Goal: Transaction & Acquisition: Purchase product/service

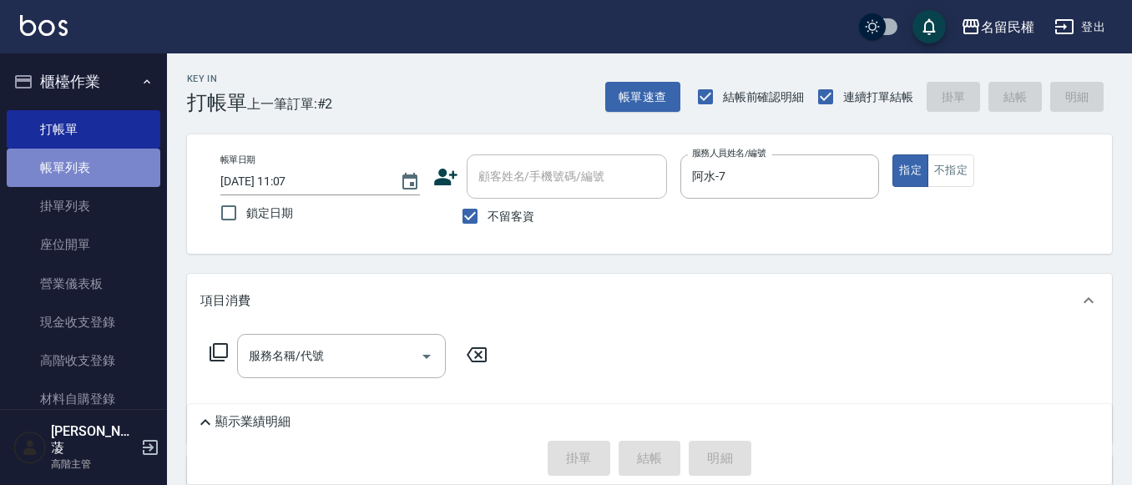
click at [88, 165] on link "帳單列表" at bounding box center [84, 168] width 154 height 38
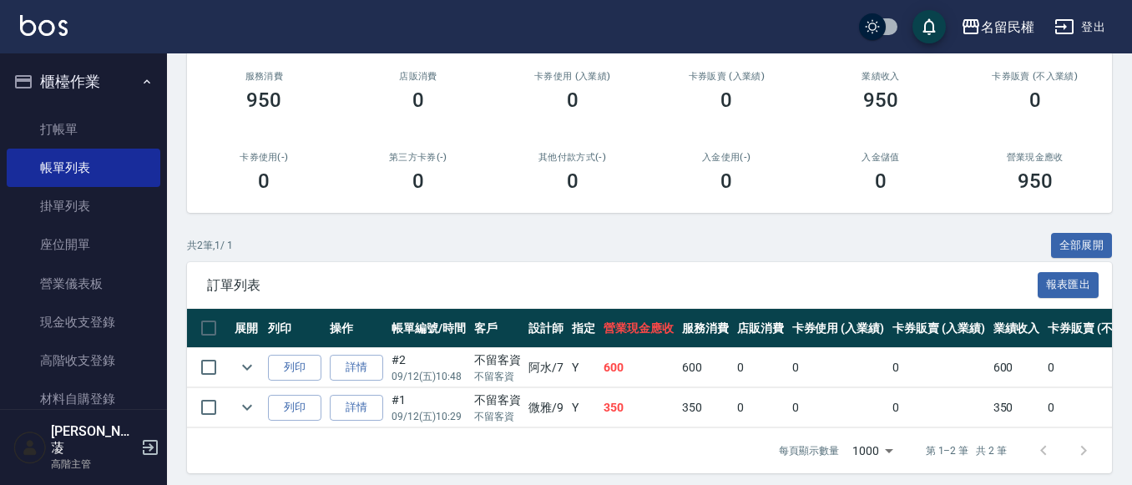
scroll to position [228, 0]
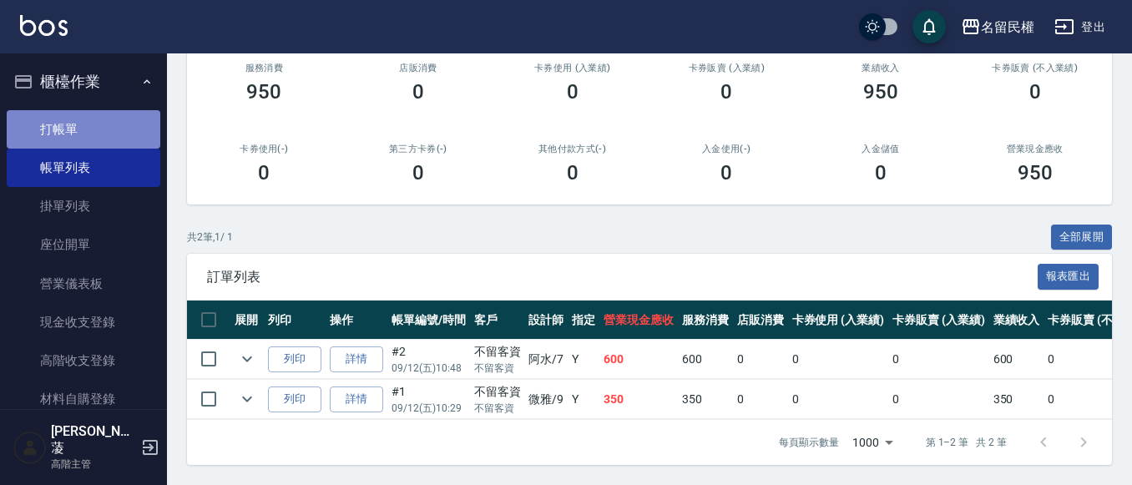
click at [109, 131] on link "打帳單" at bounding box center [84, 129] width 154 height 38
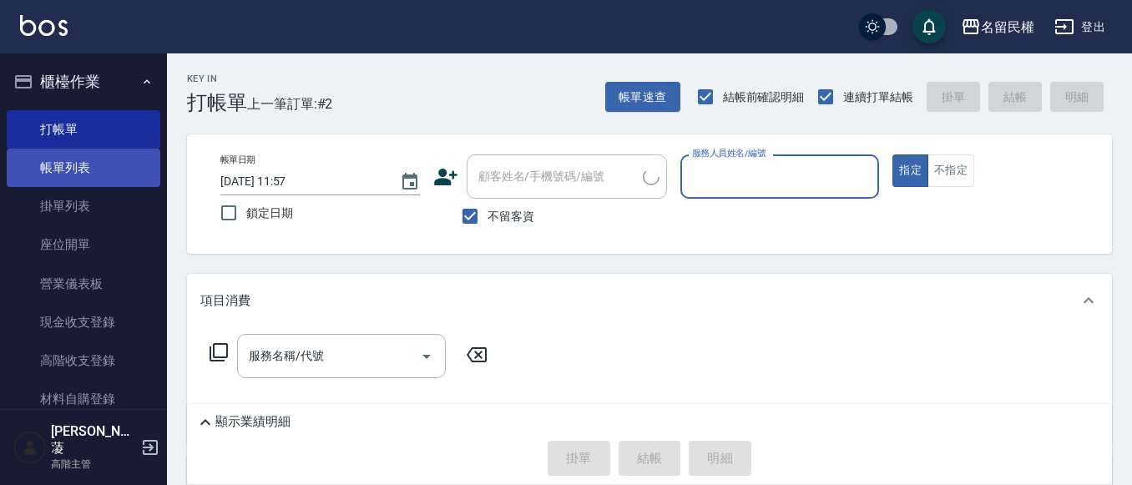
click at [122, 169] on link "帳單列表" at bounding box center [84, 168] width 154 height 38
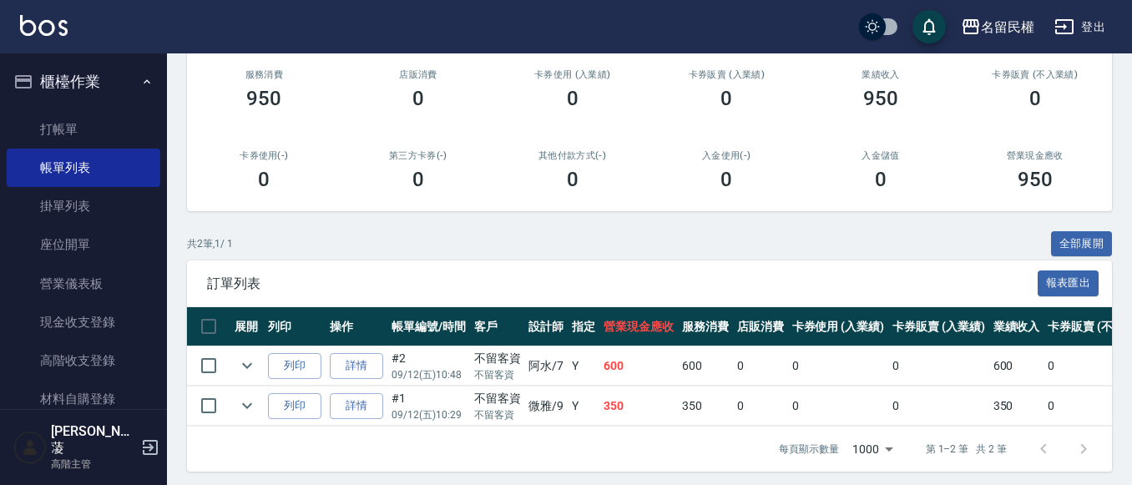
scroll to position [228, 0]
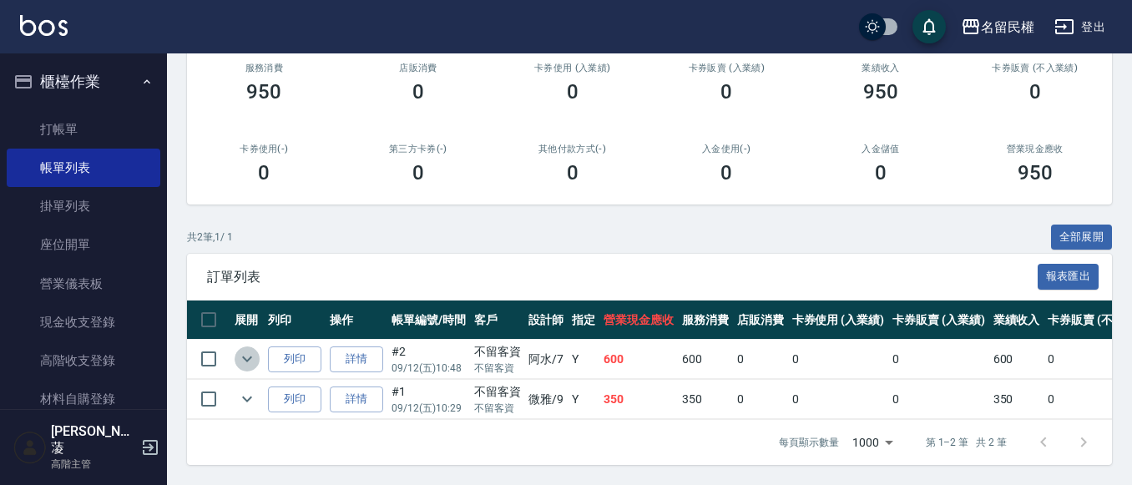
click at [250, 356] on icon "expand row" at bounding box center [247, 359] width 10 height 6
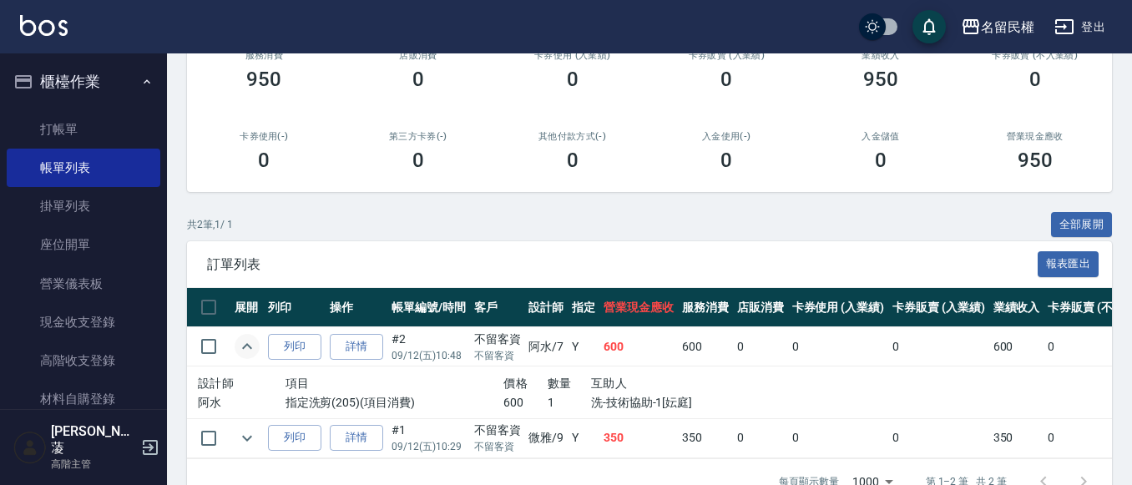
click at [250, 346] on icon "expand row" at bounding box center [247, 346] width 10 height 6
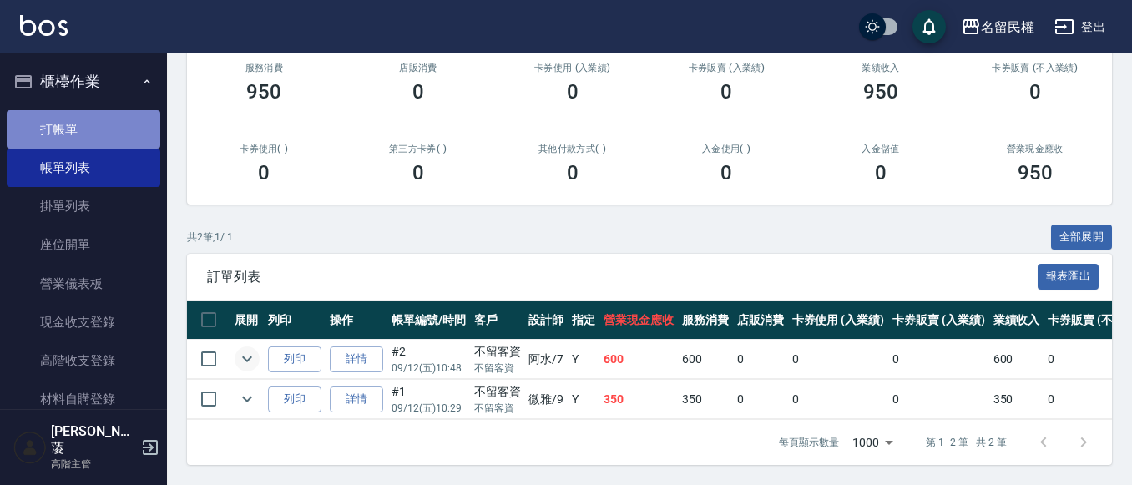
click at [98, 134] on link "打帳單" at bounding box center [84, 129] width 154 height 38
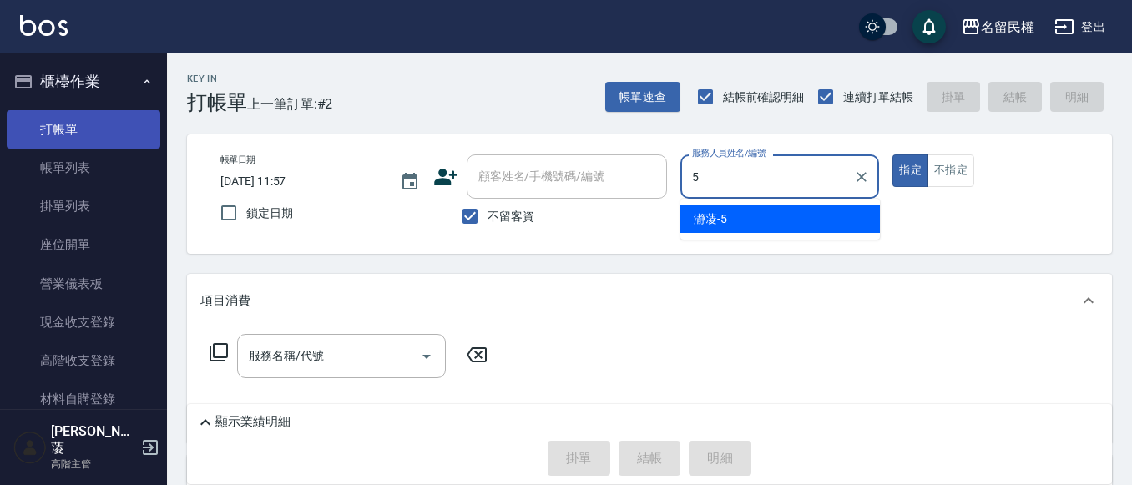
type input "瀞蓤-5"
type button "true"
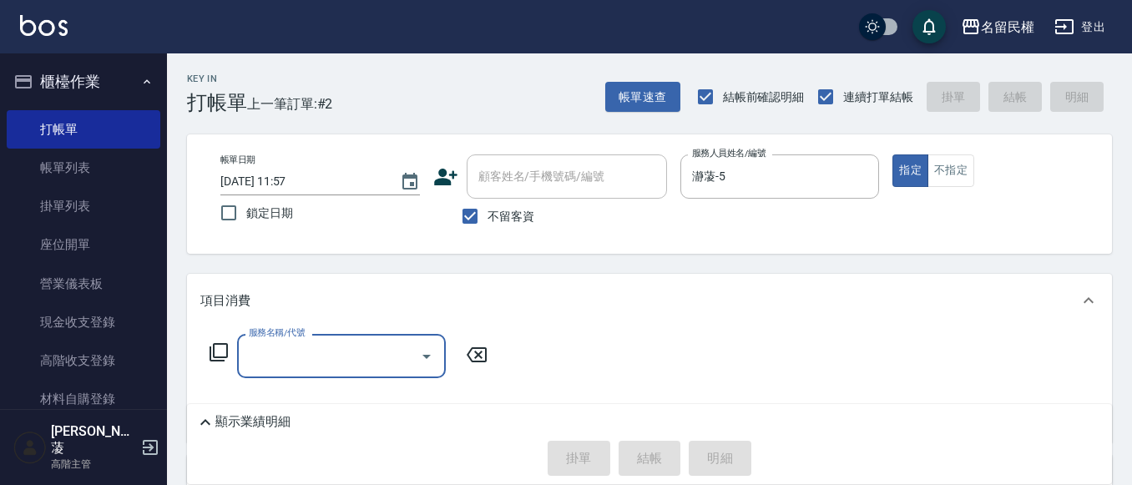
click at [437, 365] on button "Open" at bounding box center [426, 356] width 27 height 27
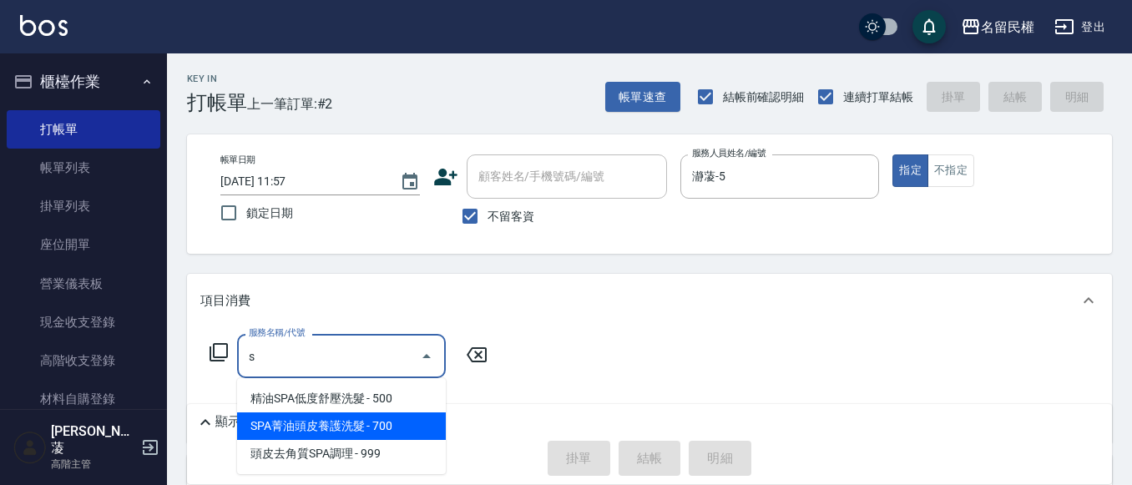
click at [380, 416] on span "SPA菁油頭皮養護洗髮 - 700" at bounding box center [341, 426] width 209 height 28
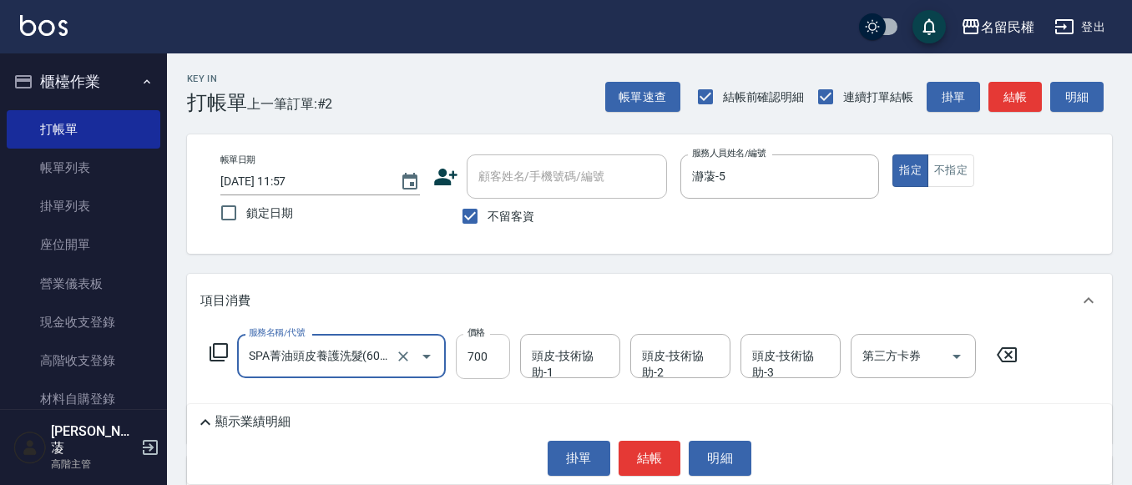
type input "SPA菁油頭皮養護洗髮(604)"
click at [470, 362] on input "700" at bounding box center [483, 356] width 54 height 45
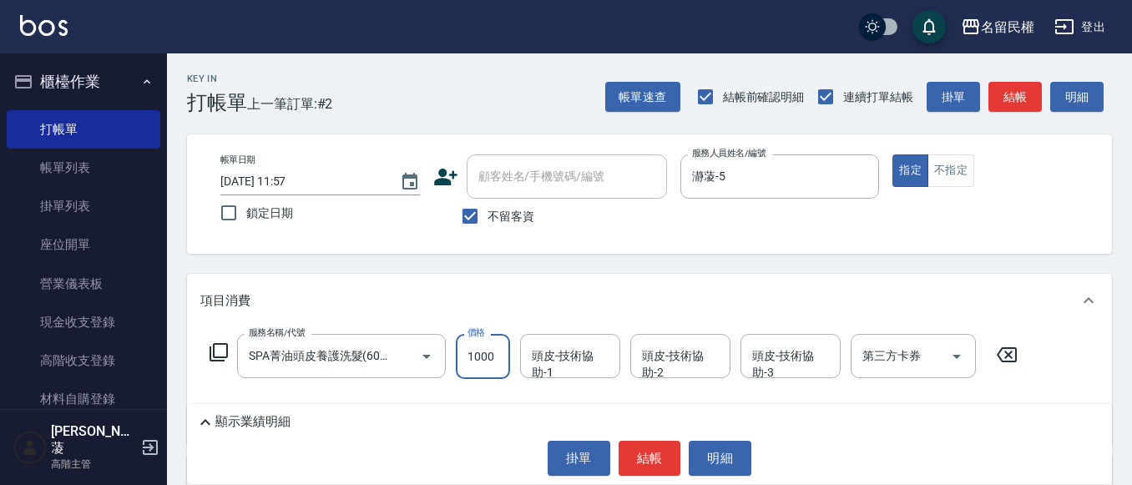
type input "1000"
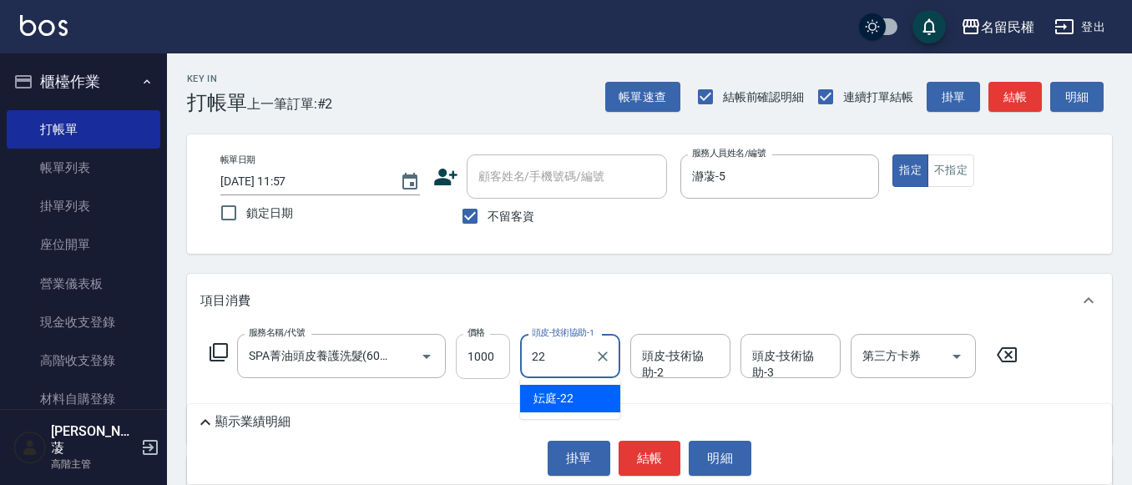
type input "妘庭-22"
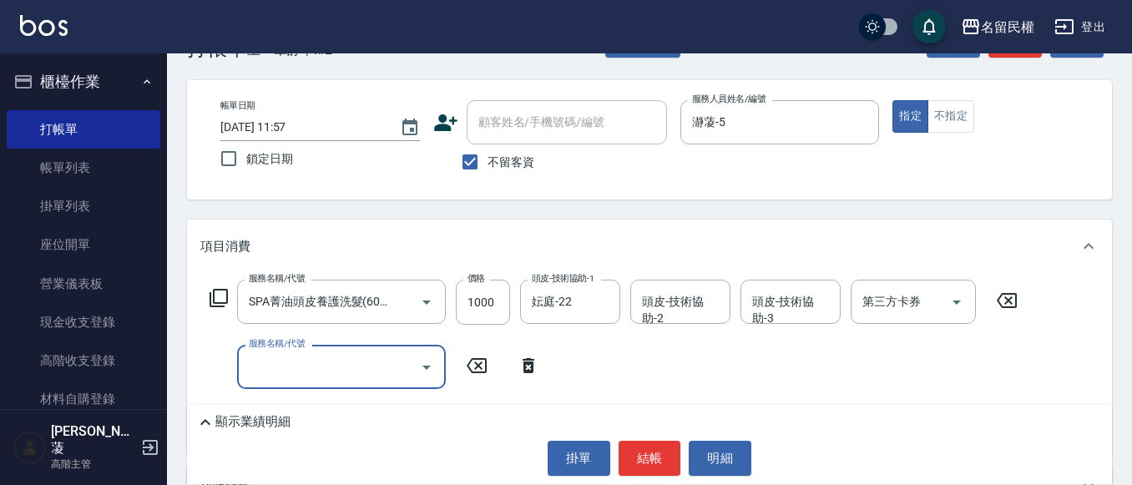
scroll to position [83, 0]
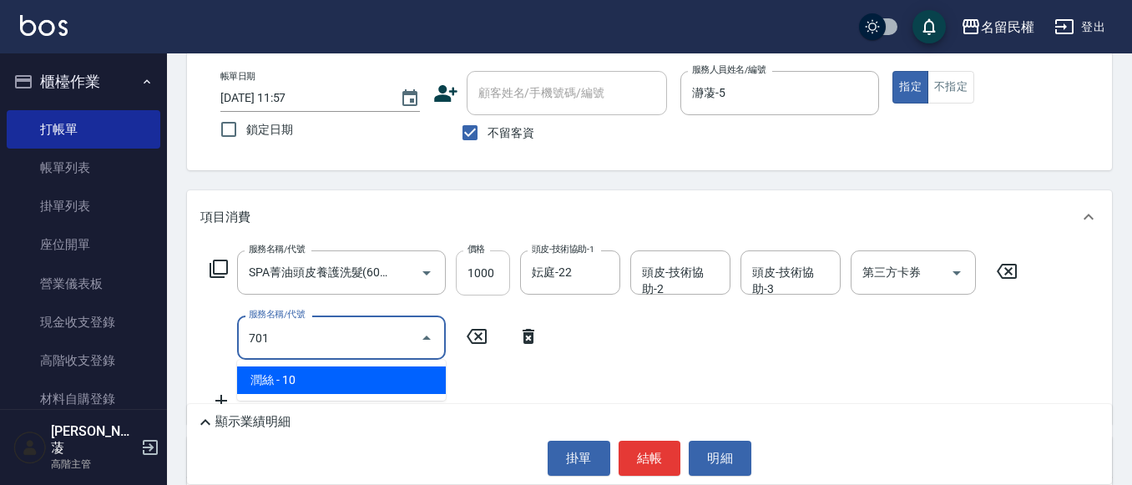
type input "[PERSON_NAME](701)"
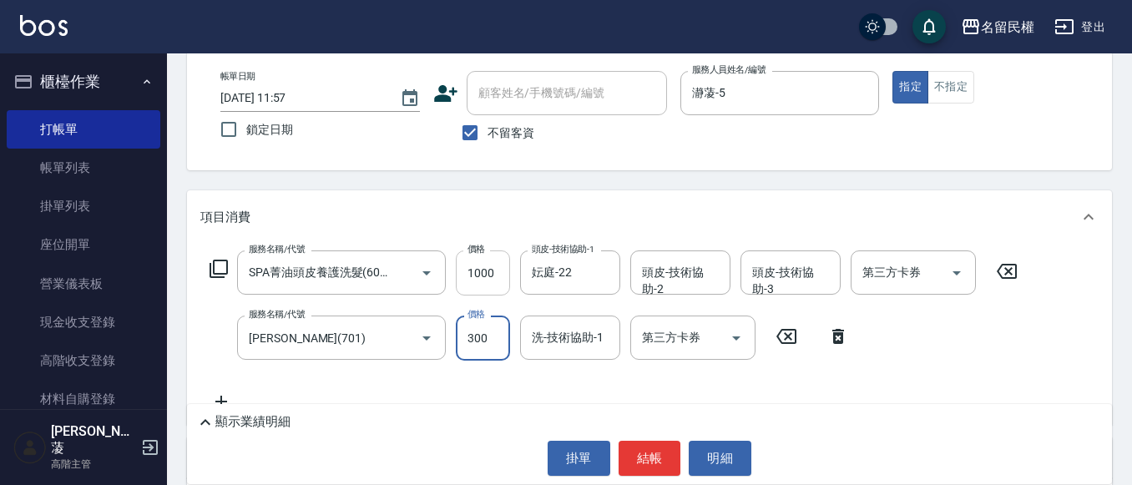
type input "300"
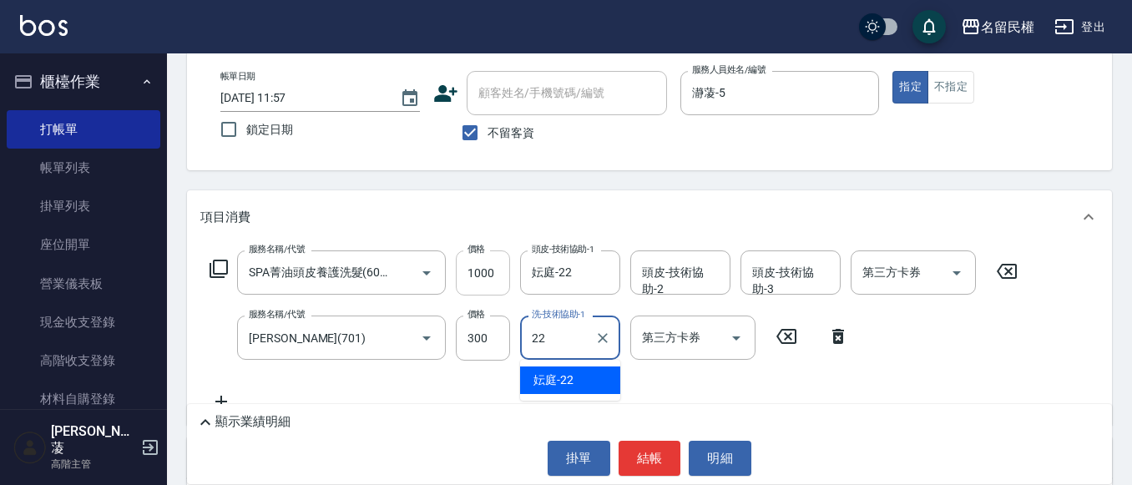
type input "妘庭-22"
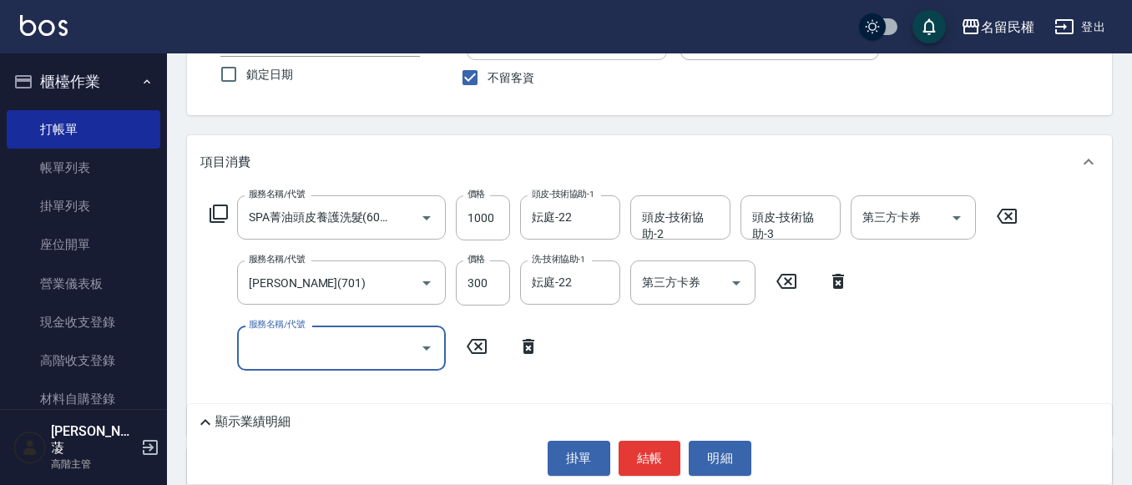
scroll to position [167, 0]
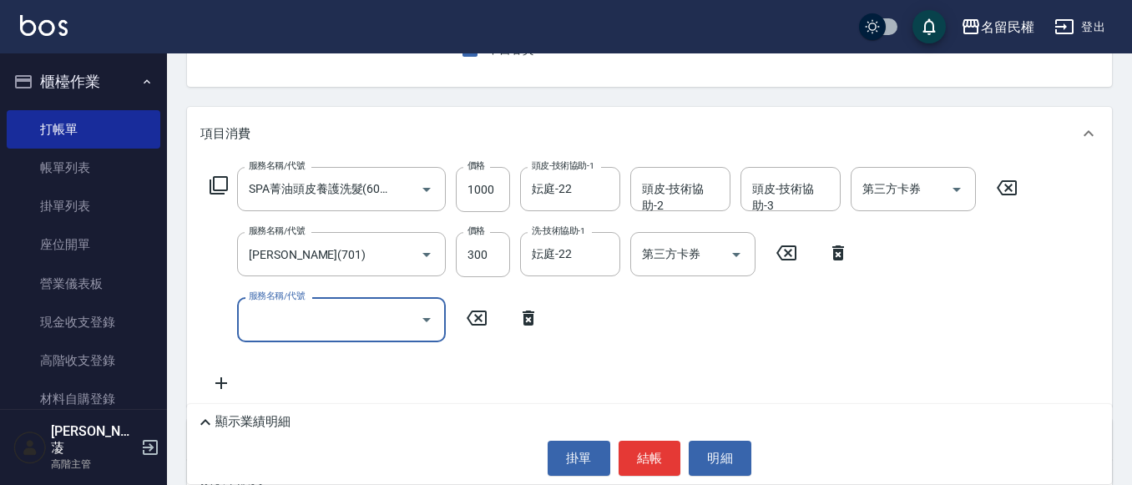
click at [432, 343] on div "服務名稱/代號 SPA菁油頭皮養護洗髮(604) 服務名稱/代號 價格 1000 價格 頭皮-技術協助-1 妘庭-22 頭皮-技術協助-1 頭皮-技術協助-2…" at bounding box center [613, 279] width 827 height 225
click at [429, 335] on div at bounding box center [425, 319] width 25 height 44
drag, startPoint x: 420, startPoint y: 322, endPoint x: 417, endPoint y: 312, distance: 10.3
click at [419, 322] on icon "Open" at bounding box center [427, 320] width 20 height 20
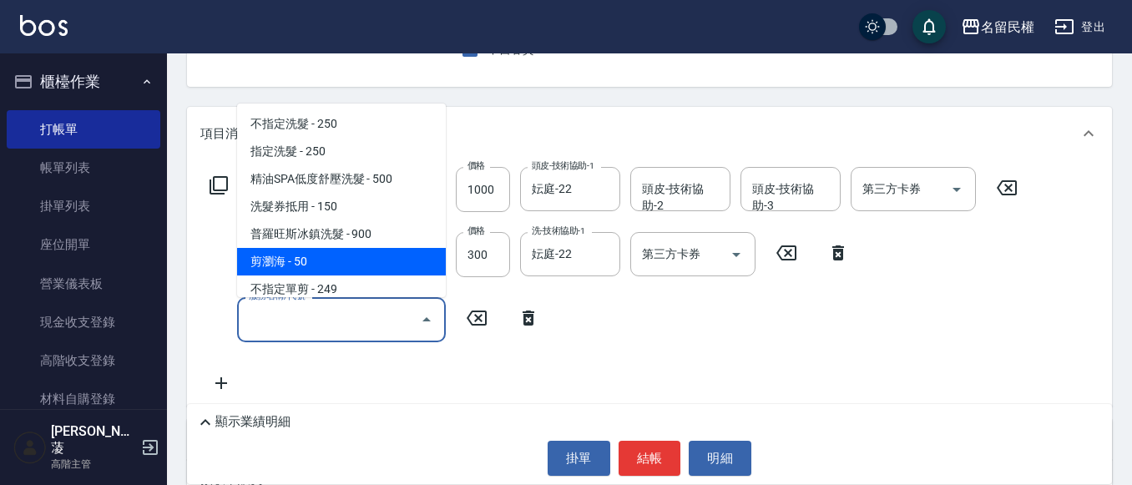
click at [374, 272] on span "剪瀏海 - 50" at bounding box center [341, 262] width 209 height 28
type input "剪瀏海(201)"
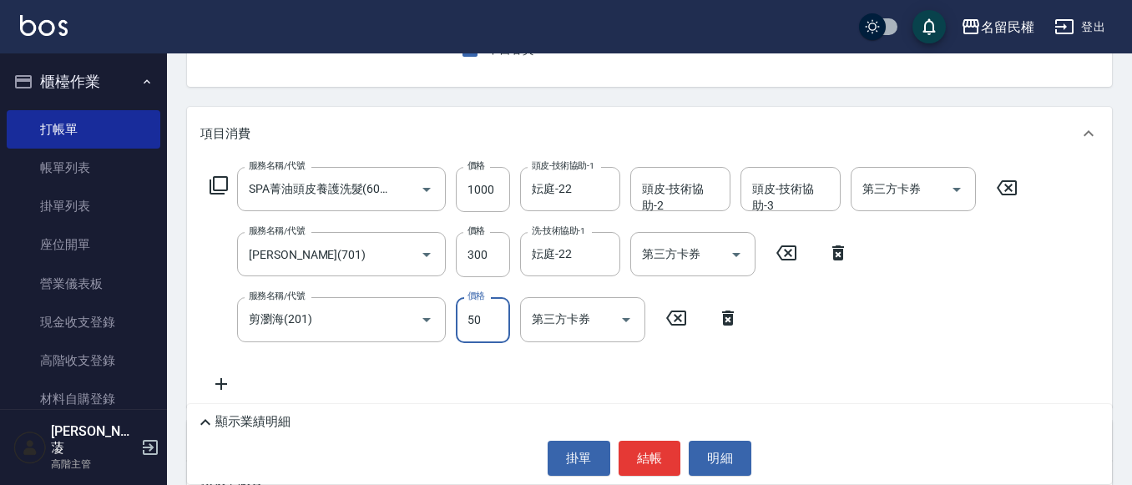
click at [473, 315] on input "50" at bounding box center [483, 319] width 54 height 45
type input "100"
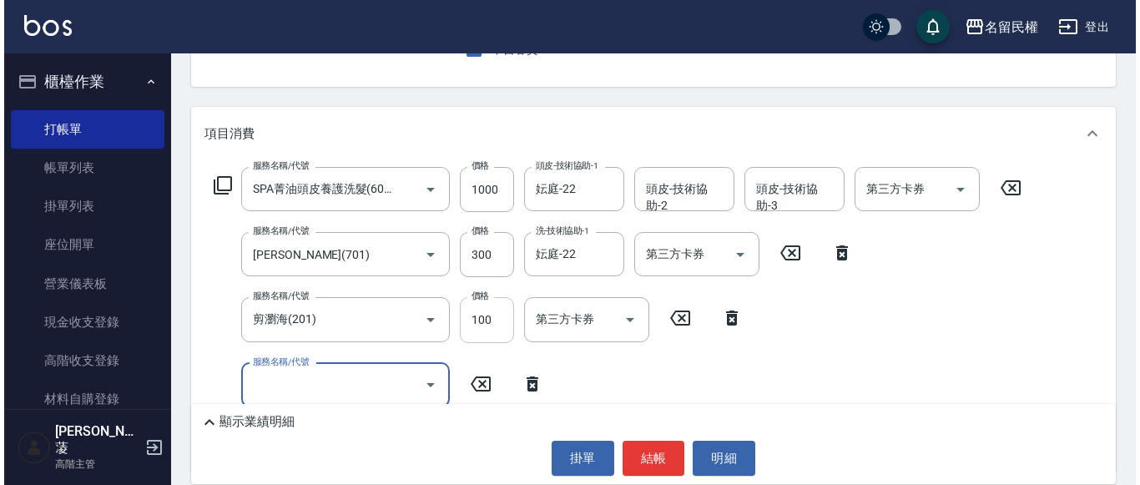
scroll to position [0, 0]
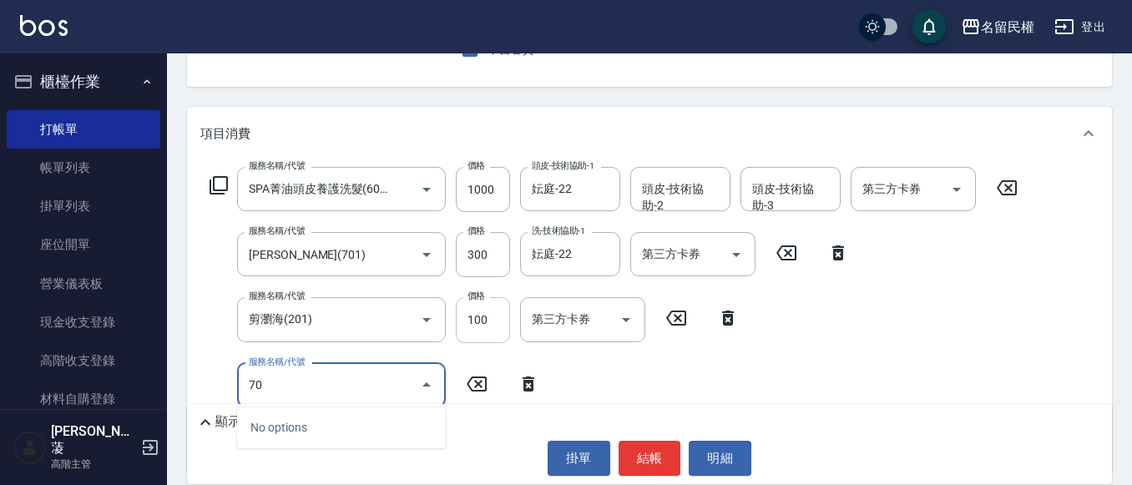
type input "7"
type input "指定洗髮(102)"
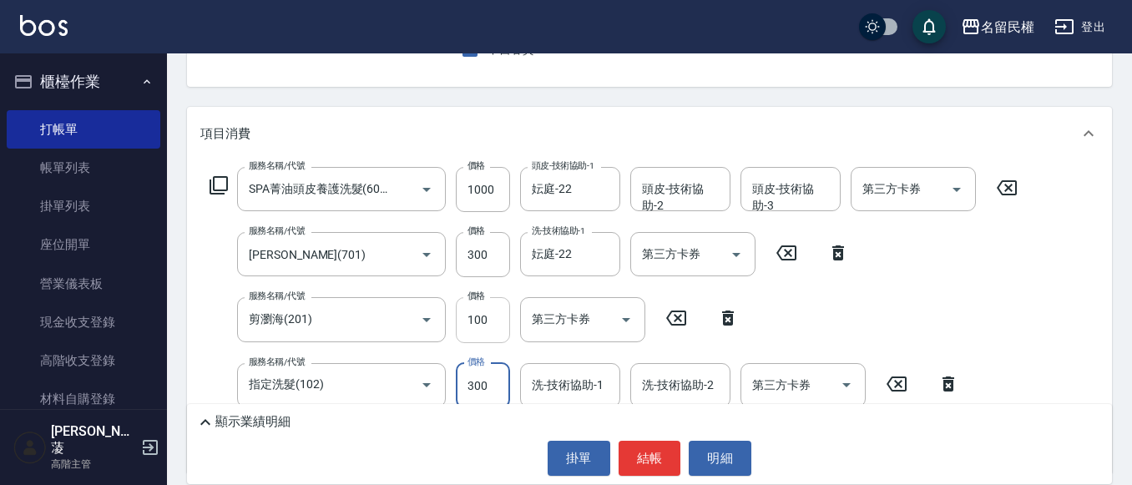
type input "300"
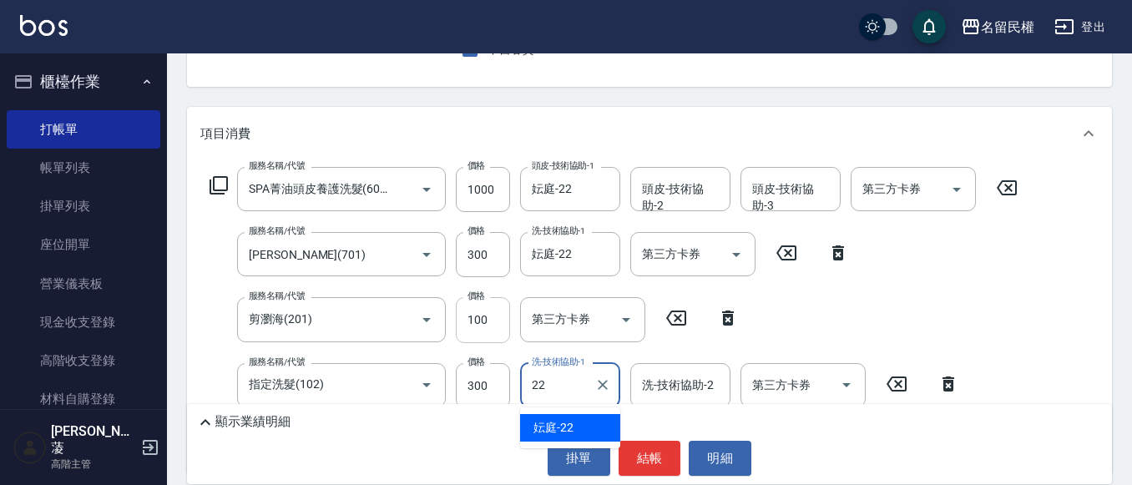
type input "妘庭-22"
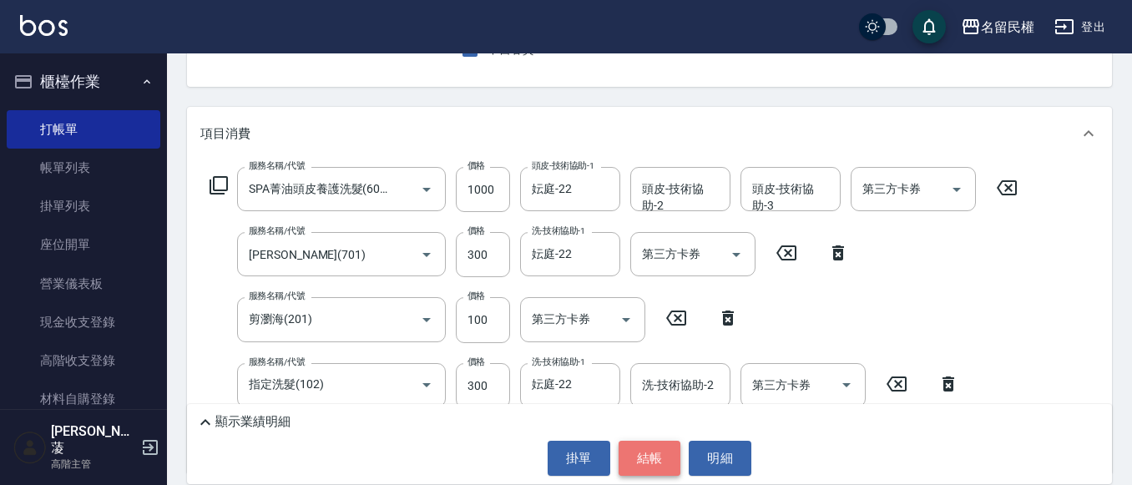
click at [650, 454] on button "結帳" at bounding box center [650, 458] width 63 height 35
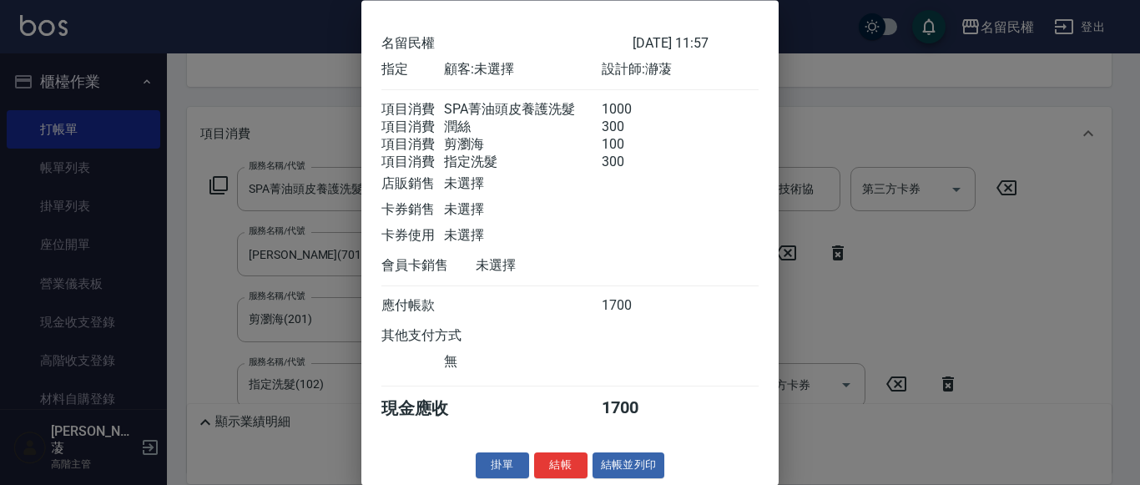
scroll to position [82, 0]
click at [809, 169] on div at bounding box center [570, 242] width 1140 height 485
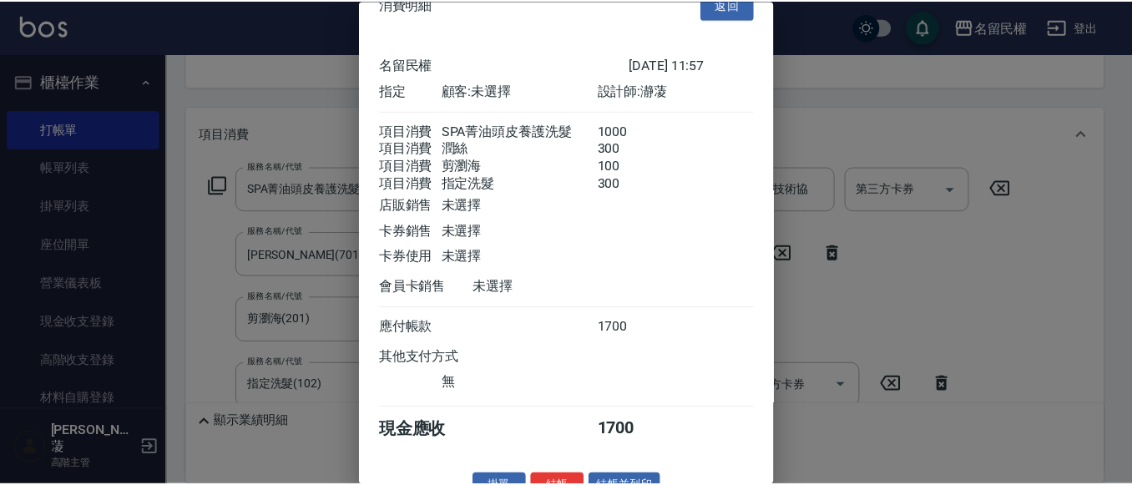
scroll to position [0, 0]
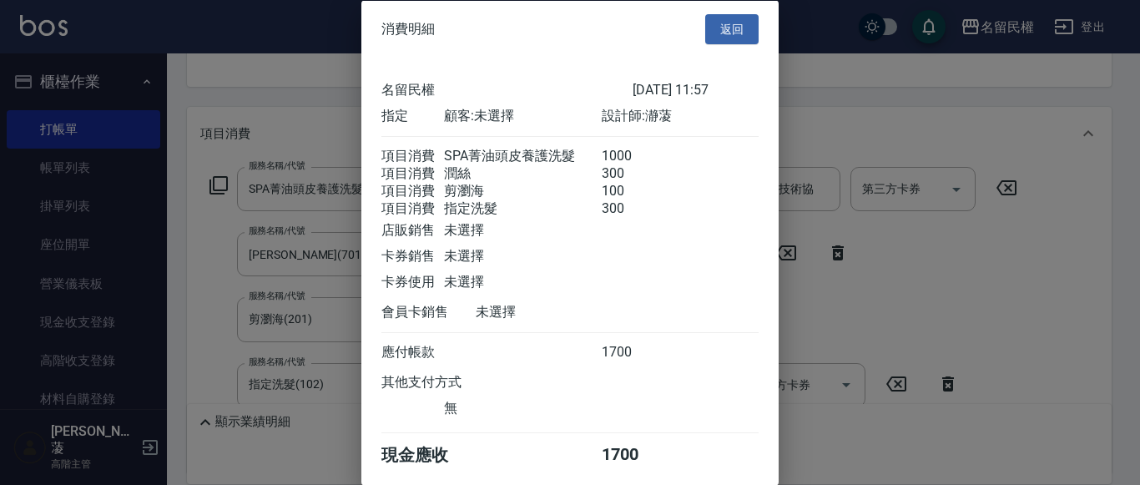
click at [739, 27] on button "返回" at bounding box center [731, 28] width 53 height 31
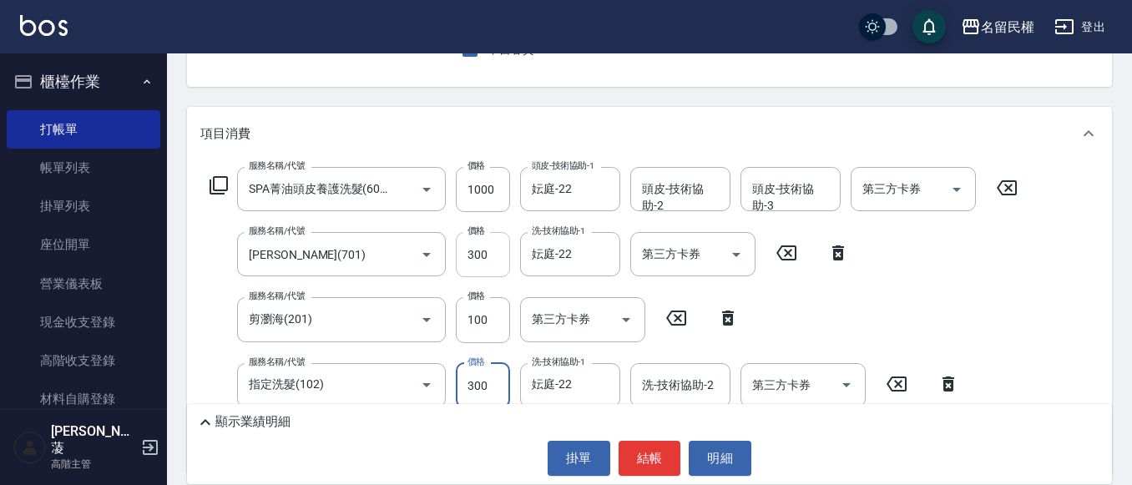
click at [470, 260] on input "300" at bounding box center [483, 254] width 54 height 45
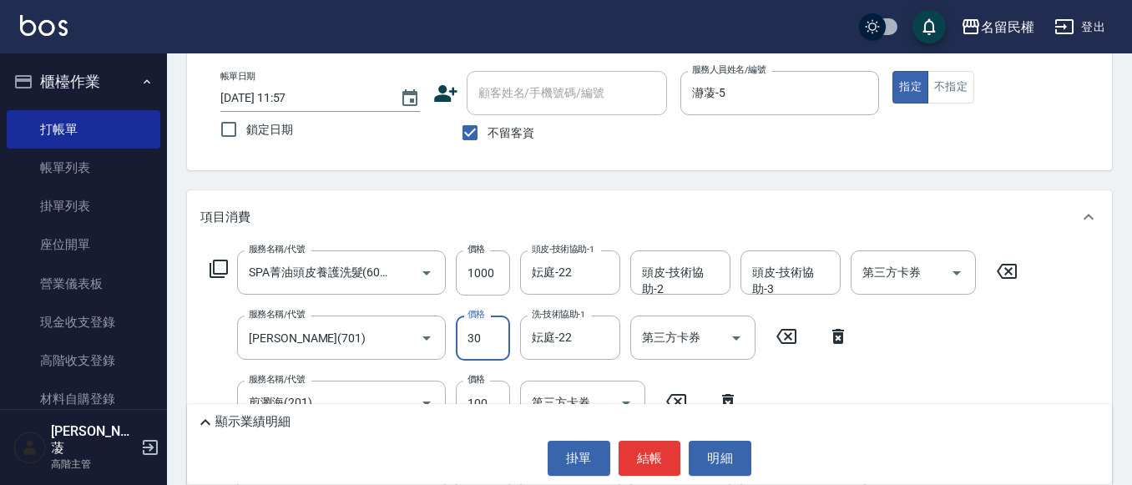
type input "30"
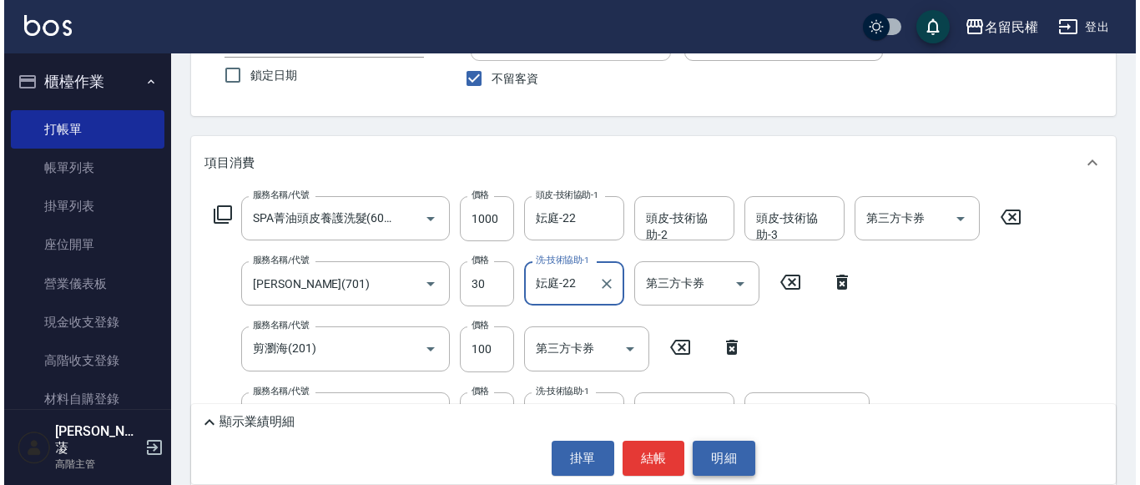
scroll to position [167, 0]
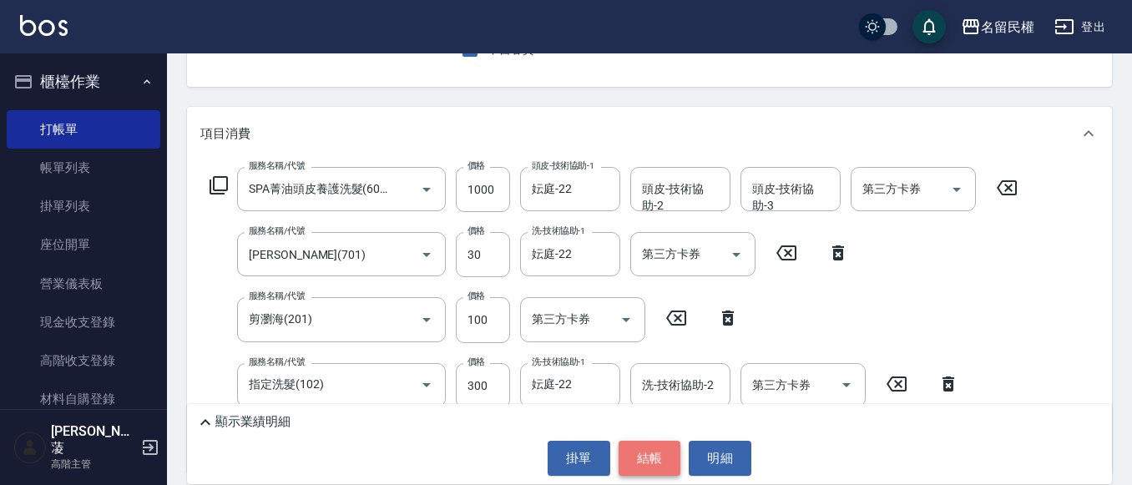
click at [633, 446] on button "結帳" at bounding box center [650, 458] width 63 height 35
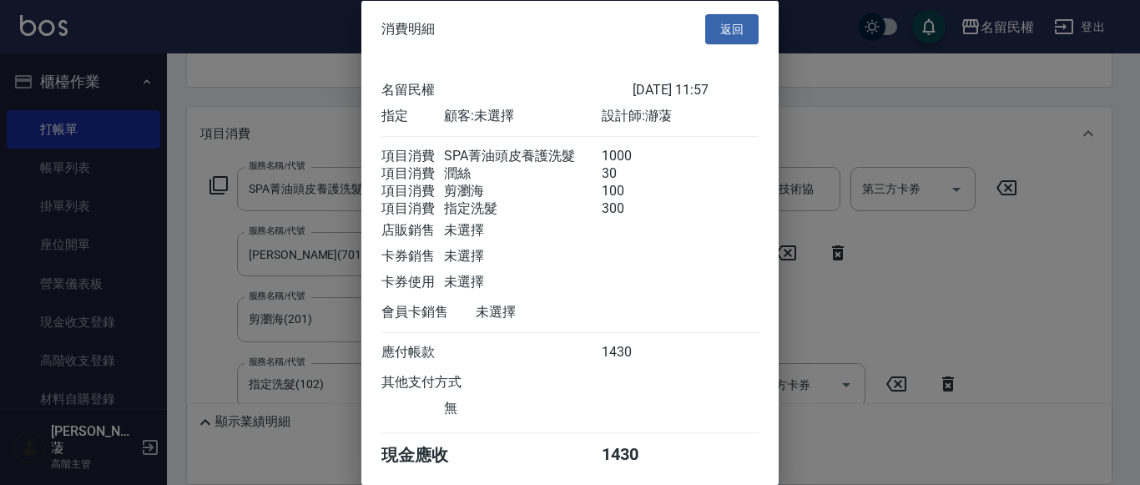
scroll to position [82, 0]
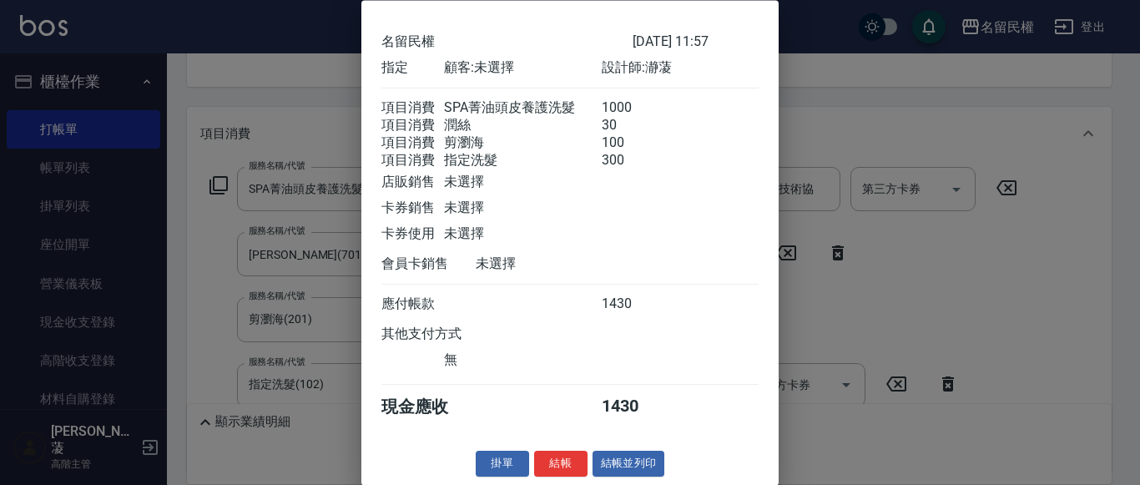
click at [550, 448] on div "消費明細 返回 名留民權 [DATE] 11:57 指定 顧客: 未選擇 設計師: 瀞蓤 項目消費 SPA菁油頭皮養護洗髮 1000 項目消費 潤絲 30 項…" at bounding box center [569, 242] width 417 height 485
drag, startPoint x: 552, startPoint y: 457, endPoint x: 547, endPoint y: 472, distance: 15.8
click at [548, 472] on button "結帳" at bounding box center [560, 465] width 53 height 26
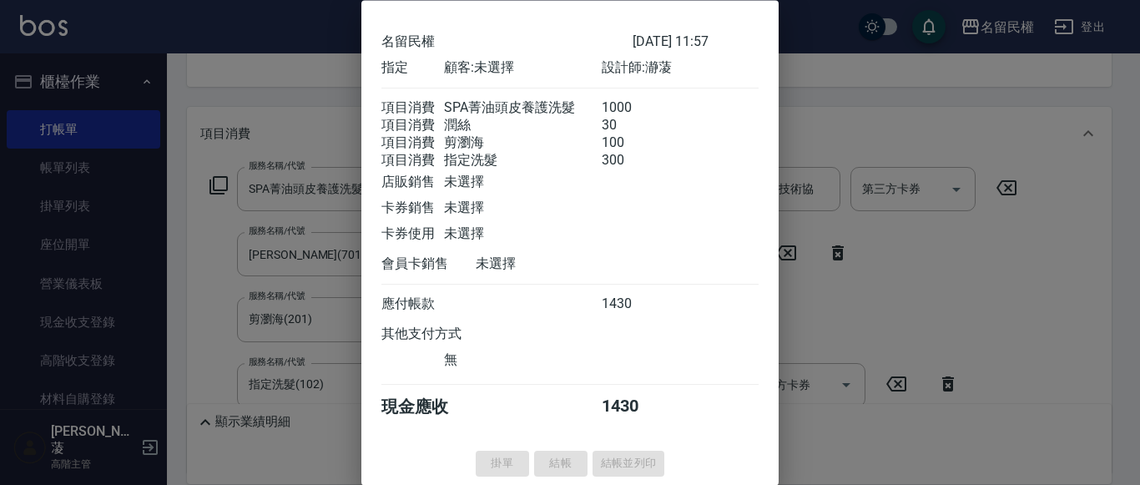
type input "[DATE] 12:28"
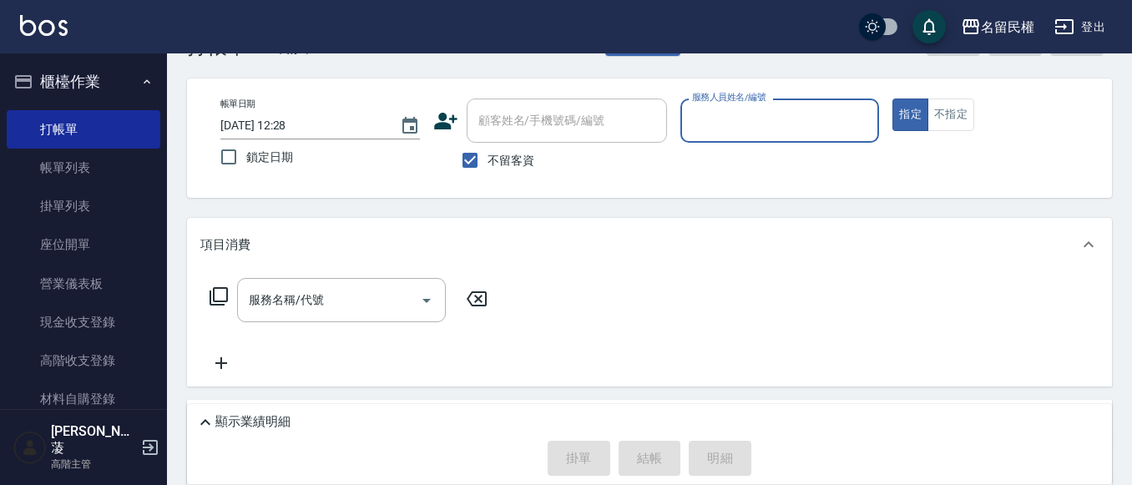
scroll to position [0, 0]
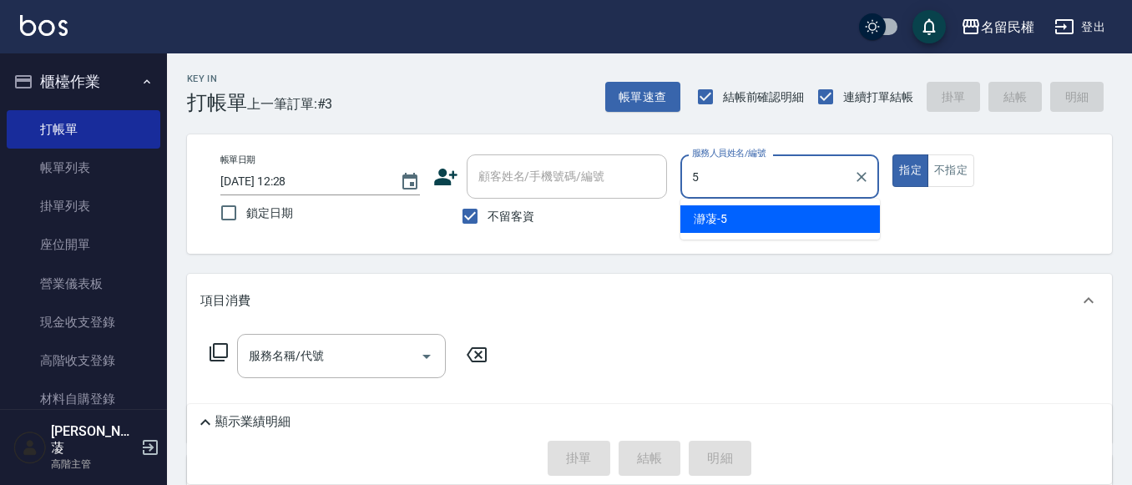
type input "瀞蓤-5"
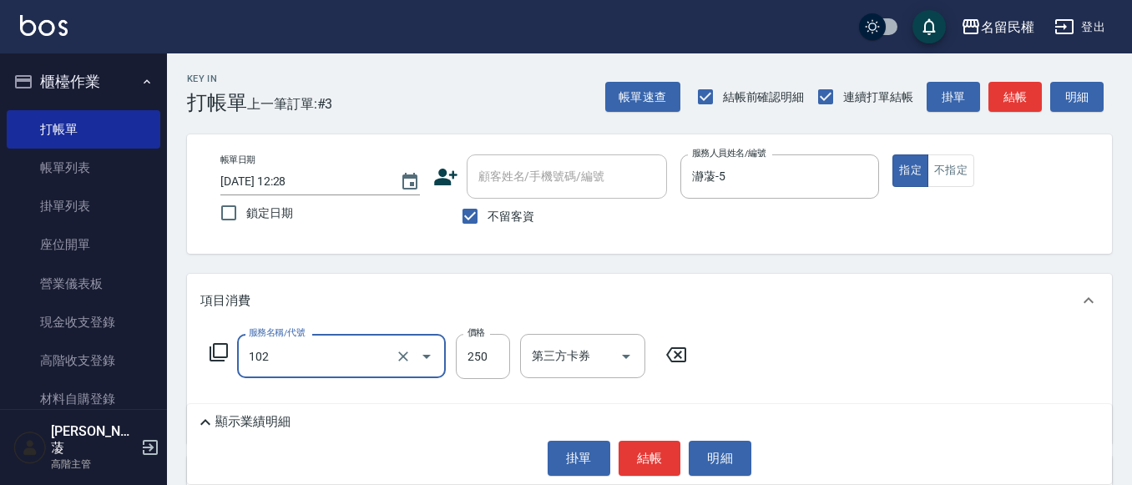
type input "指定洗髮(102)"
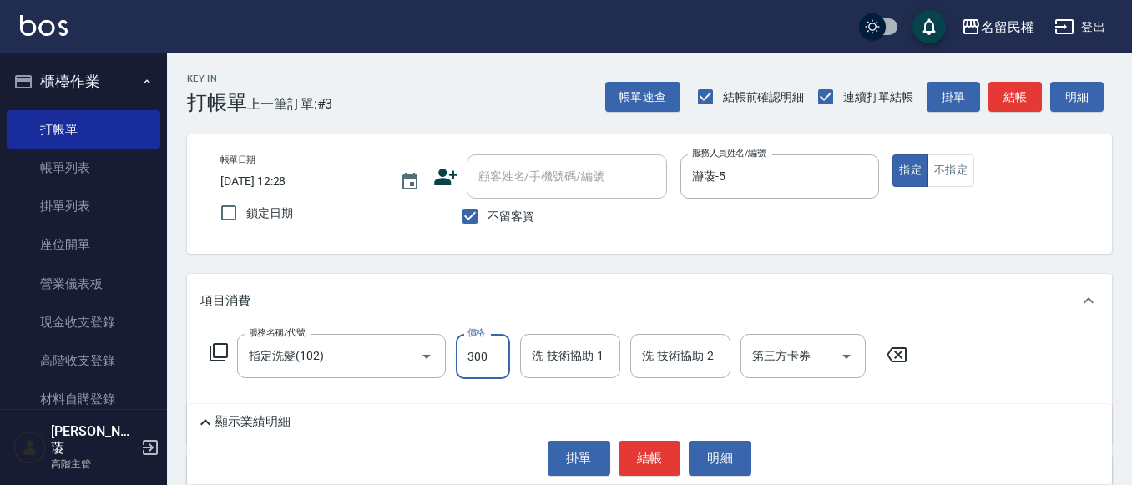
type input "300"
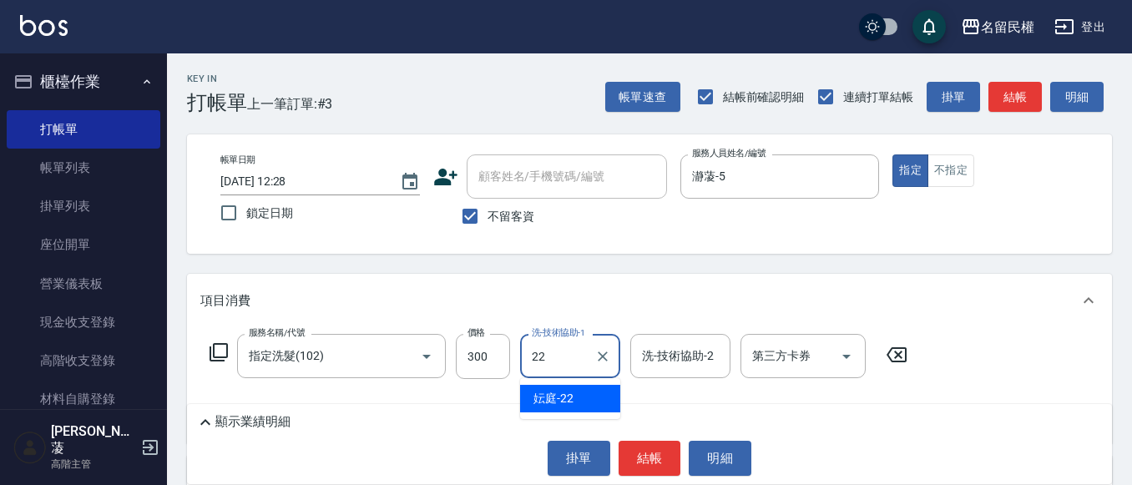
type input "妘庭-22"
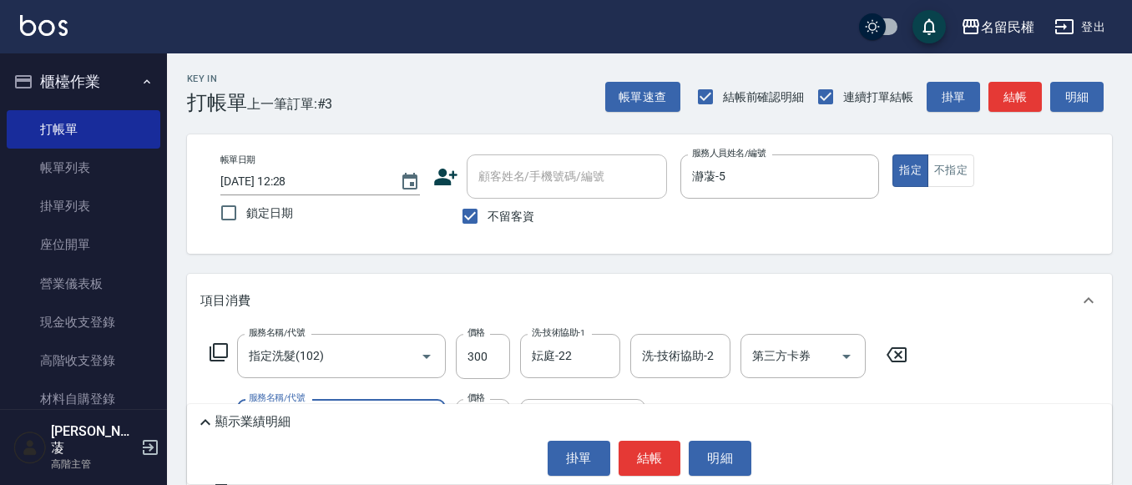
type input "[PERSON_NAME](701)"
type input "30"
type input "2"
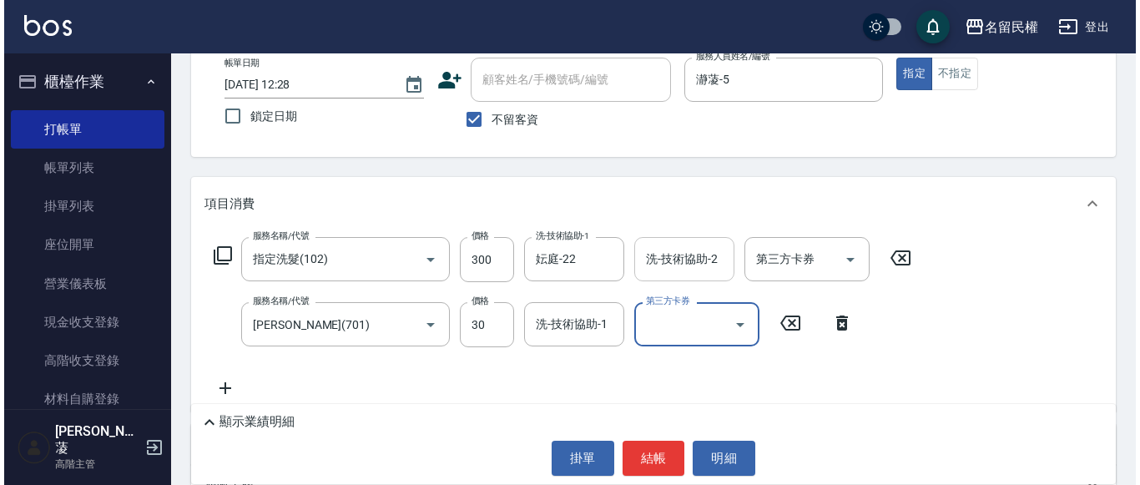
scroll to position [250, 0]
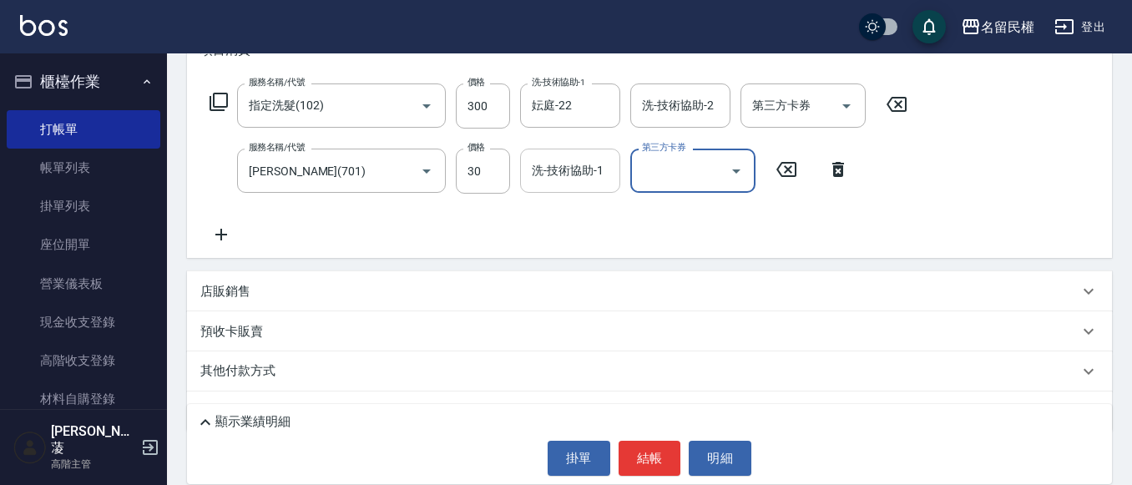
click at [565, 164] on input "洗-技術協助-1" at bounding box center [570, 170] width 85 height 29
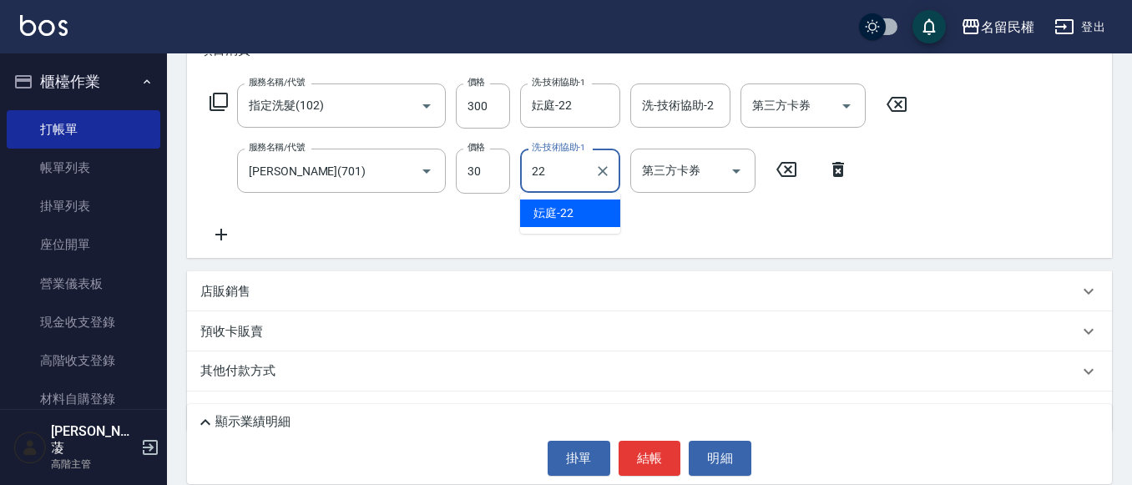
type input "妘庭-22"
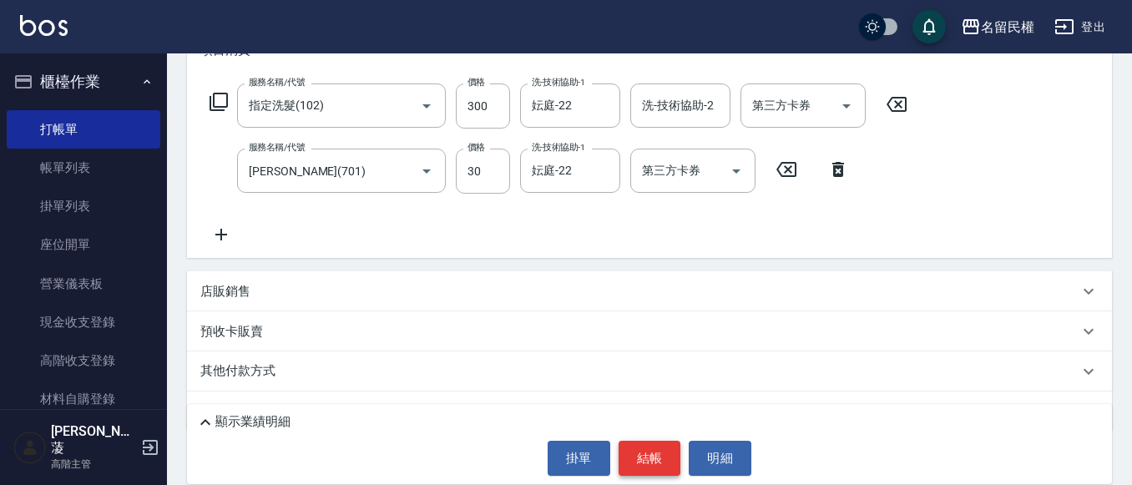
click at [662, 472] on button "結帳" at bounding box center [650, 458] width 63 height 35
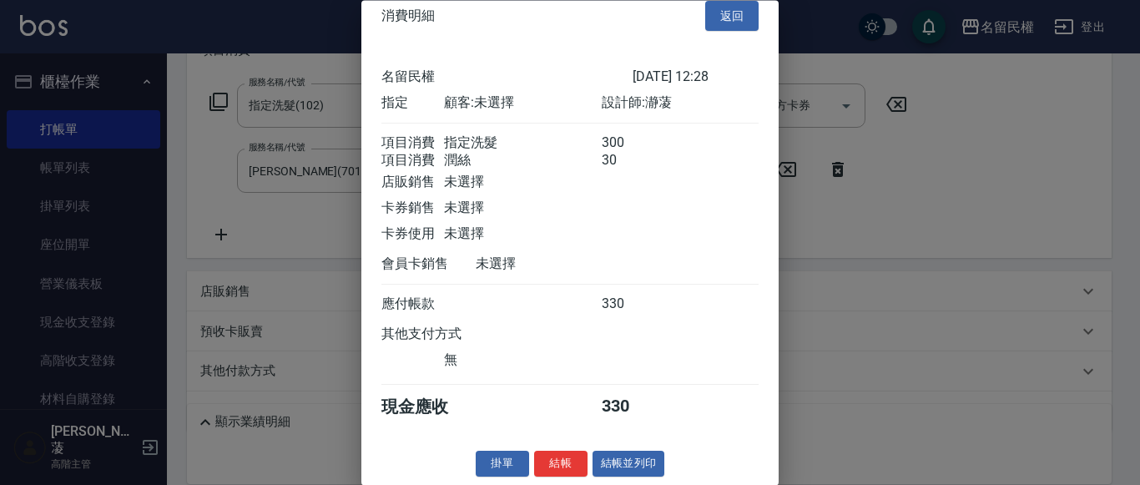
scroll to position [42, 0]
click at [553, 460] on button "結帳" at bounding box center [560, 465] width 53 height 26
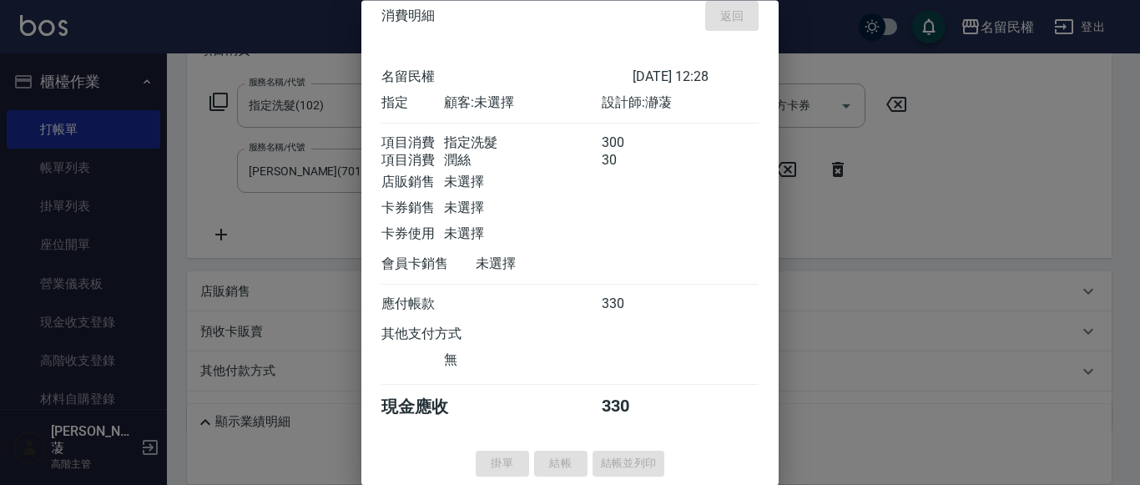
type input "[DATE] 12:46"
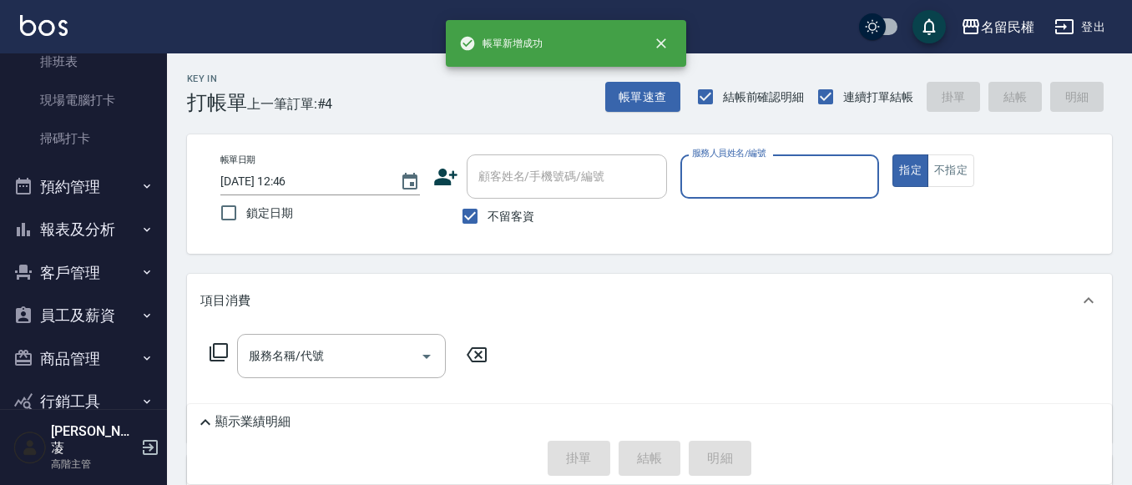
scroll to position [417, 0]
click at [144, 225] on button "報表及分析" at bounding box center [84, 226] width 154 height 43
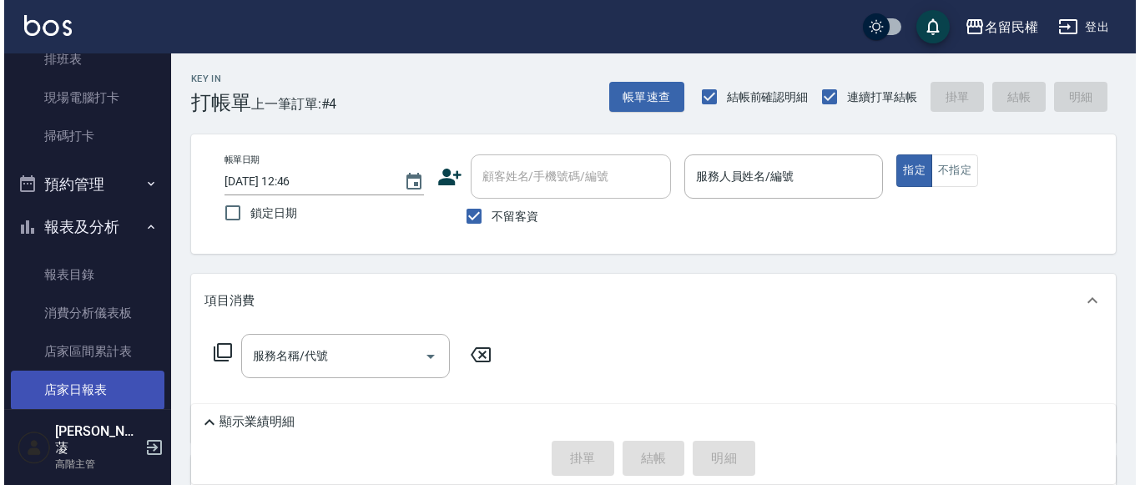
scroll to position [501, 0]
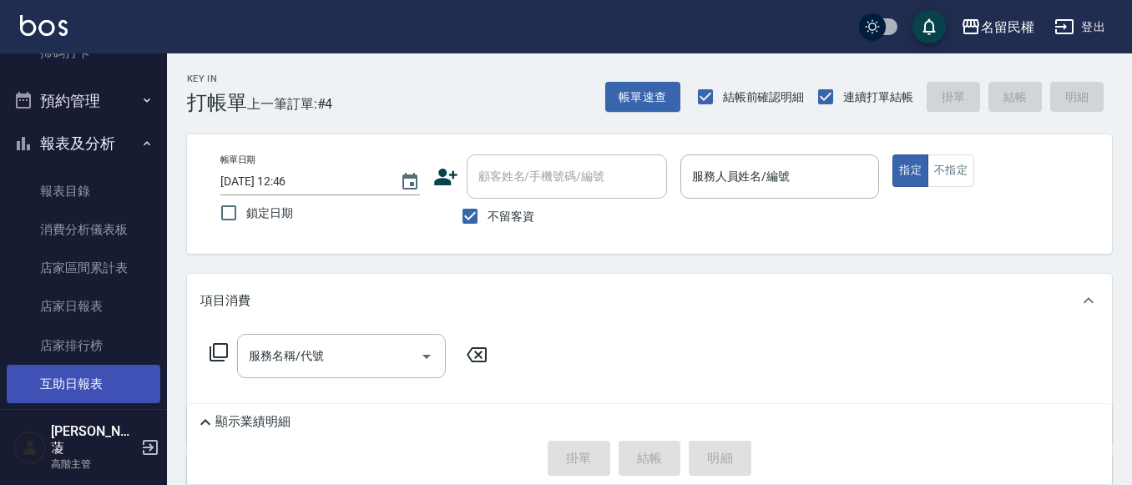
click at [77, 375] on link "互助日報表" at bounding box center [84, 384] width 154 height 38
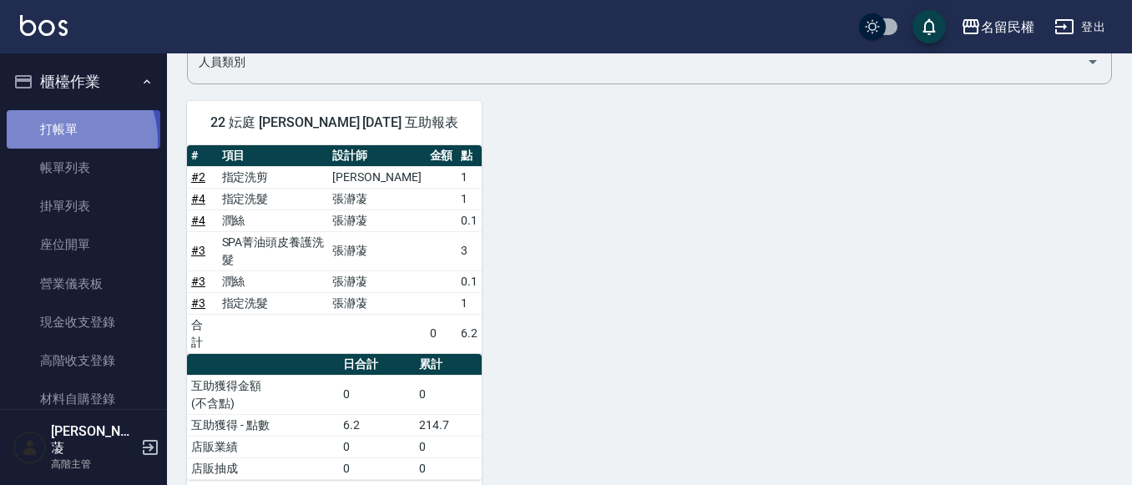
click at [58, 141] on link "打帳單" at bounding box center [84, 129] width 154 height 38
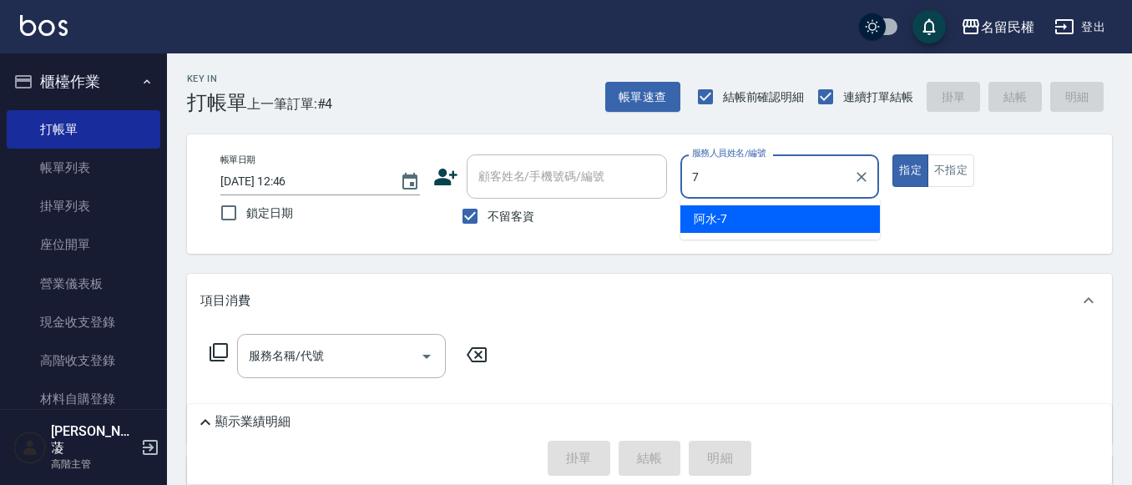
type input "阿水-7"
type button "true"
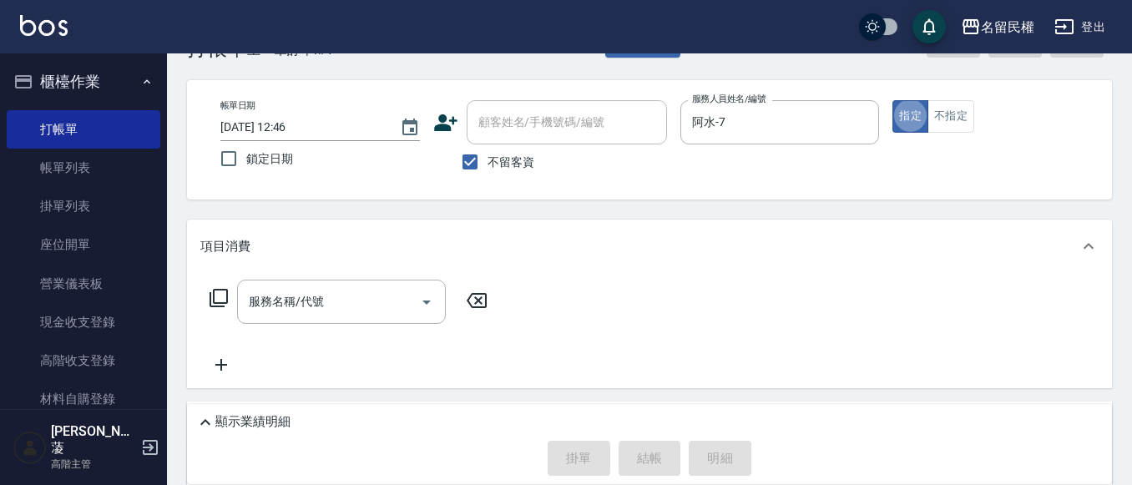
scroll to position [83, 0]
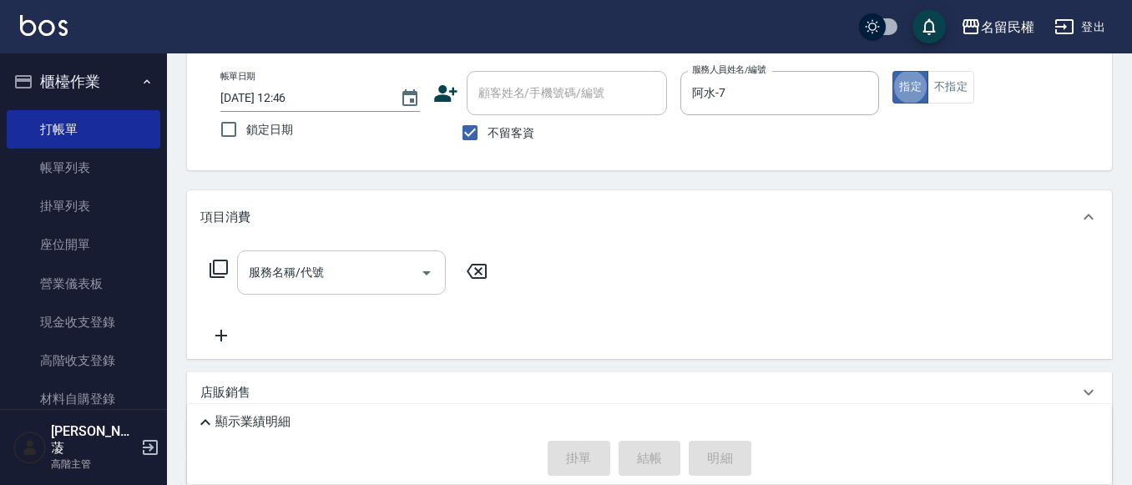
click at [330, 282] on input "服務名稱/代號" at bounding box center [329, 272] width 169 height 29
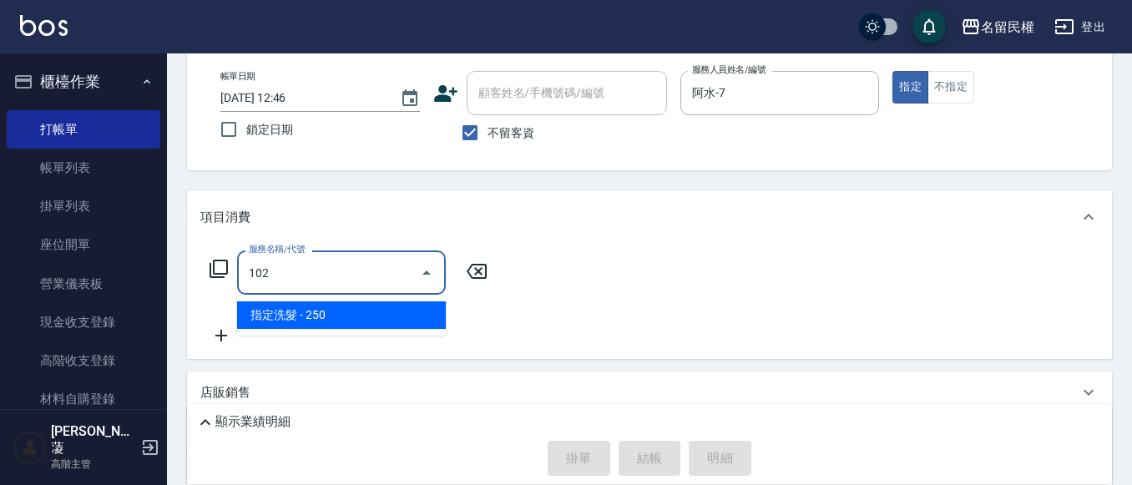
type input "指定洗髮(102)"
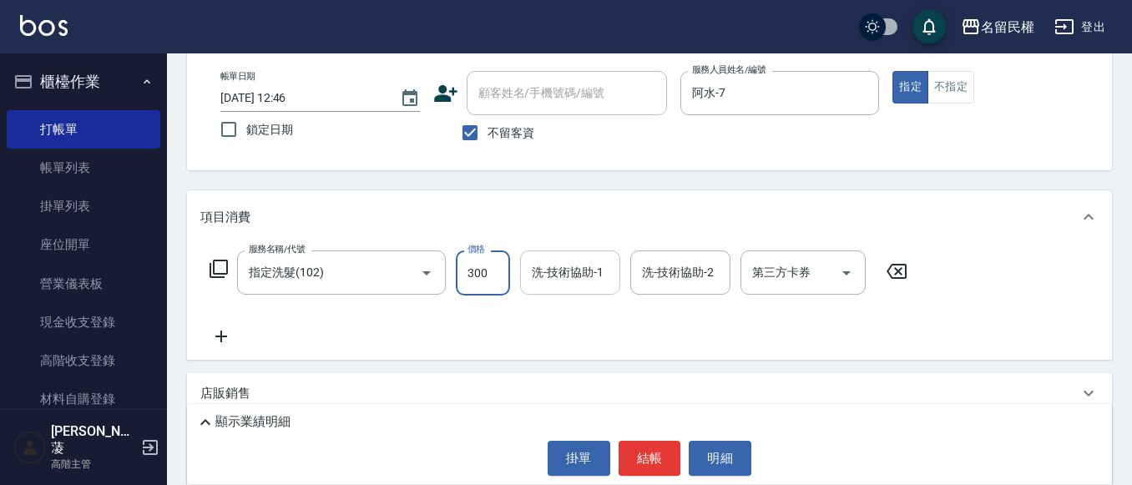
type input "300"
click at [563, 275] on input "洗-技術協助-1" at bounding box center [570, 272] width 85 height 29
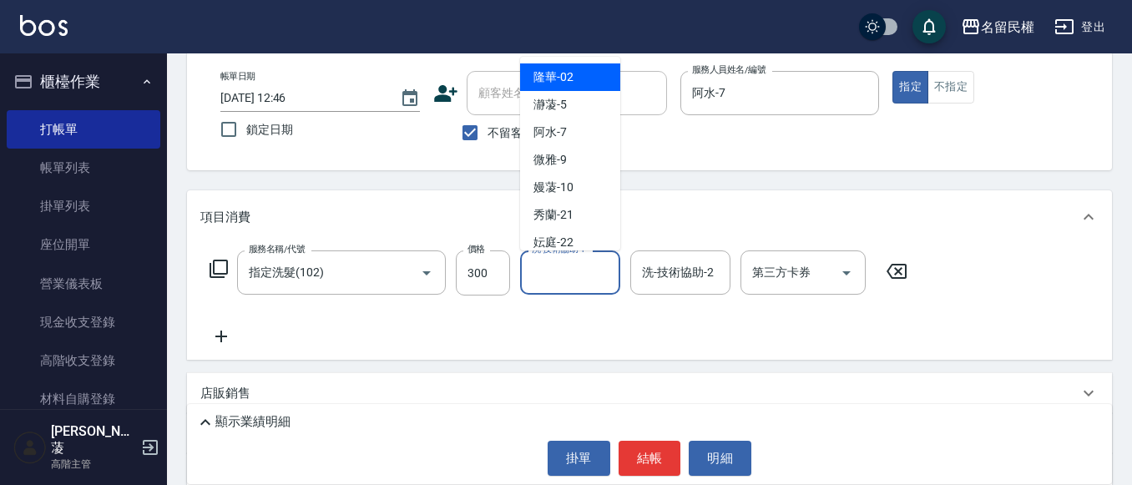
type input "7"
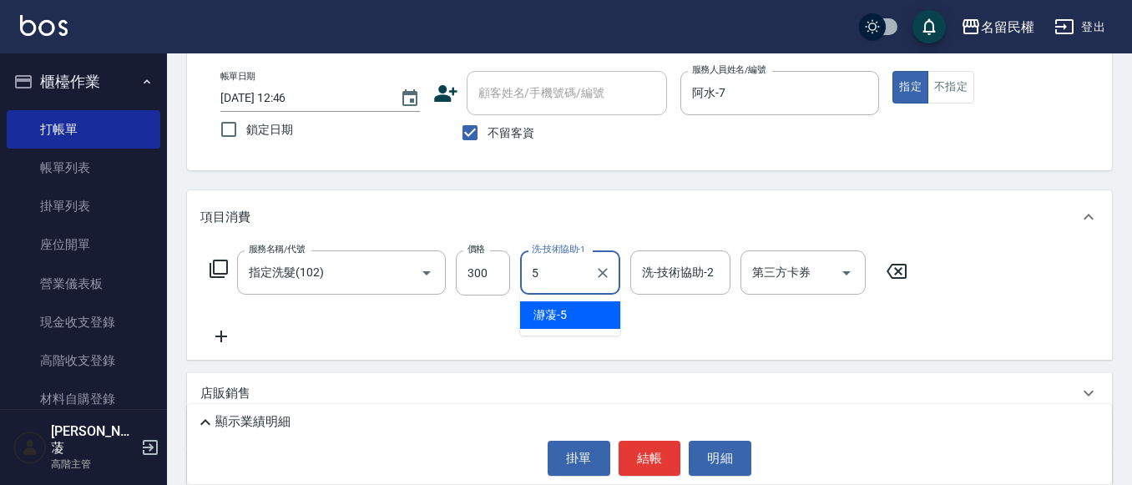
type input "瀞蓤-5"
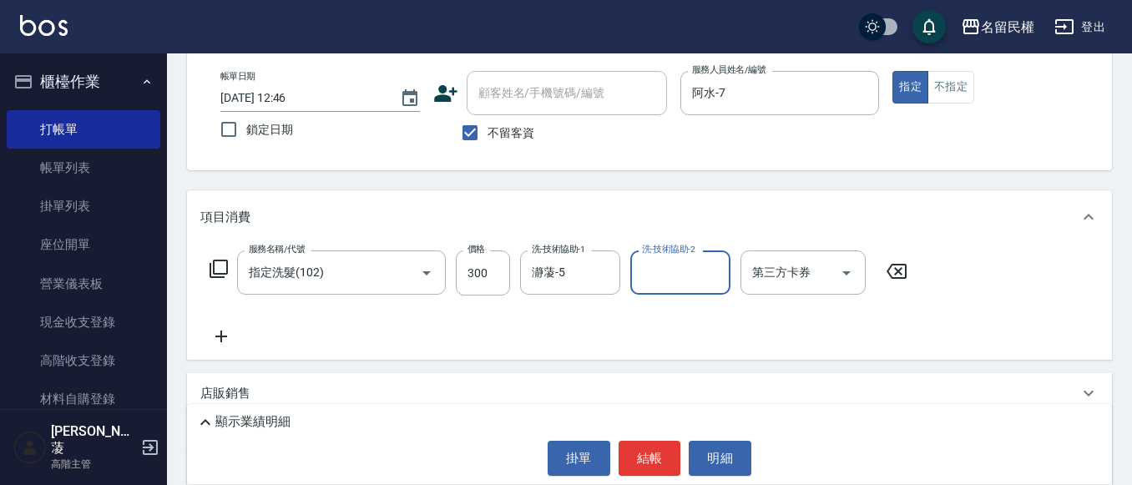
scroll to position [167, 0]
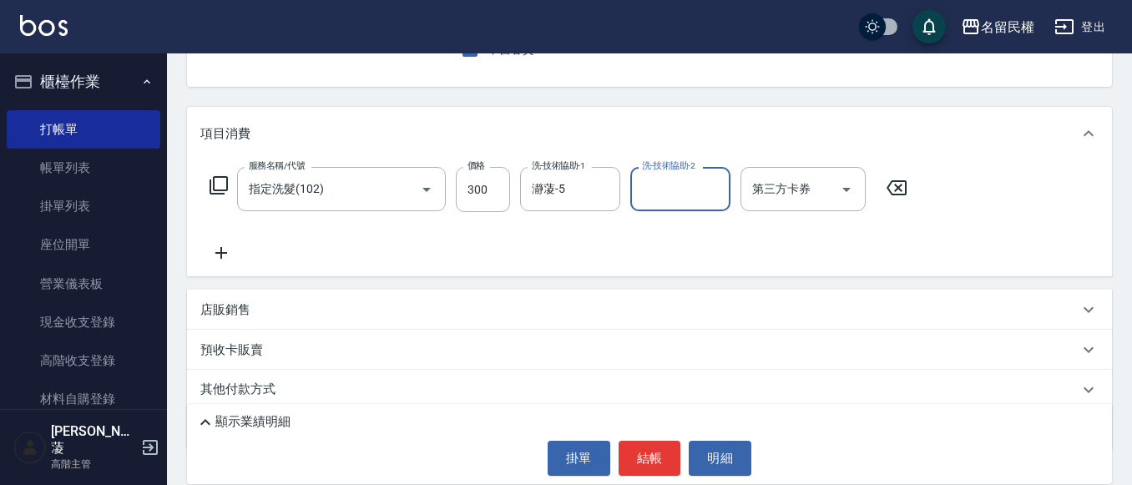
click at [245, 311] on p "店販銷售" at bounding box center [225, 310] width 50 height 18
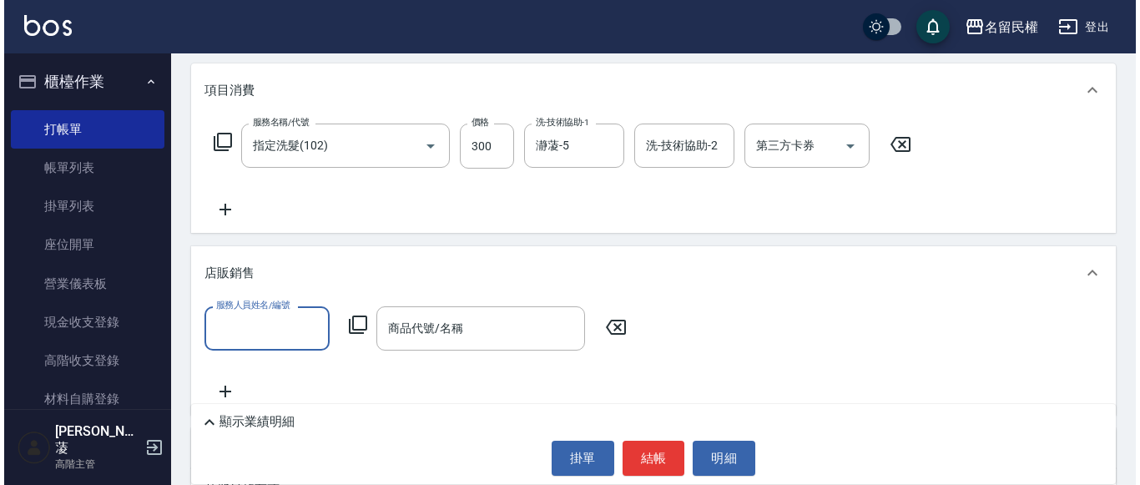
scroll to position [250, 0]
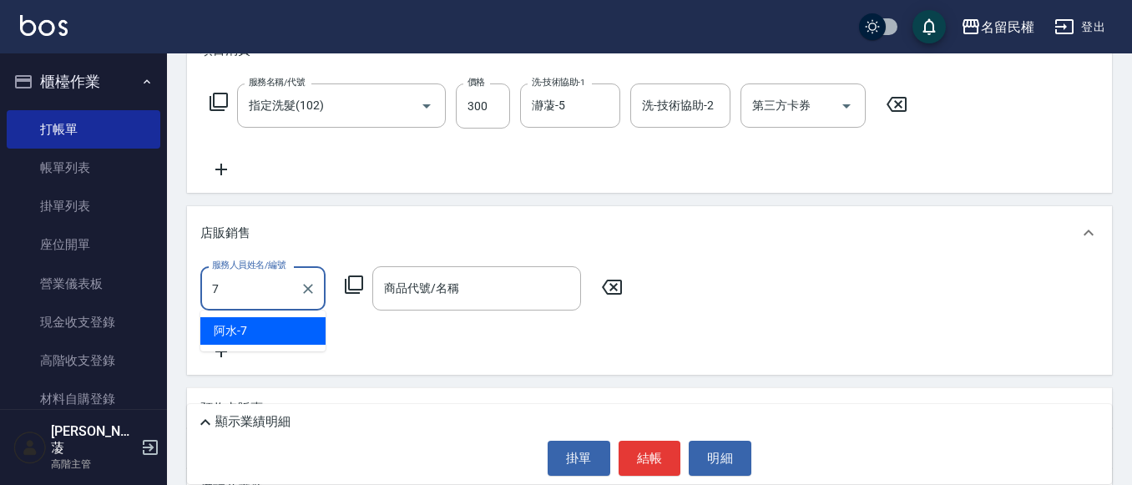
type input "阿水-7"
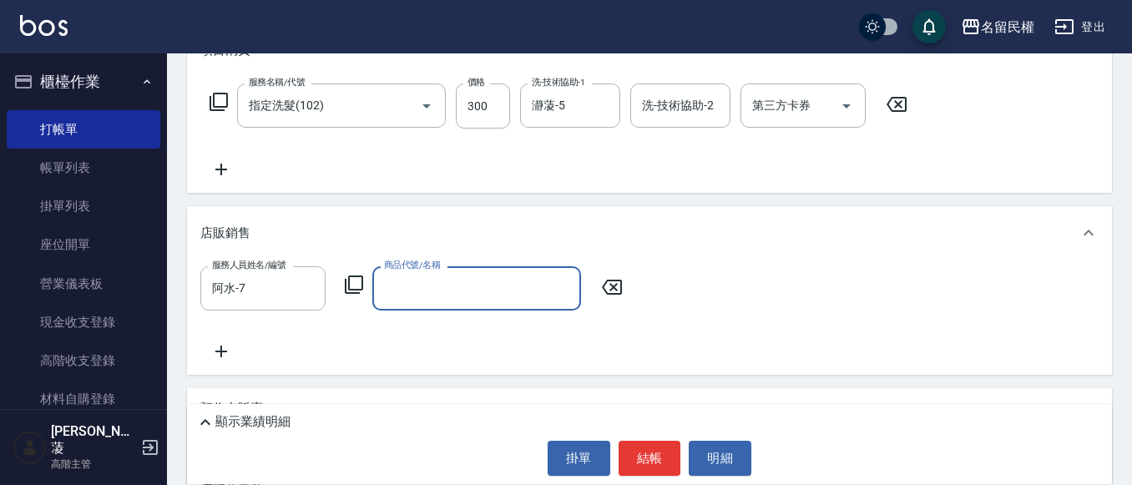
click at [346, 285] on icon at bounding box center [354, 284] width 18 height 18
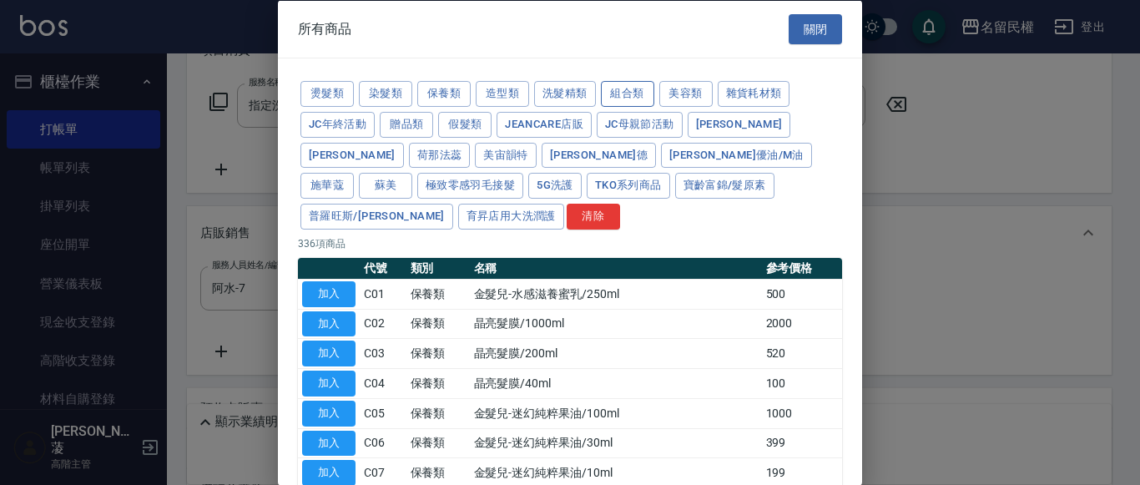
click at [620, 95] on button "組合類" at bounding box center [627, 94] width 53 height 26
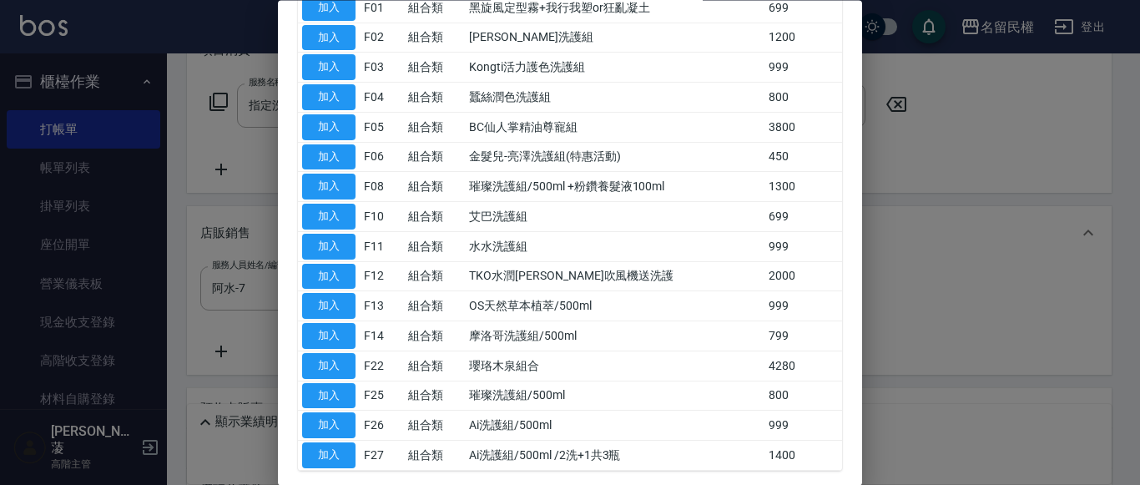
scroll to position [332, 0]
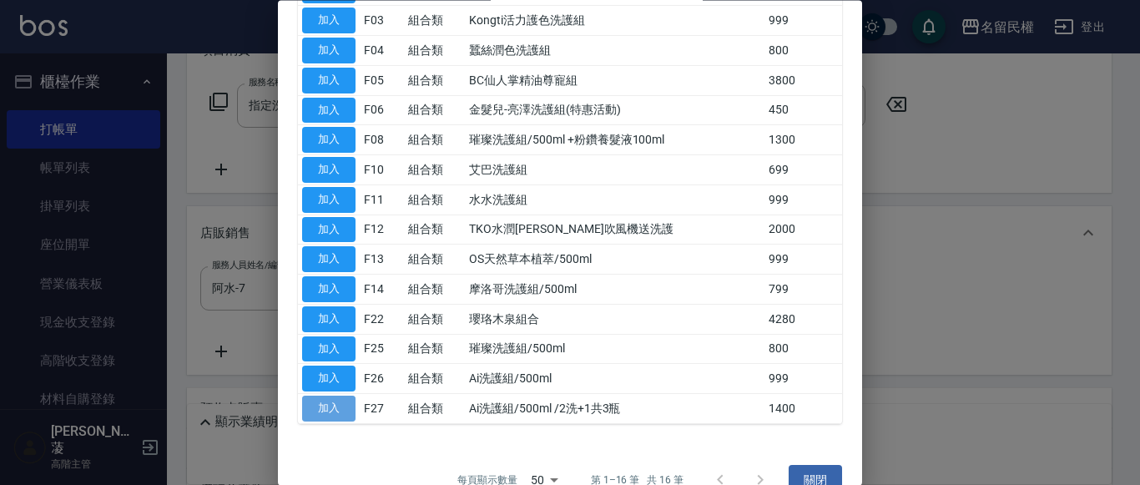
click at [341, 396] on button "加入" at bounding box center [328, 409] width 53 height 26
type input "Ai洗護組/500ml /2洗+1共3瓶"
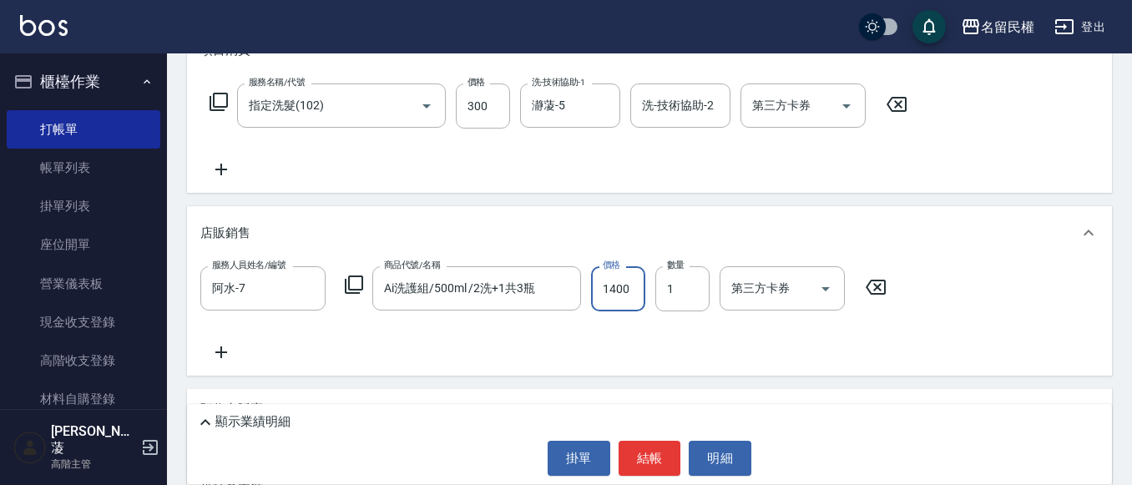
click at [593, 288] on input "1400" at bounding box center [618, 288] width 54 height 45
type input "1200"
click at [633, 447] on button "結帳" at bounding box center [650, 458] width 63 height 35
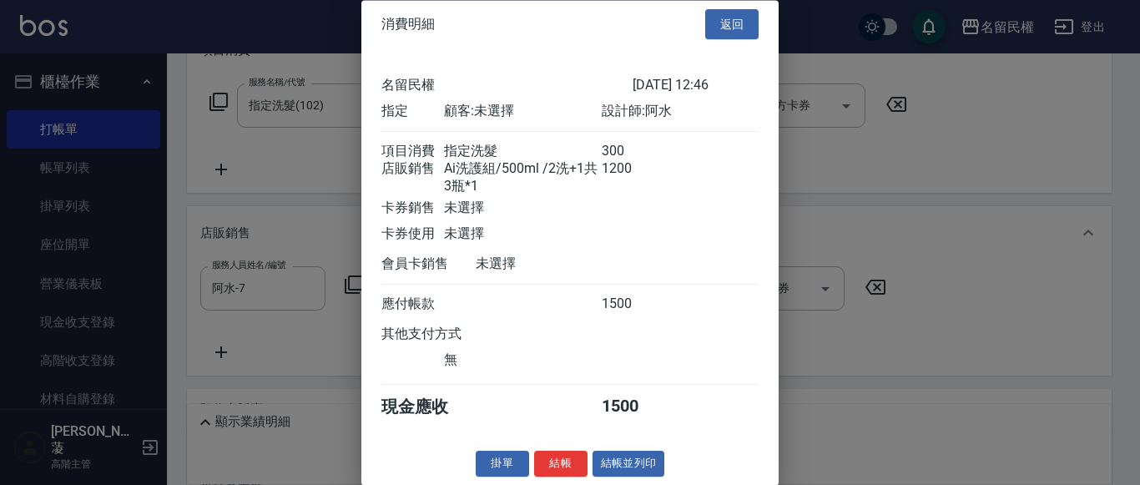
scroll to position [33, 0]
click at [567, 467] on button "結帳" at bounding box center [560, 465] width 53 height 26
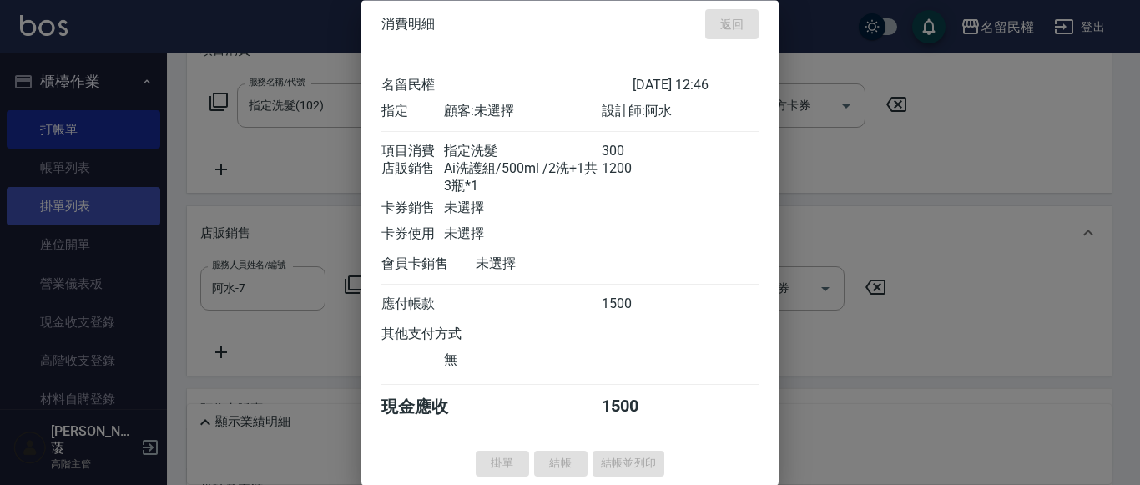
type input "[DATE] 12:55"
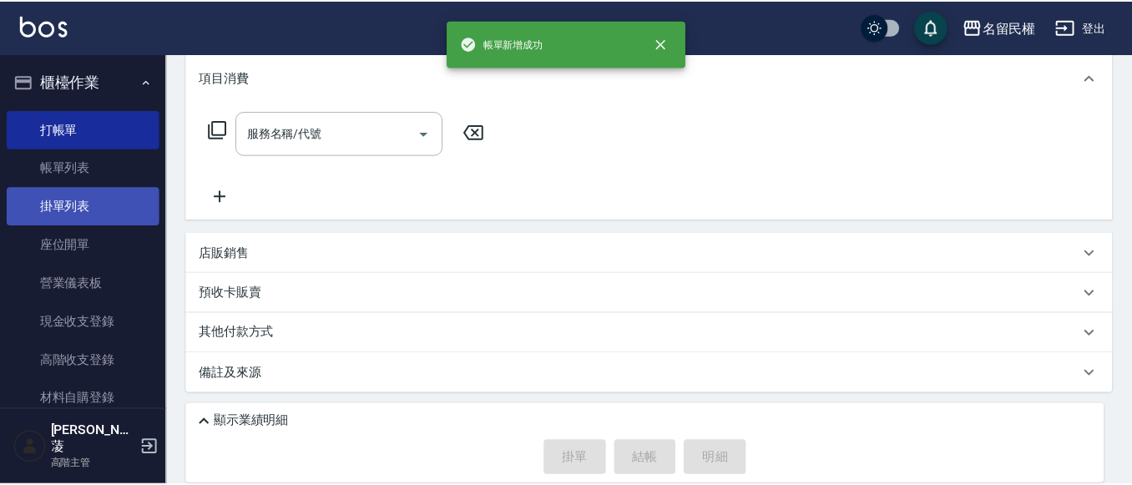
scroll to position [0, 0]
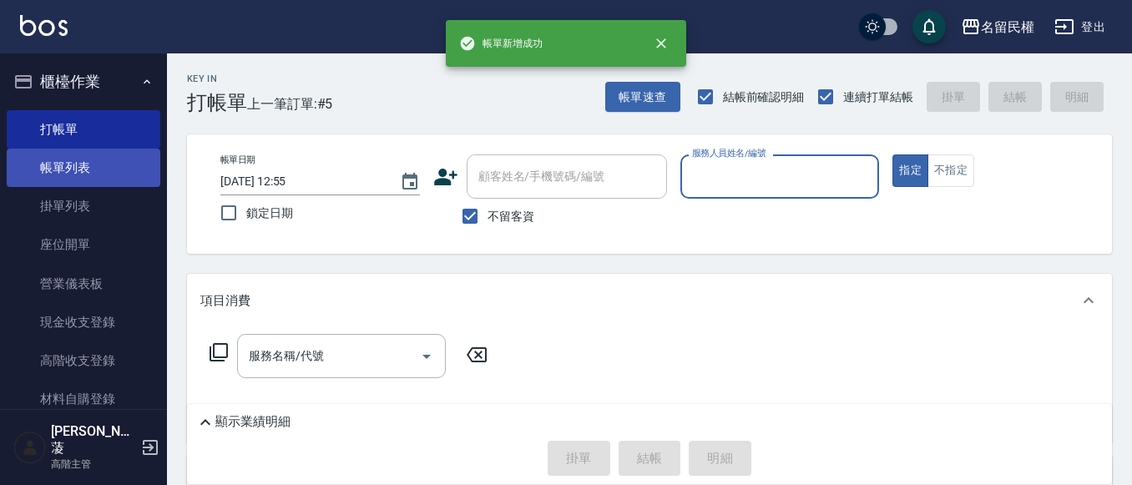
click at [78, 157] on link "帳單列表" at bounding box center [84, 168] width 154 height 38
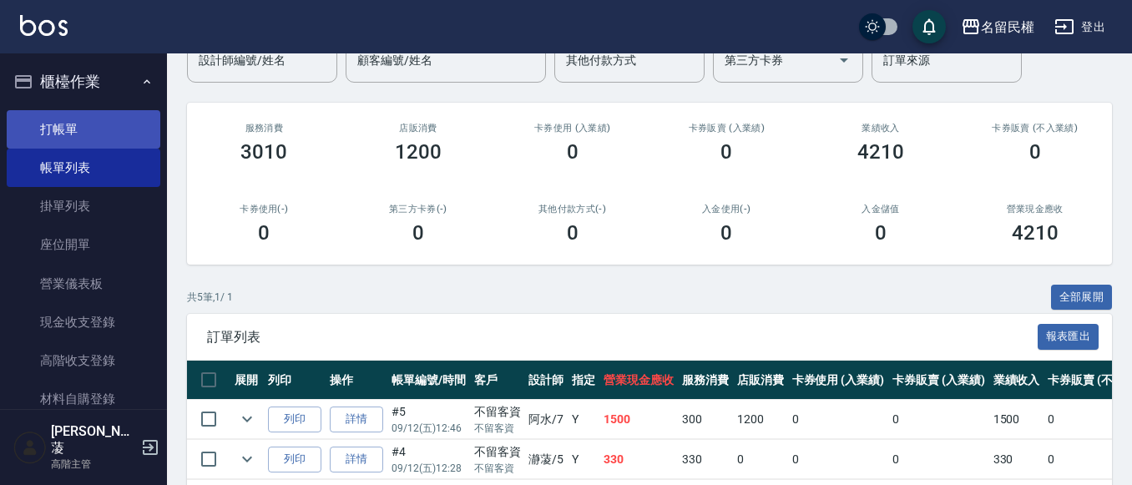
scroll to position [14, 0]
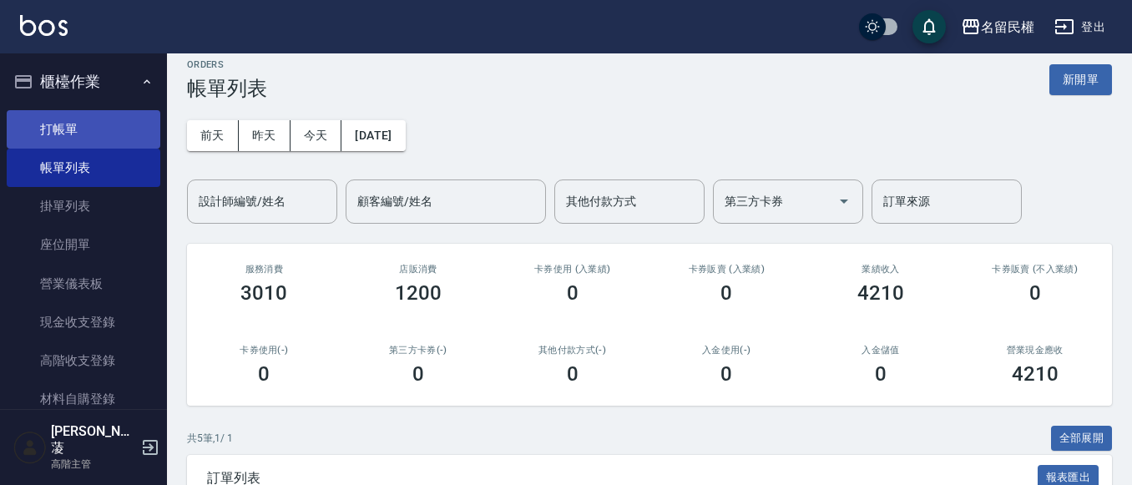
click at [71, 132] on link "打帳單" at bounding box center [84, 129] width 154 height 38
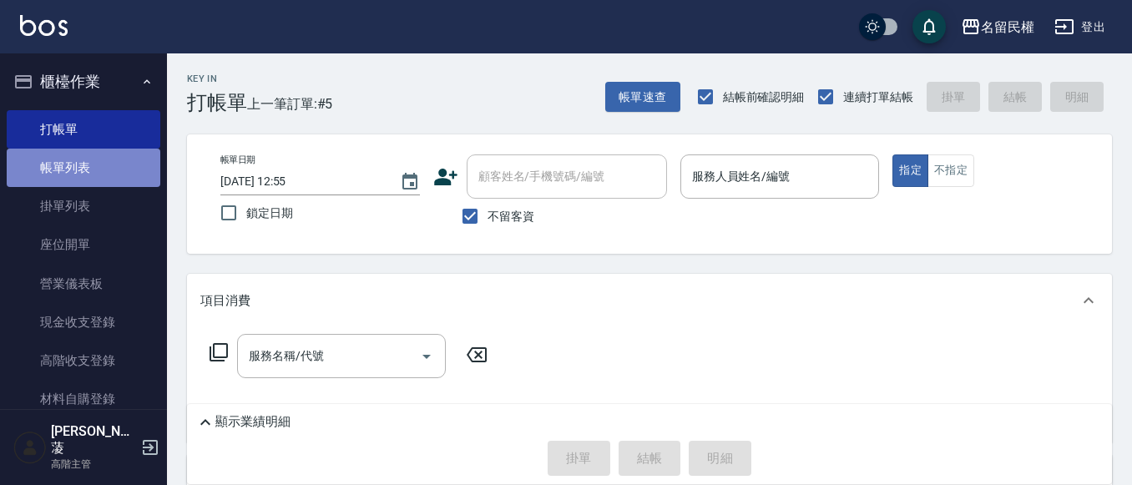
click at [104, 158] on link "帳單列表" at bounding box center [84, 168] width 154 height 38
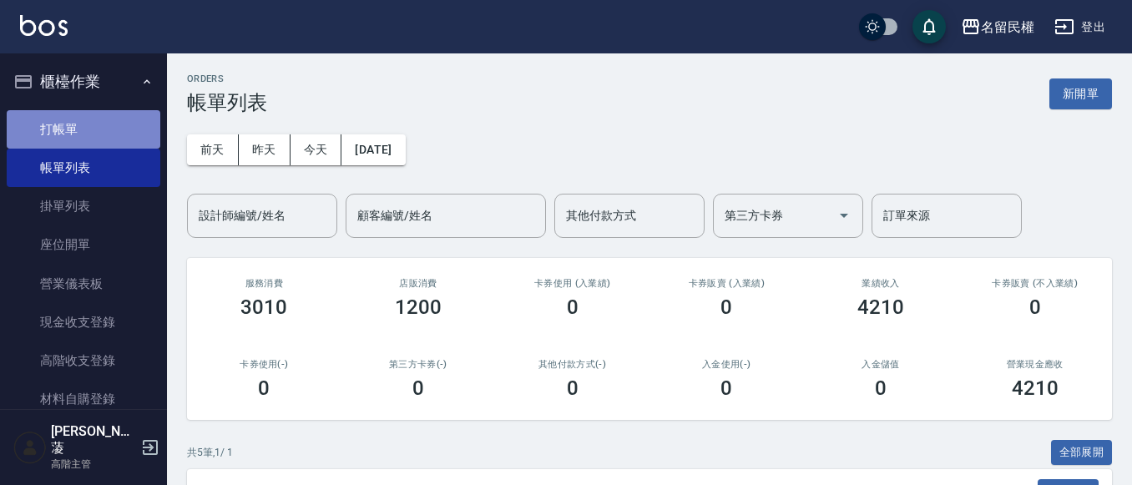
click at [92, 134] on link "打帳單" at bounding box center [84, 129] width 154 height 38
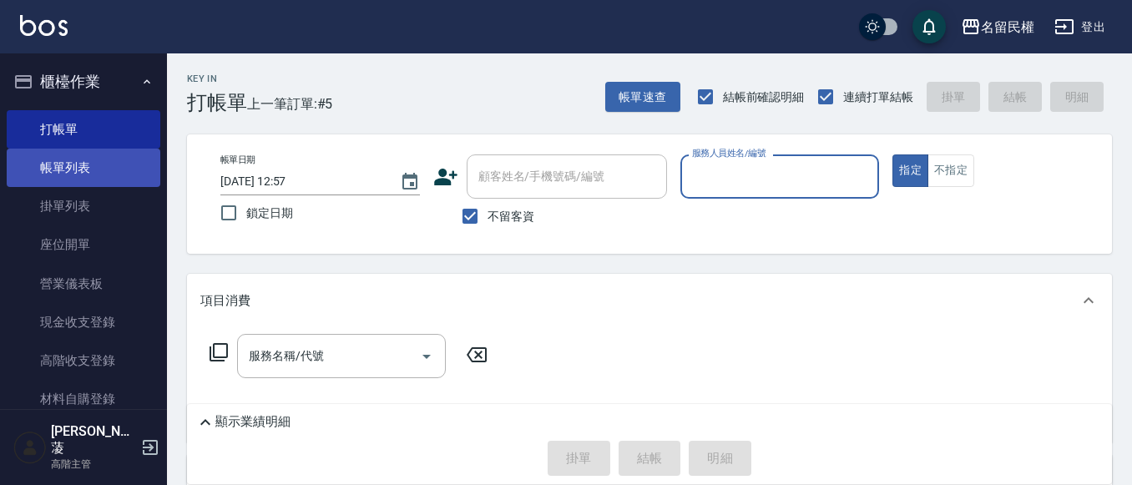
click at [88, 160] on link "帳單列表" at bounding box center [84, 168] width 154 height 38
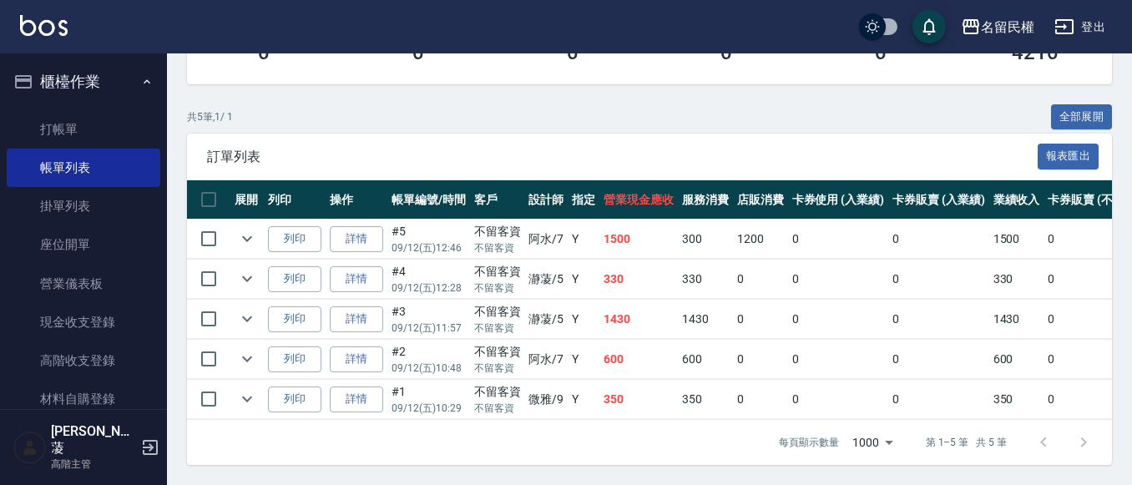
scroll to position [348, 0]
click at [68, 137] on link "打帳單" at bounding box center [84, 129] width 154 height 38
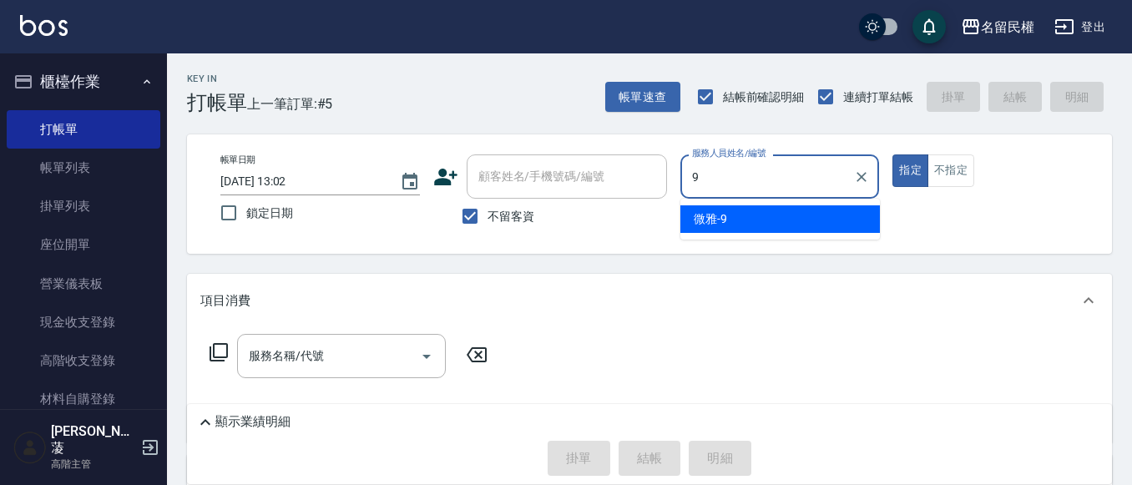
type input "微雅-9"
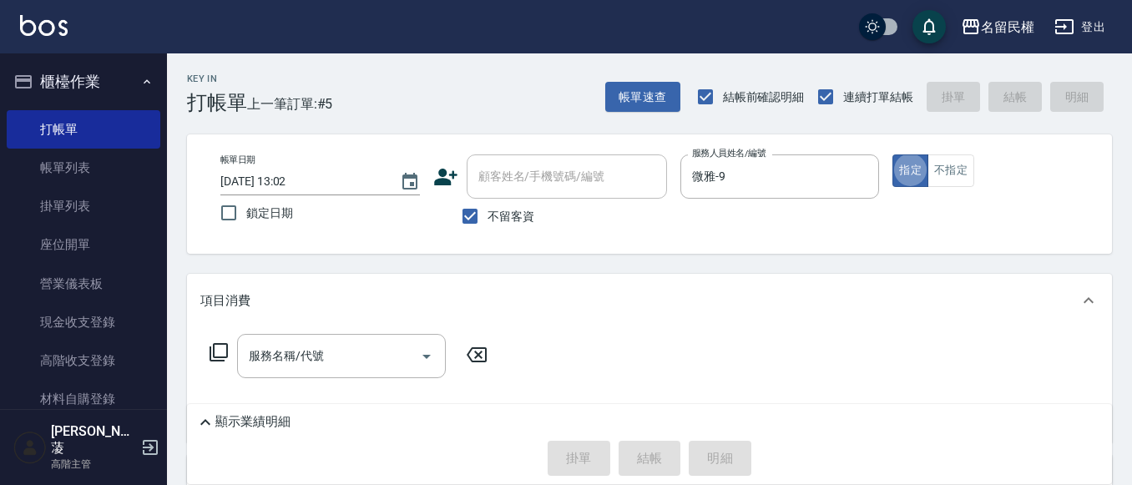
type button "true"
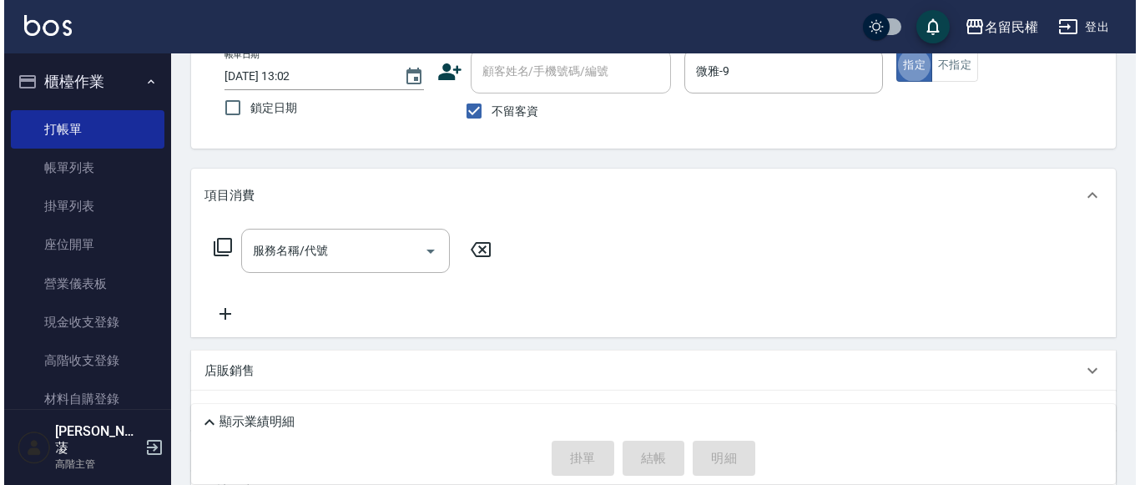
scroll to position [223, 0]
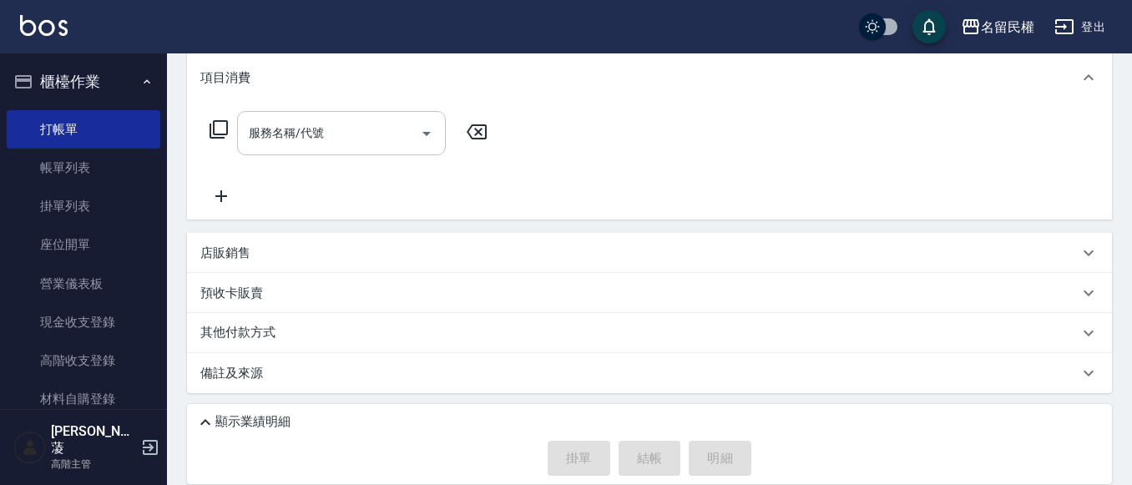
click at [301, 146] on input "服務名稱/代號" at bounding box center [329, 133] width 169 height 29
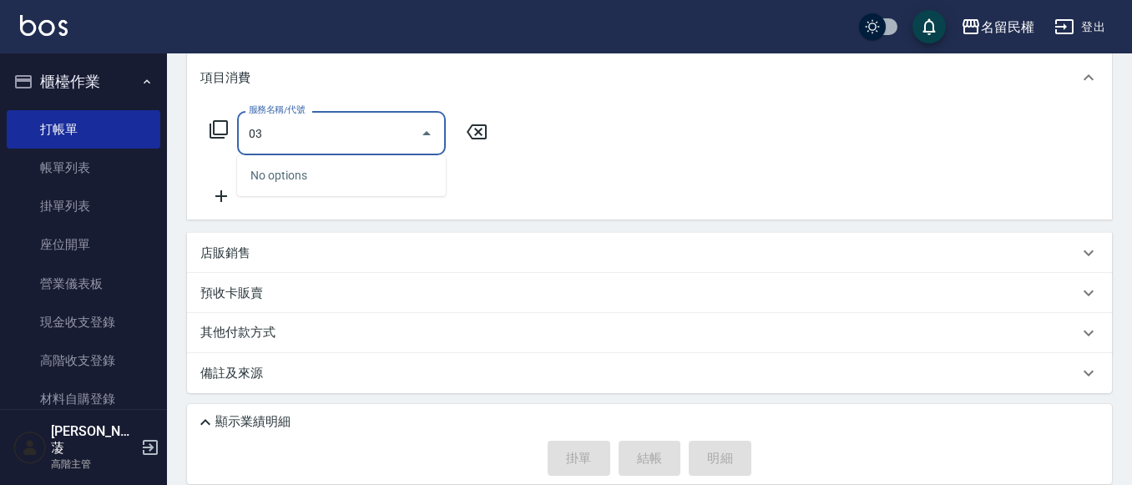
type input "0"
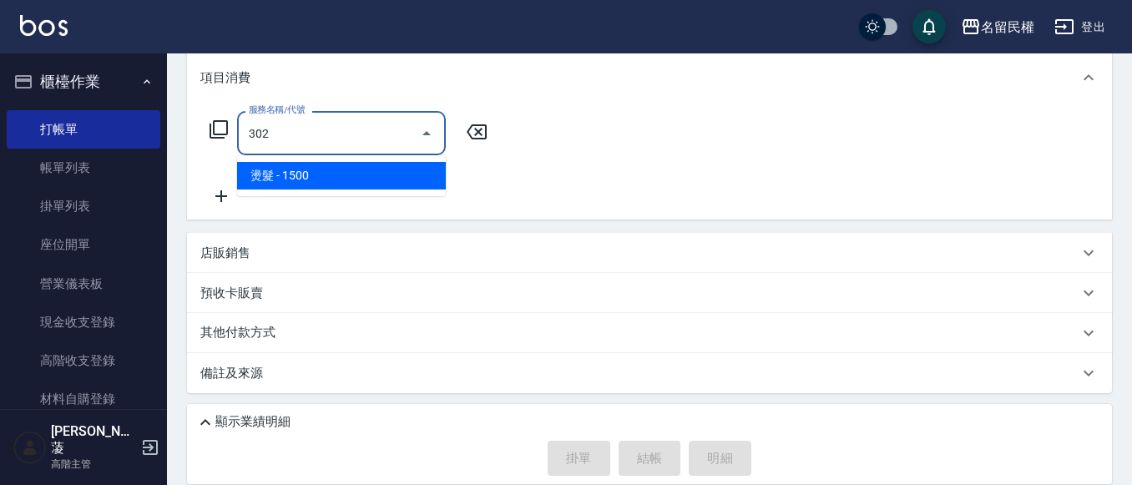
type input "燙髮(302)"
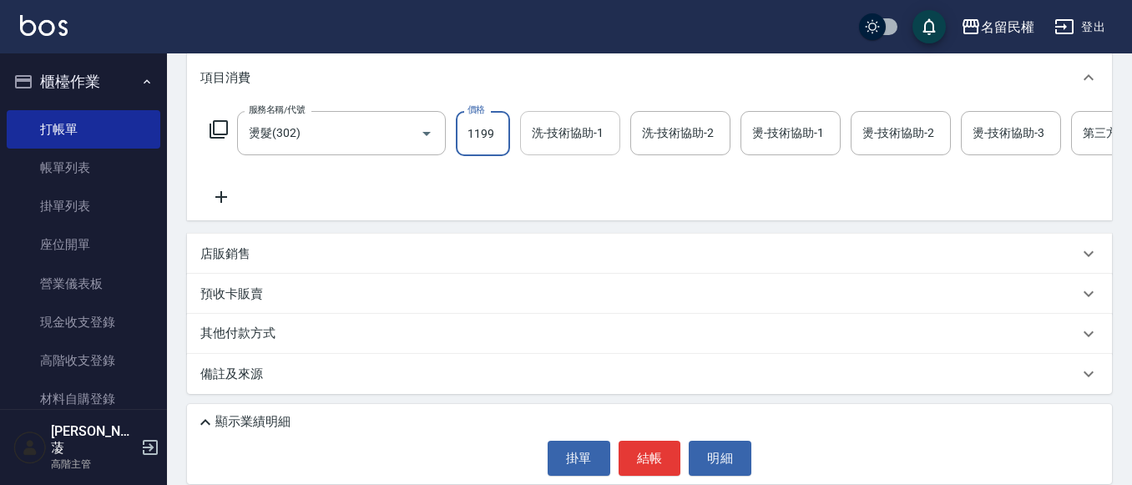
type input "1199"
click at [555, 138] on input "洗-技術協助-1" at bounding box center [570, 133] width 85 height 29
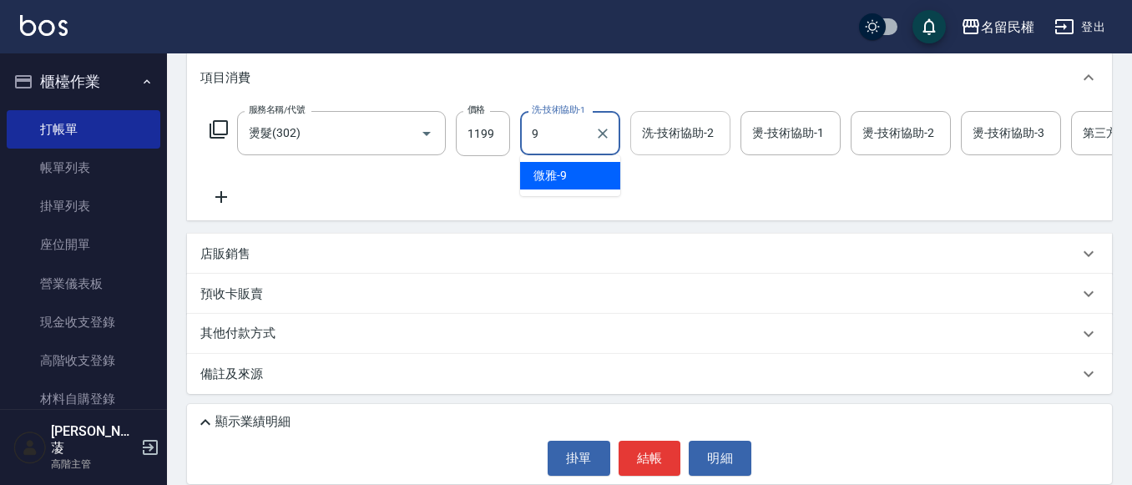
type input "微雅-9"
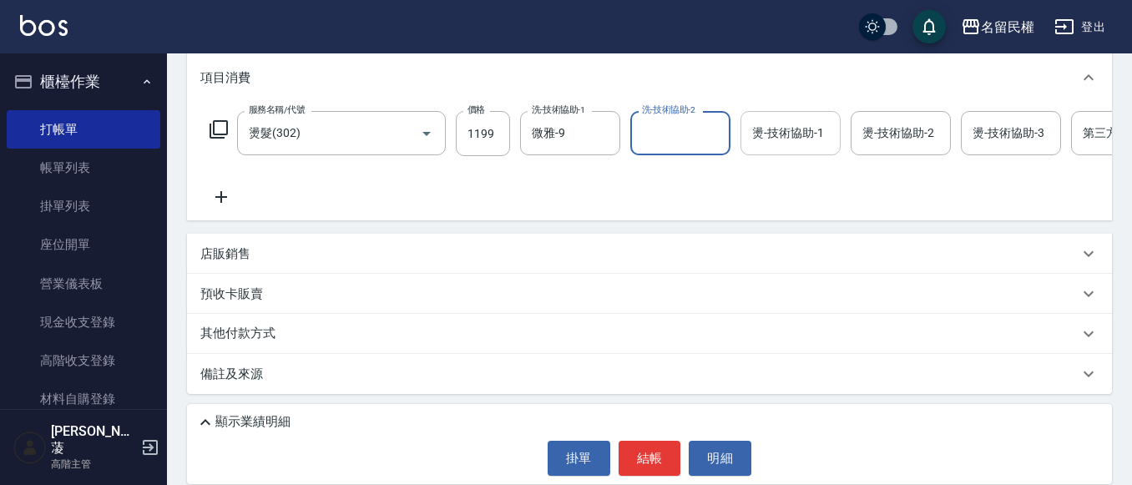
click at [780, 126] on input "燙-技術協助-1" at bounding box center [790, 133] width 85 height 29
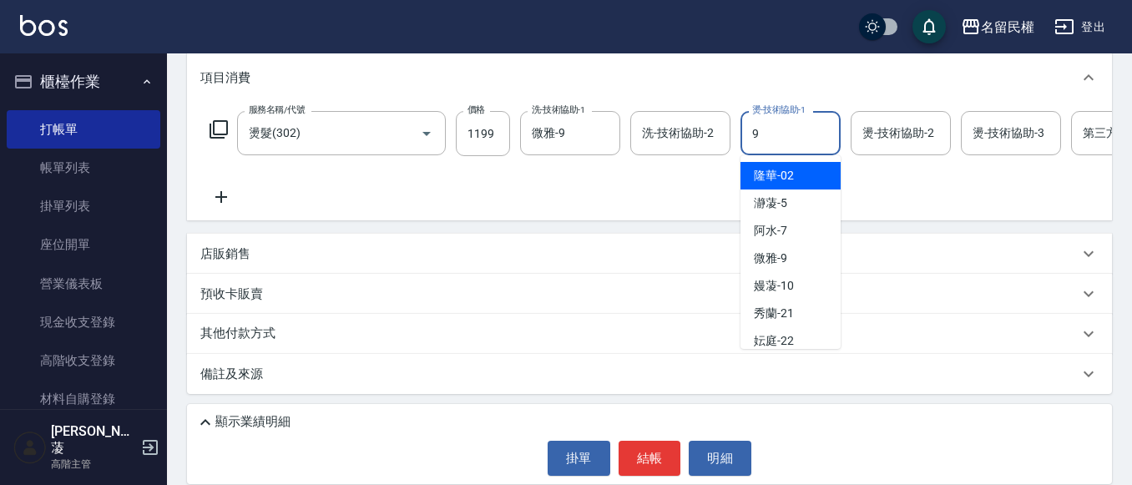
type input "微雅-9"
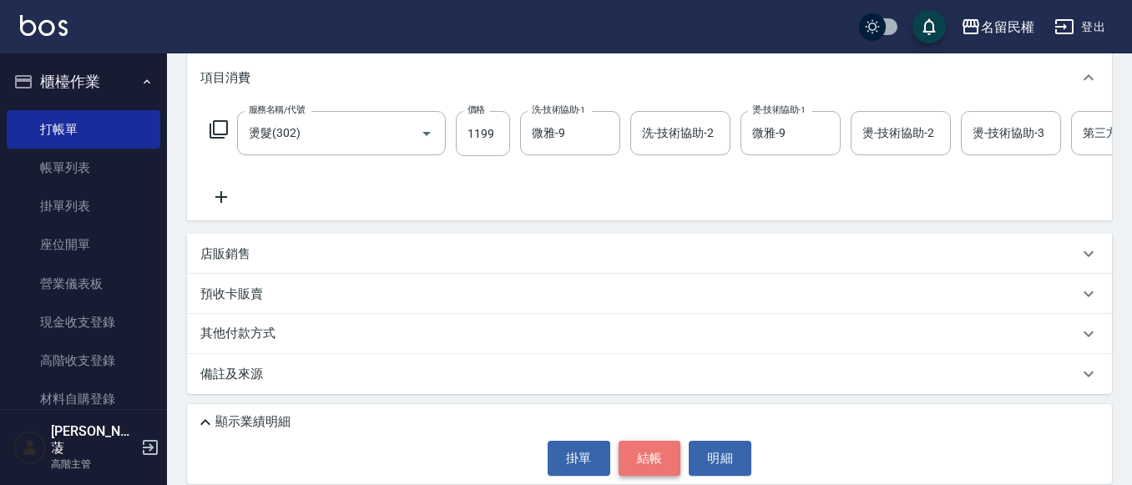
click at [665, 462] on button "結帳" at bounding box center [650, 458] width 63 height 35
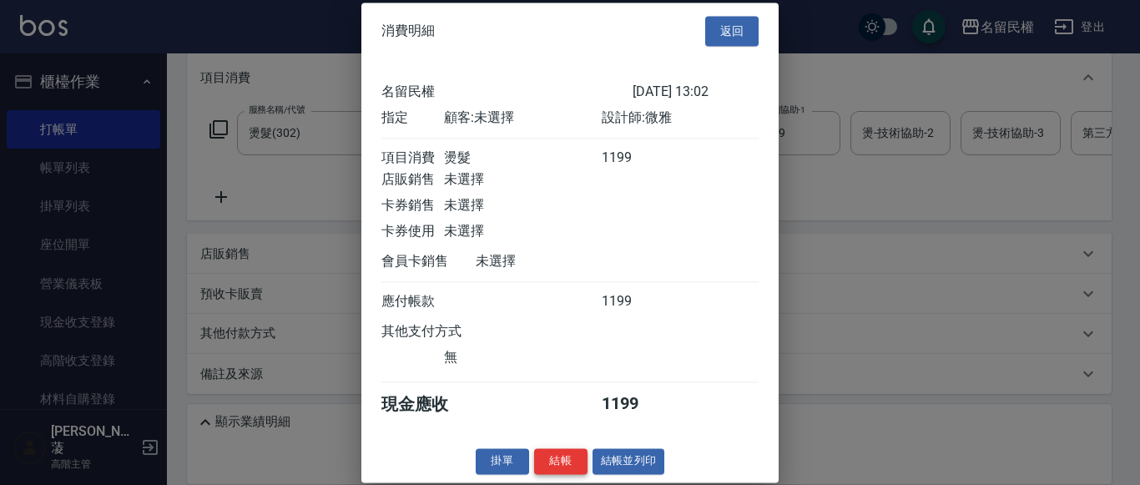
scroll to position [22, 0]
drag, startPoint x: 555, startPoint y: 465, endPoint x: 162, endPoint y: 269, distance: 439.4
click at [554, 465] on button "結帳" at bounding box center [560, 461] width 53 height 26
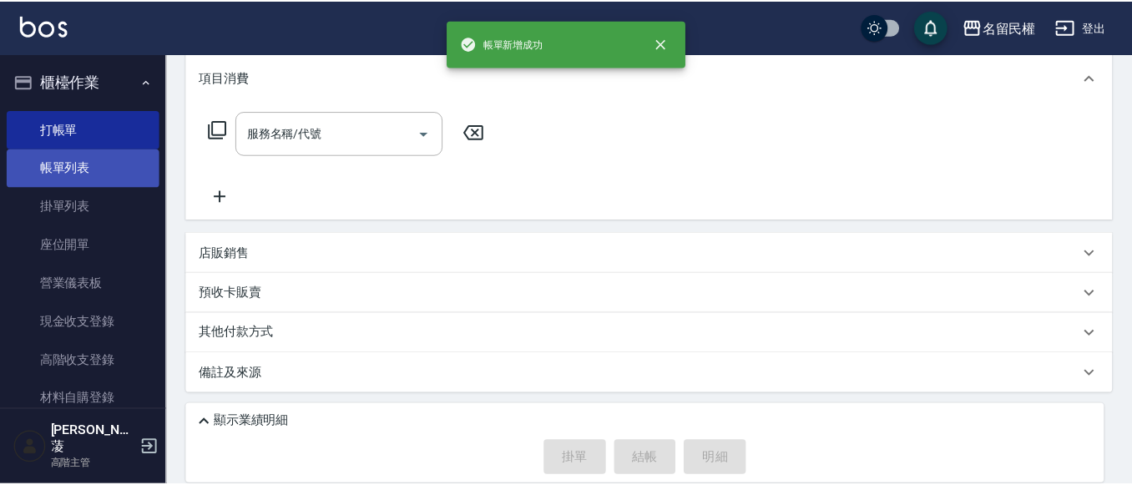
scroll to position [0, 0]
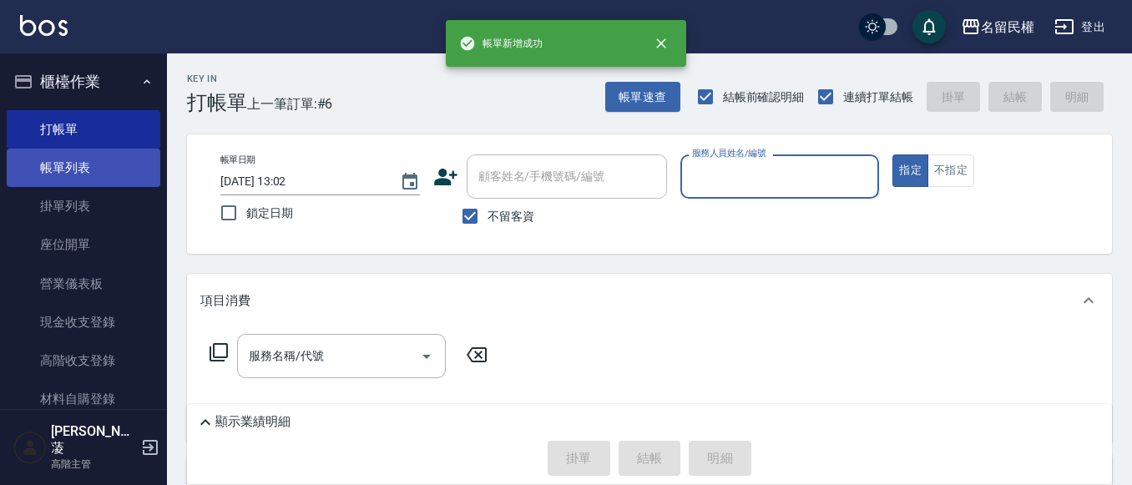
click at [100, 169] on link "帳單列表" at bounding box center [84, 168] width 154 height 38
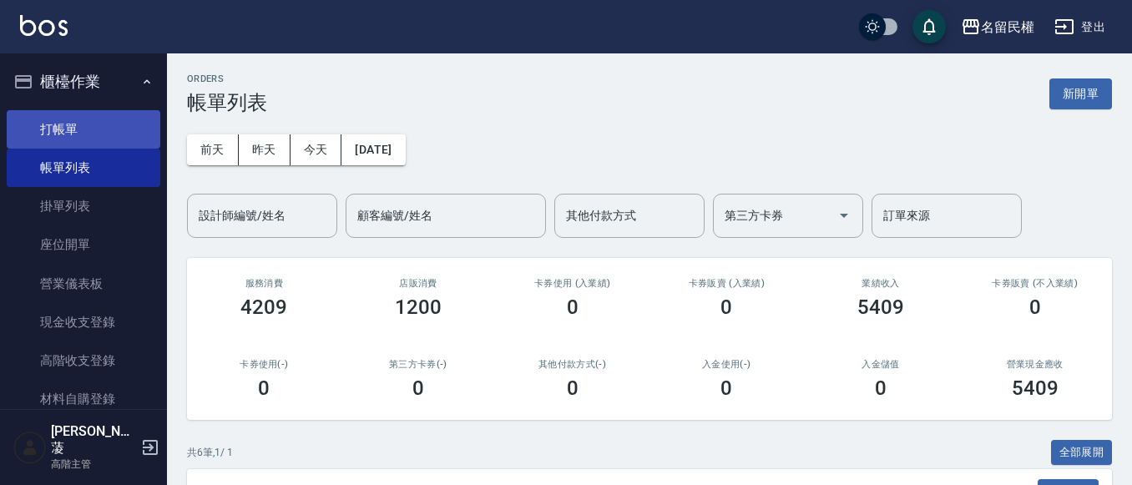
click at [82, 127] on link "打帳單" at bounding box center [84, 129] width 154 height 38
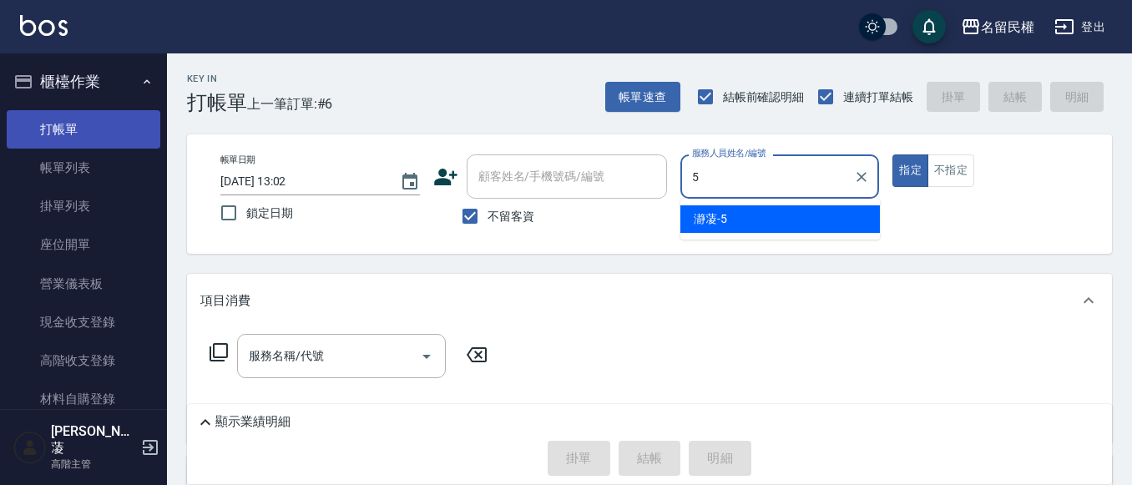
type input "瀞蓤-5"
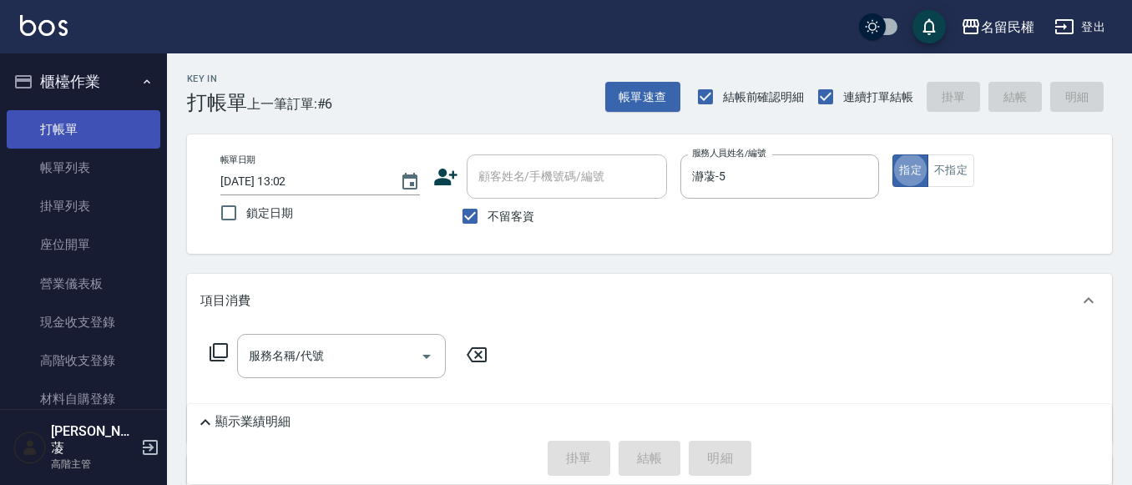
type button "true"
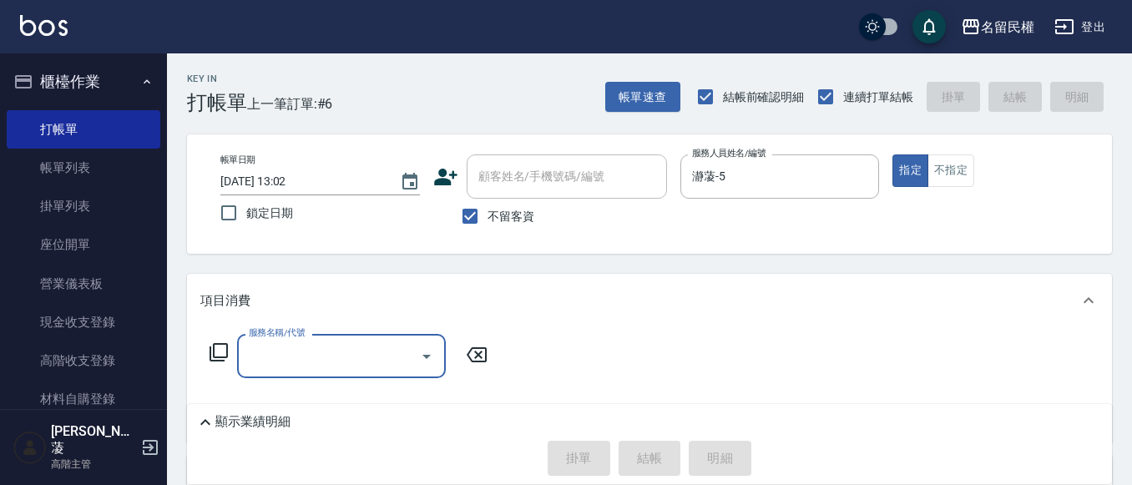
click at [343, 336] on div "服務名稱/代號" at bounding box center [341, 356] width 209 height 44
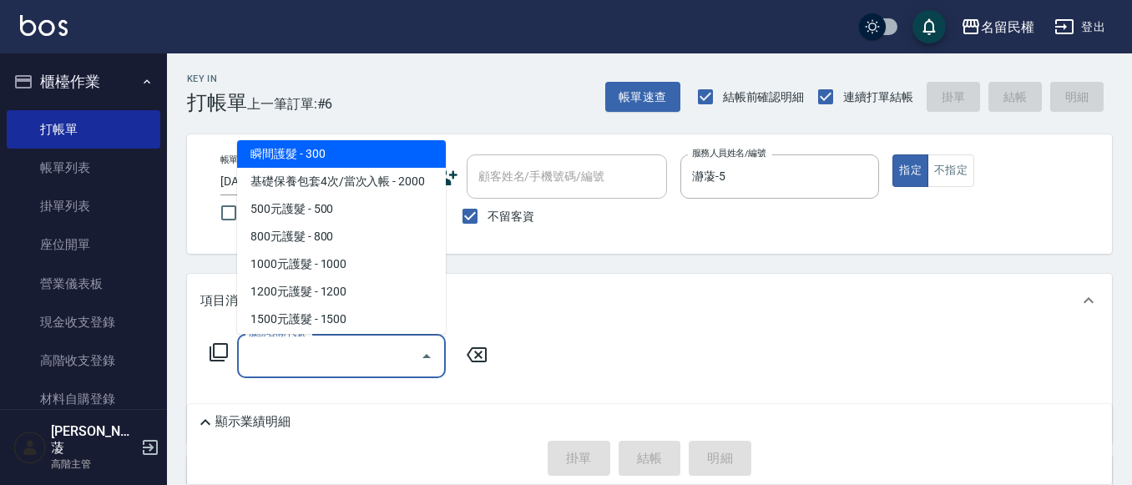
scroll to position [751, 0]
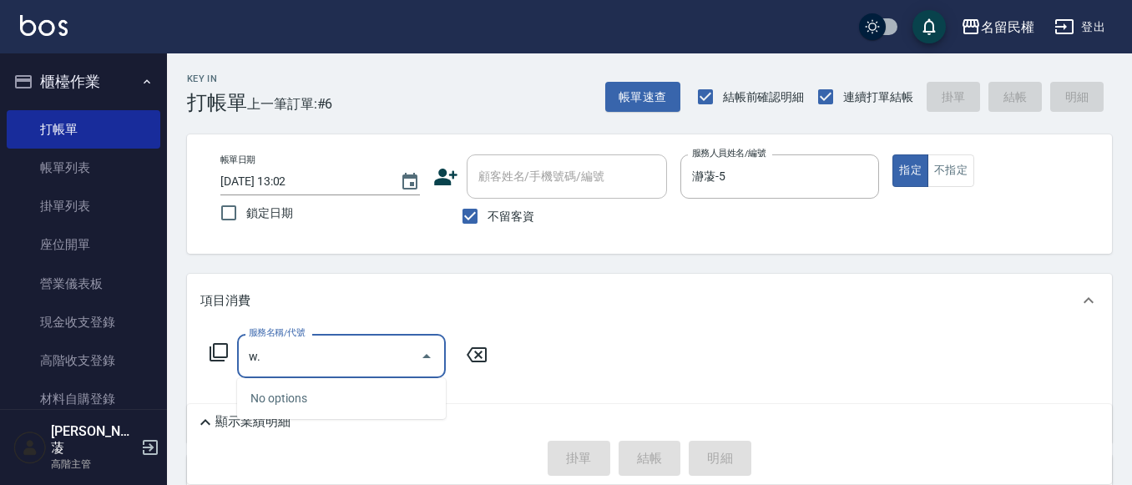
type input "w"
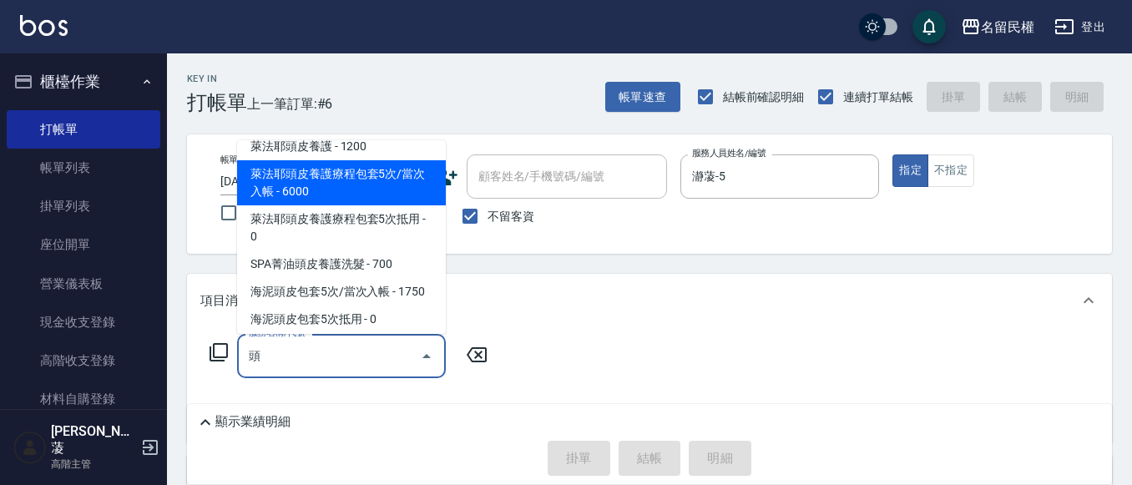
scroll to position [250, 0]
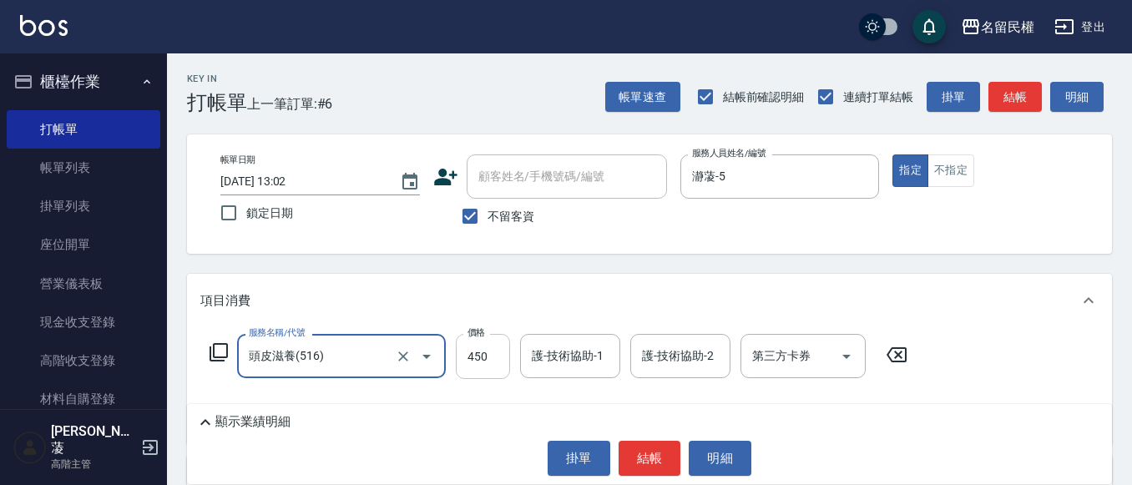
type input "頭皮滋養(516)"
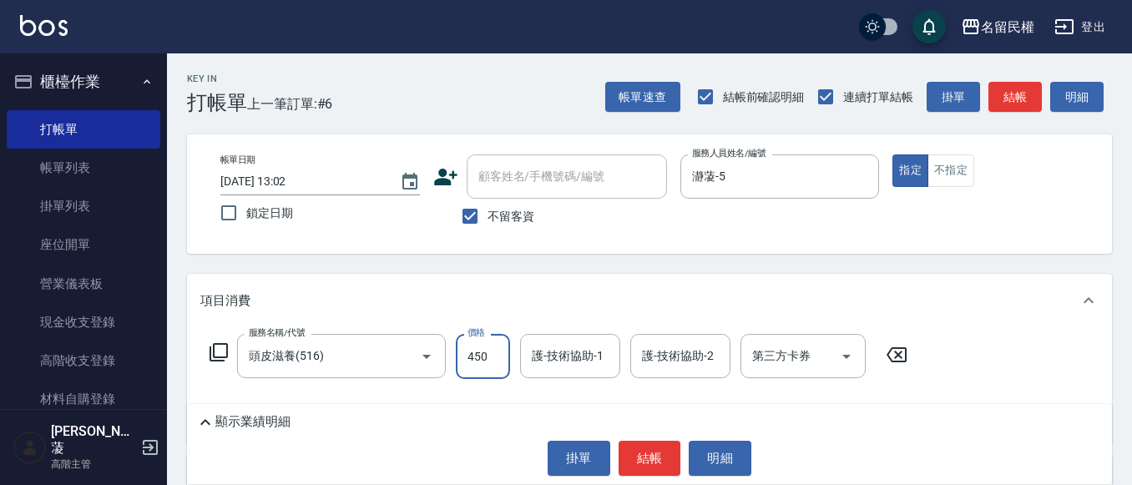
click at [481, 353] on input "450" at bounding box center [483, 356] width 54 height 45
click at [379, 351] on input "頭皮滋養(516)" at bounding box center [318, 355] width 147 height 29
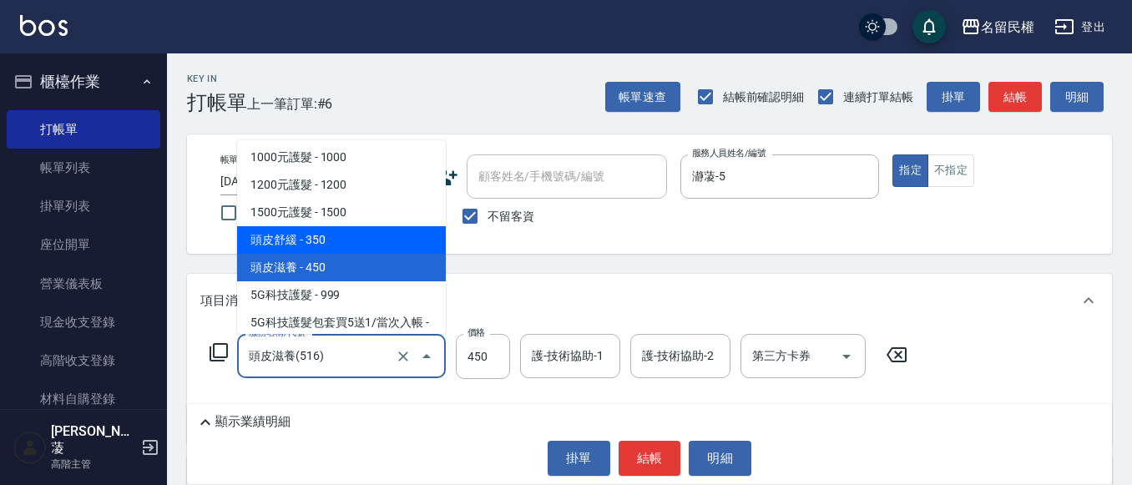
scroll to position [913, 0]
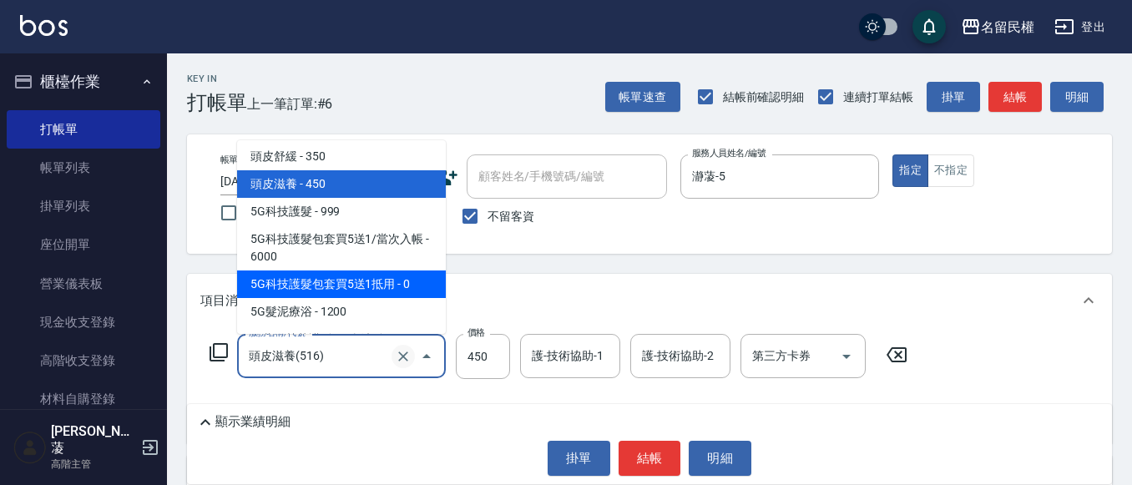
click at [394, 361] on button "Clear" at bounding box center [402, 356] width 23 height 23
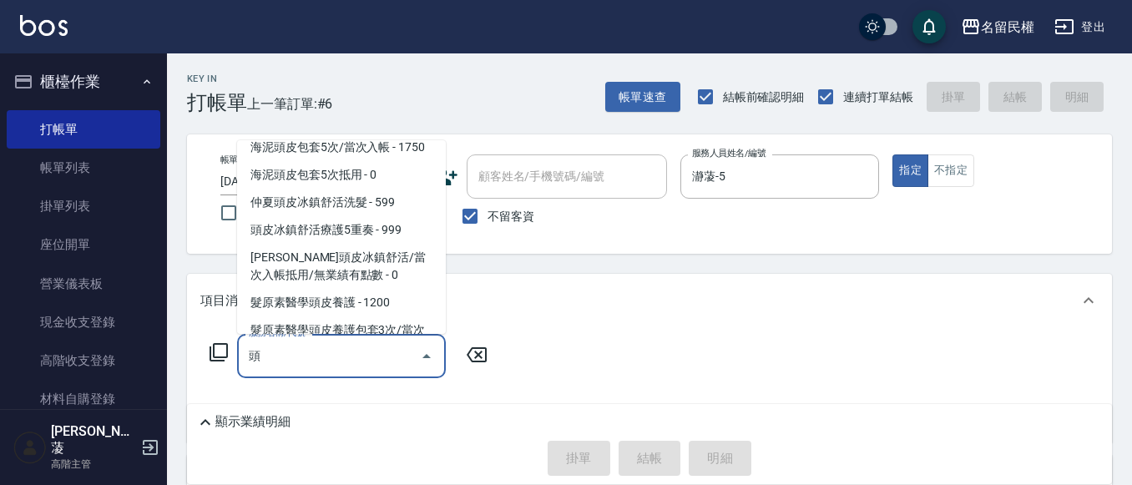
scroll to position [250, 0]
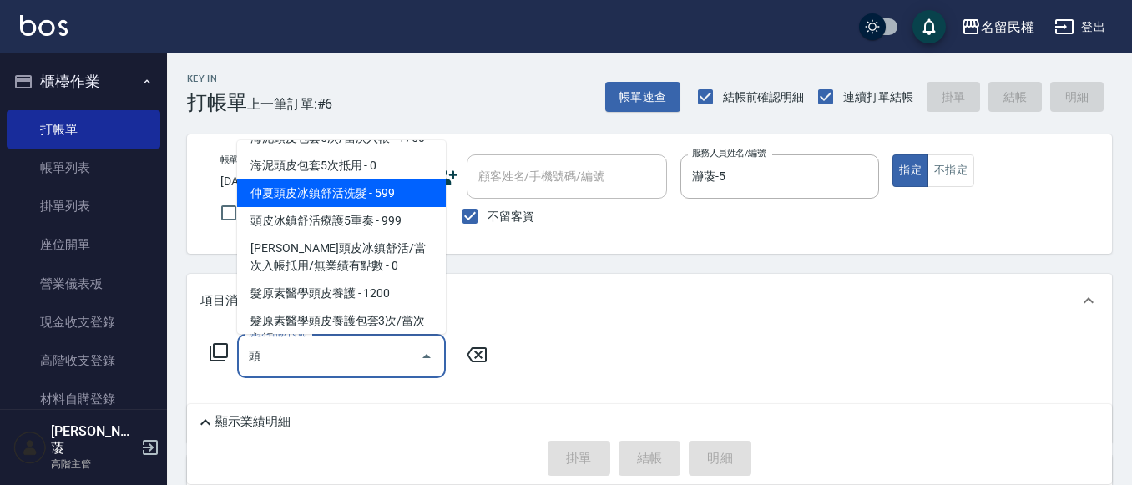
click at [377, 222] on ul "頭皮隔離 - 300 頭皮舒緩 - 350 頭皮滋養 - 450 萊法耶頭皮養護 - 1200 萊法耶頭皮養護療程包套5次/當次入帳 - 6000 萊法耶頭皮…" at bounding box center [341, 237] width 209 height 194
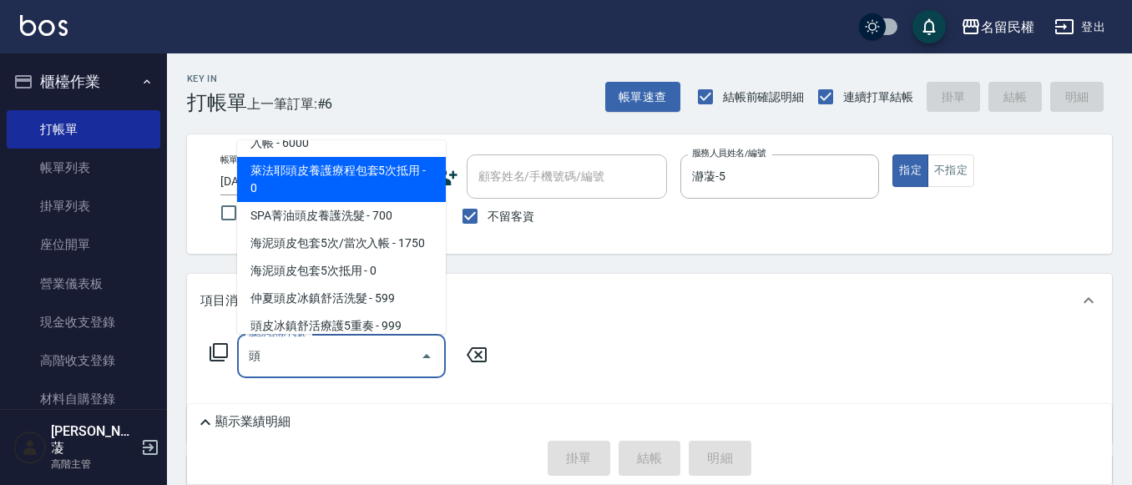
scroll to position [174, 0]
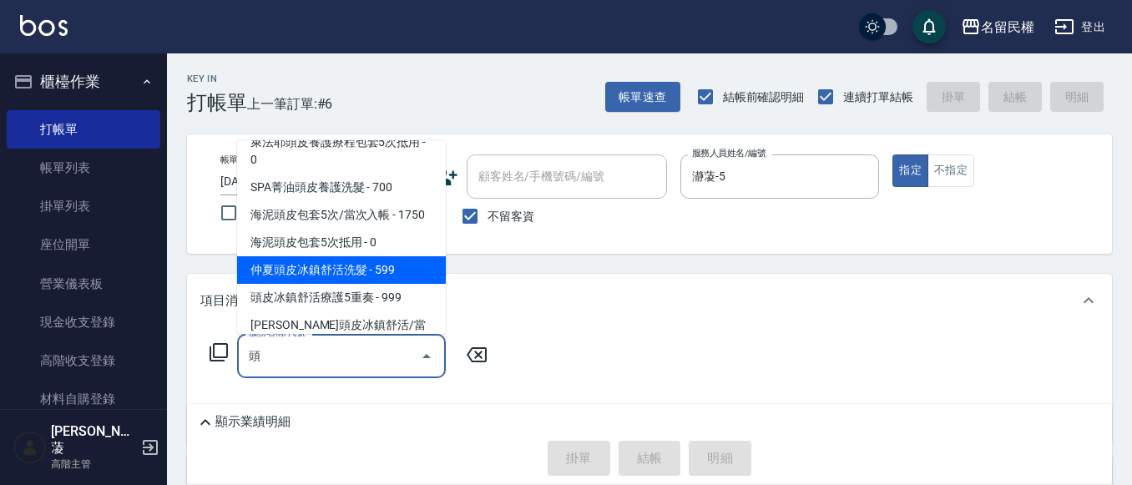
click at [351, 284] on span "仲夏頭皮冰鎮舒活洗髮 - 599" at bounding box center [341, 270] width 209 height 28
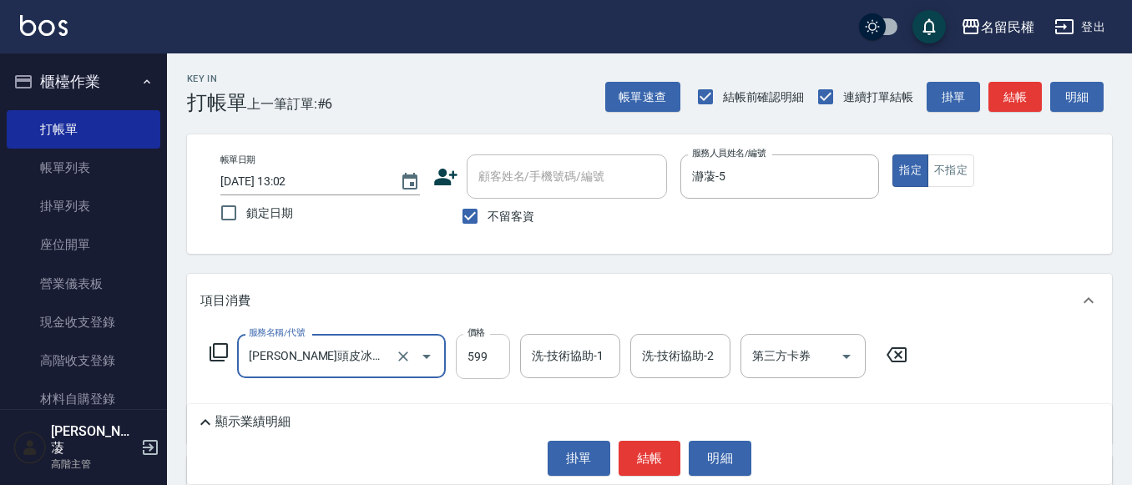
type input "[PERSON_NAME]頭皮冰鎮舒活洗髮(607)"
drag, startPoint x: 462, startPoint y: 368, endPoint x: 430, endPoint y: 378, distance: 33.3
click at [462, 368] on input "599" at bounding box center [483, 356] width 54 height 45
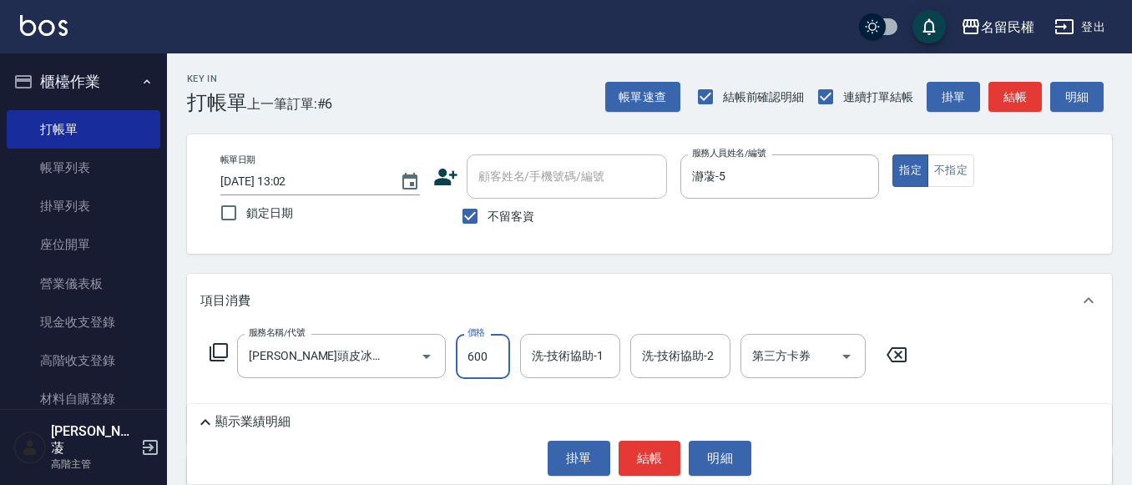
type input "600"
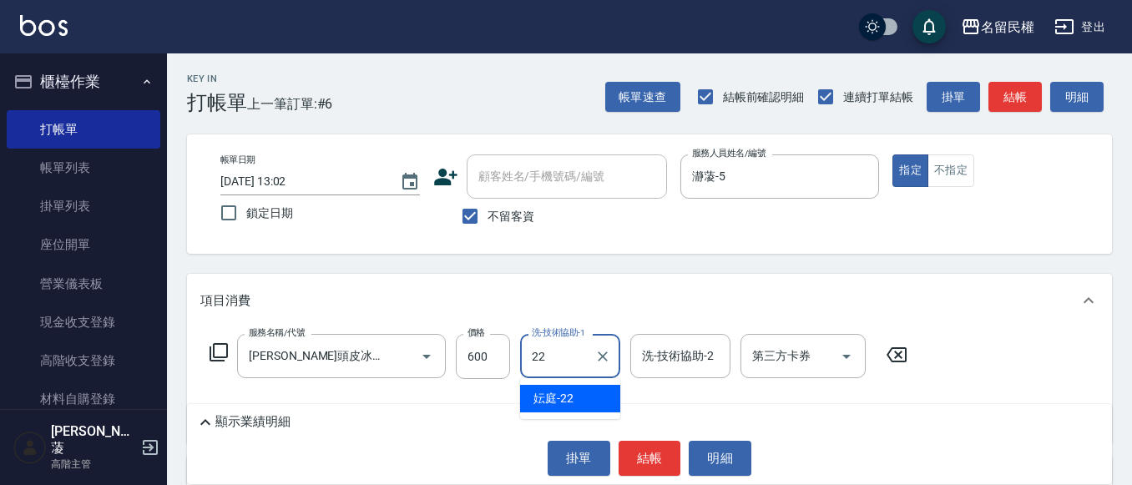
type input "妘庭-22"
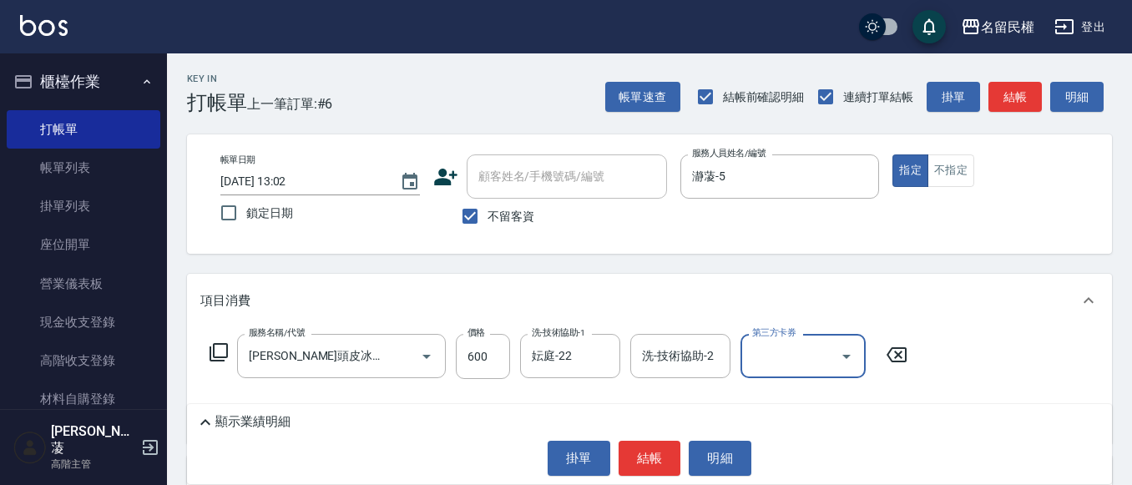
scroll to position [0, 0]
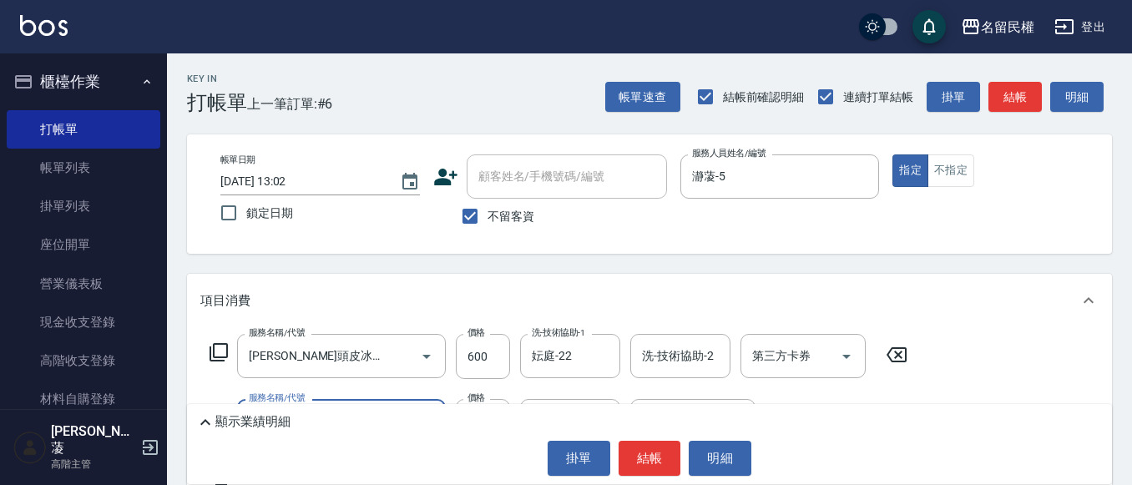
type input "[PERSON_NAME](701)"
type input "30"
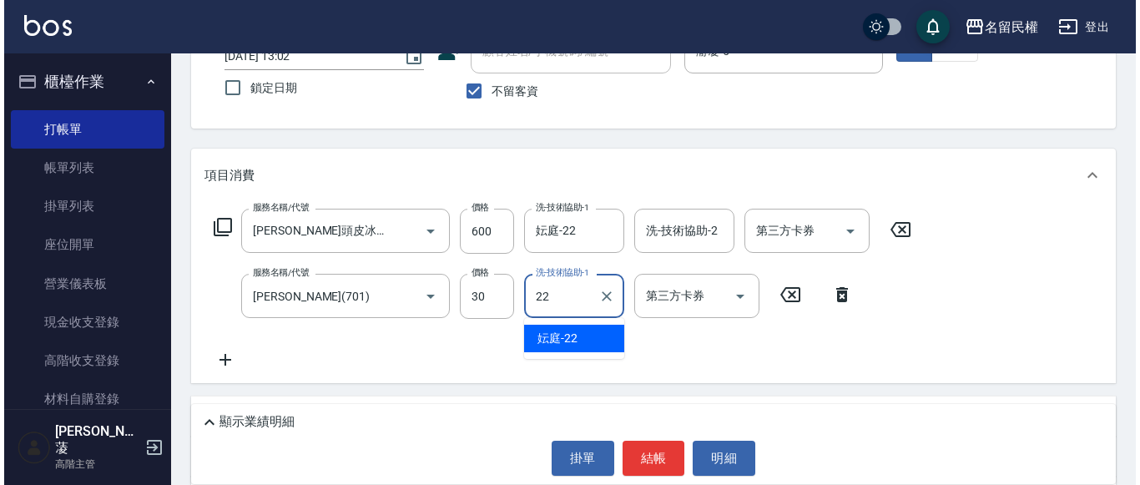
scroll to position [167, 0]
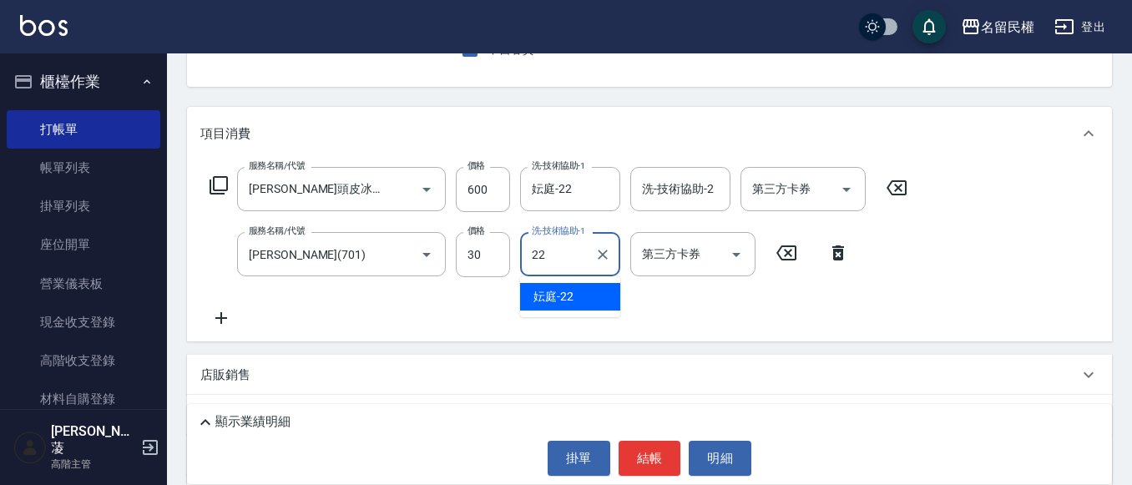
type input "妘庭-22"
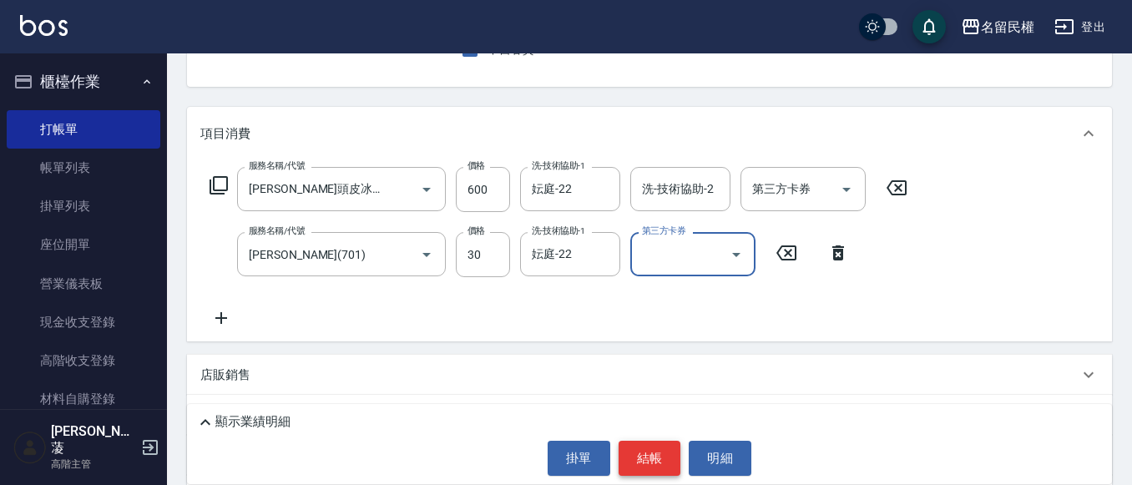
click at [654, 468] on button "結帳" at bounding box center [650, 458] width 63 height 35
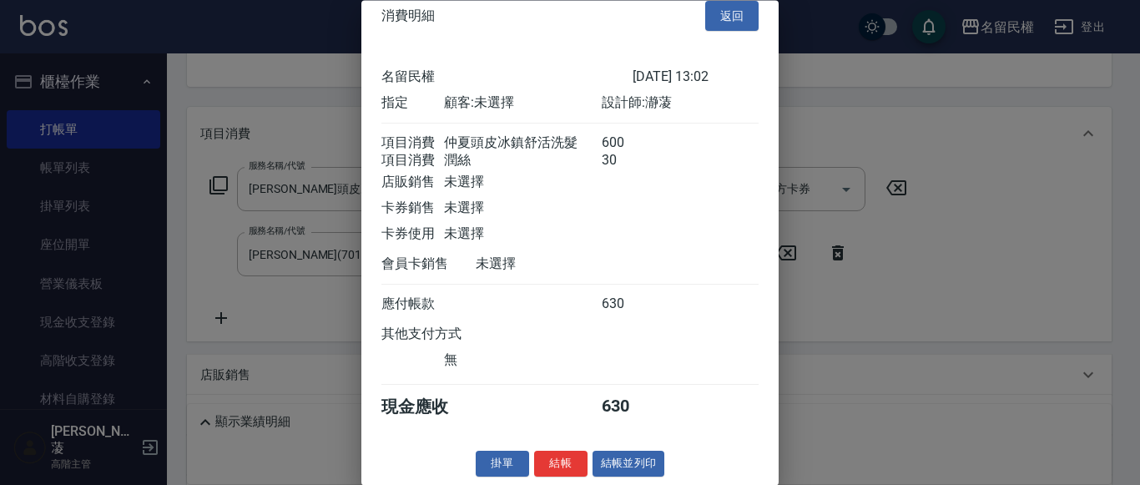
scroll to position [42, 0]
click at [548, 455] on button "結帳" at bounding box center [560, 465] width 53 height 26
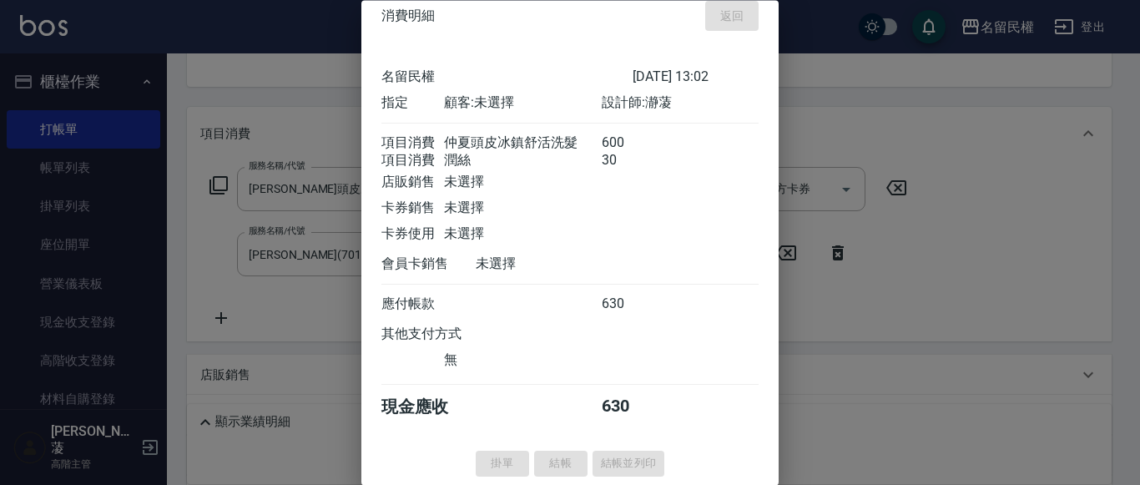
type input "[DATE] 13:24"
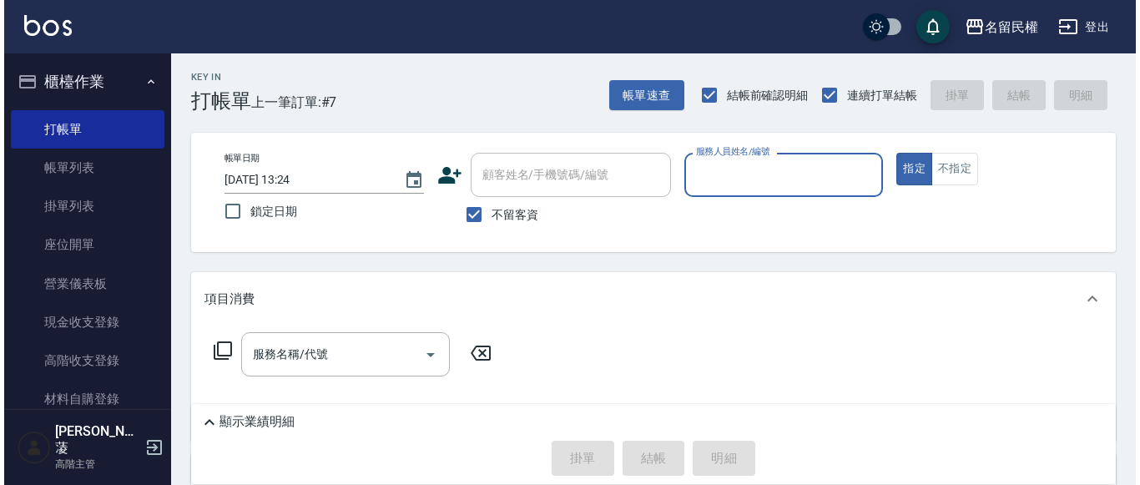
scroll to position [0, 0]
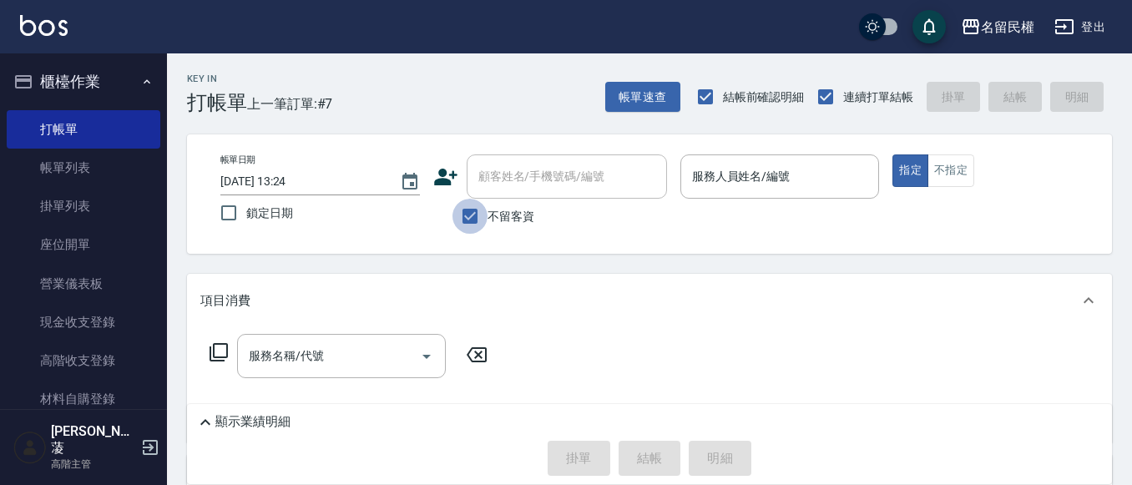
drag, startPoint x: 466, startPoint y: 225, endPoint x: 478, endPoint y: 208, distance: 20.9
click at [466, 218] on input "不留客資" at bounding box center [469, 216] width 35 height 35
checkbox input "false"
click at [500, 195] on div "顧客姓名/手機號碼/編號" at bounding box center [567, 176] width 200 height 44
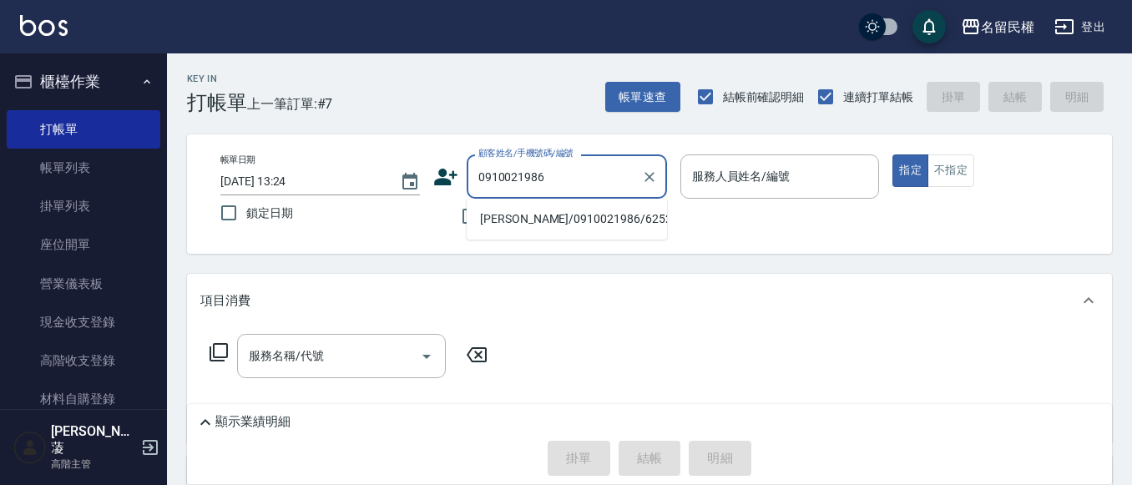
click at [543, 224] on li "[PERSON_NAME]/0910021986/6252" at bounding box center [567, 219] width 200 height 28
type input "[PERSON_NAME]/0910021986/6252"
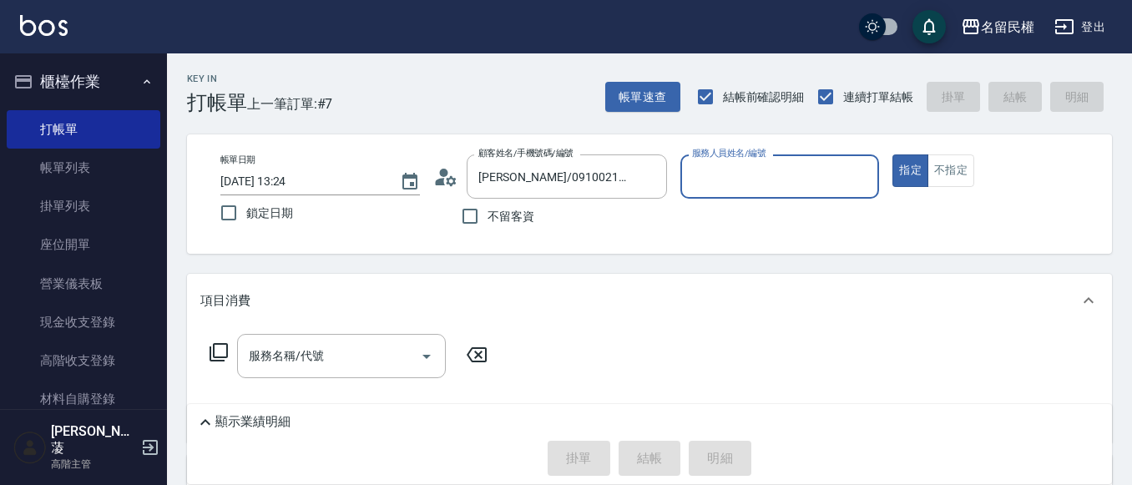
click at [449, 188] on icon at bounding box center [445, 176] width 25 height 25
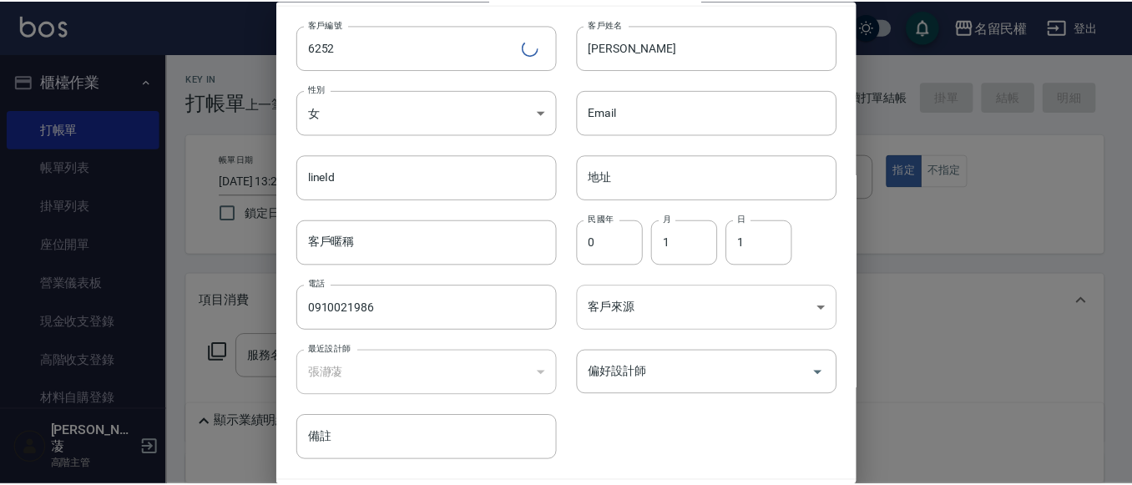
scroll to position [93, 0]
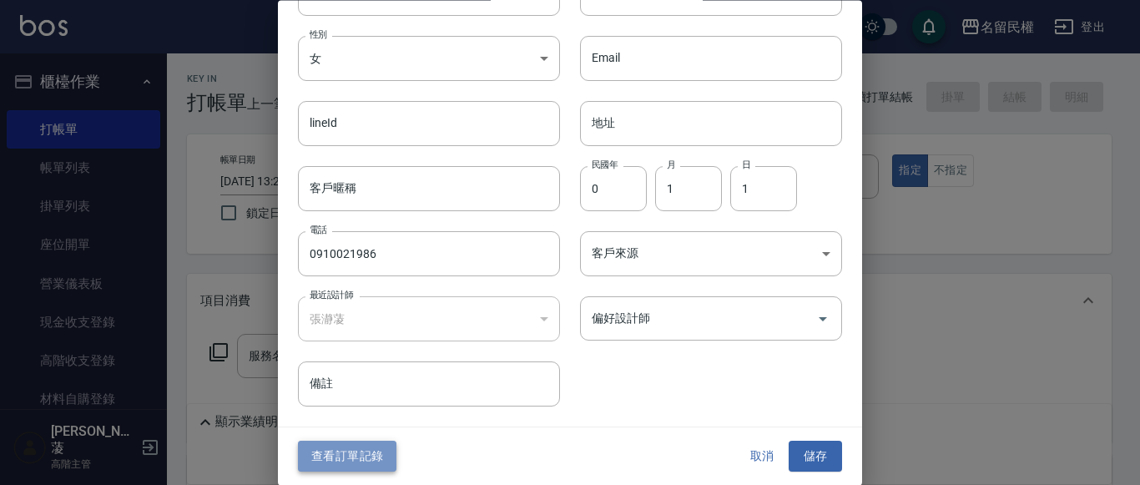
click at [345, 455] on button "查看訂單記錄" at bounding box center [347, 457] width 98 height 31
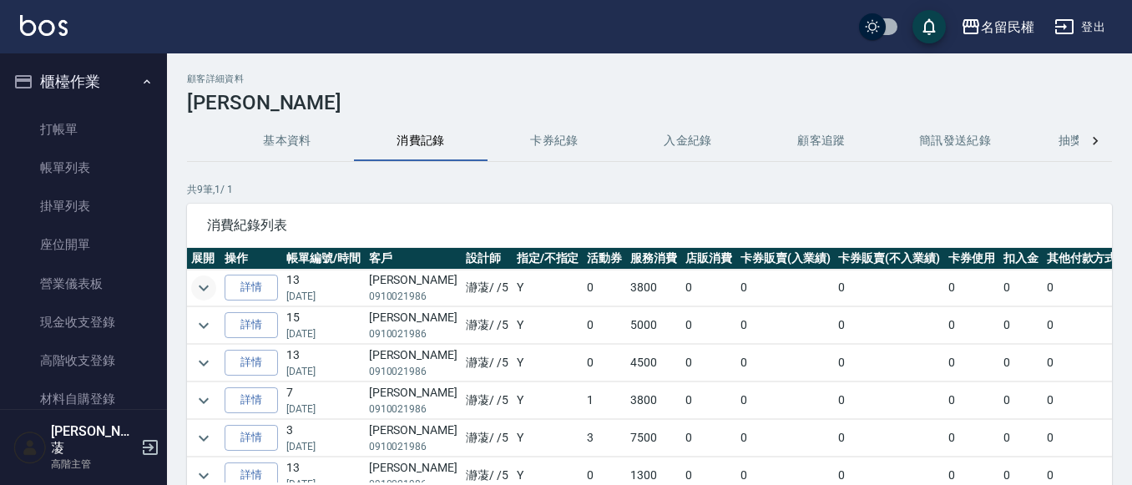
click at [197, 284] on icon "expand row" at bounding box center [204, 288] width 20 height 20
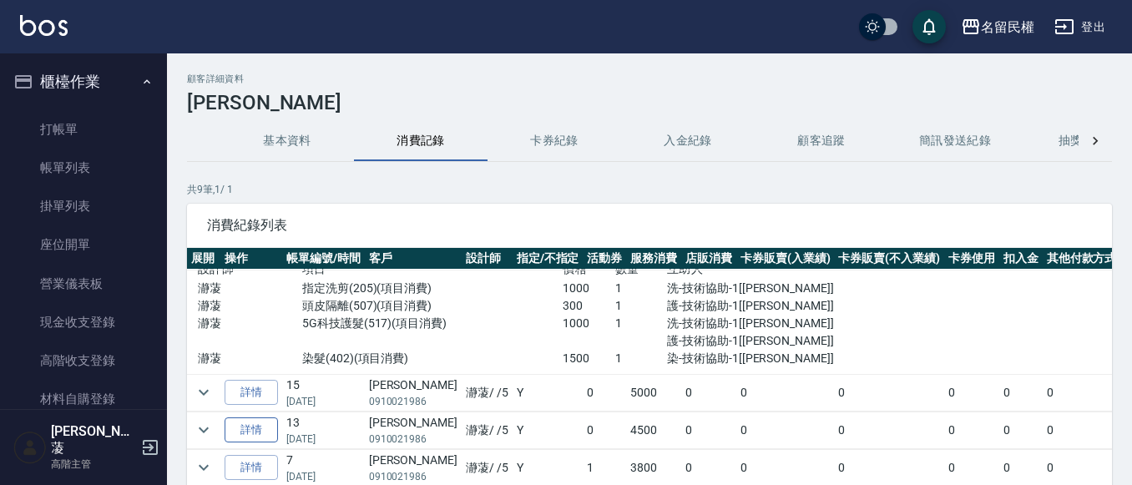
scroll to position [83, 0]
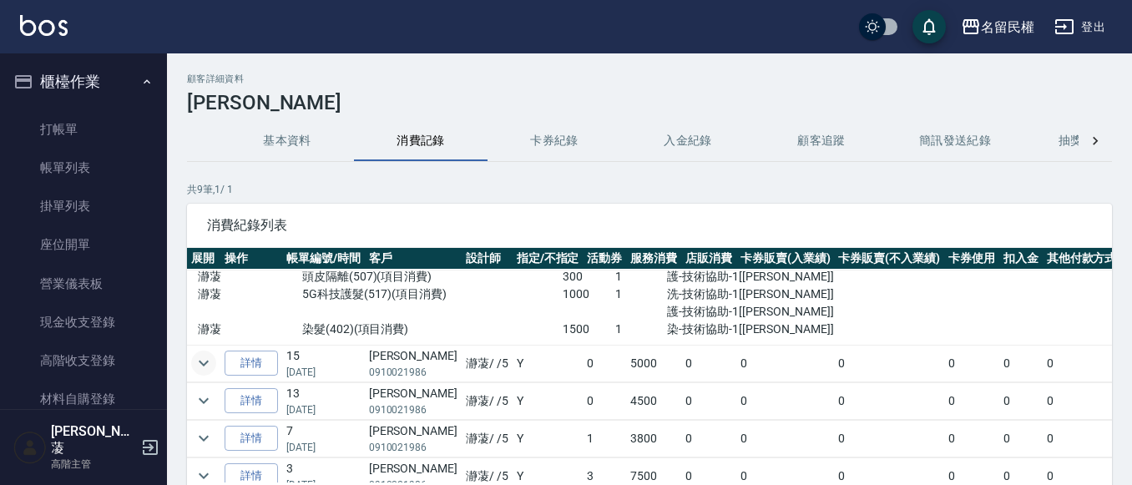
click at [211, 357] on icon "expand row" at bounding box center [204, 363] width 20 height 20
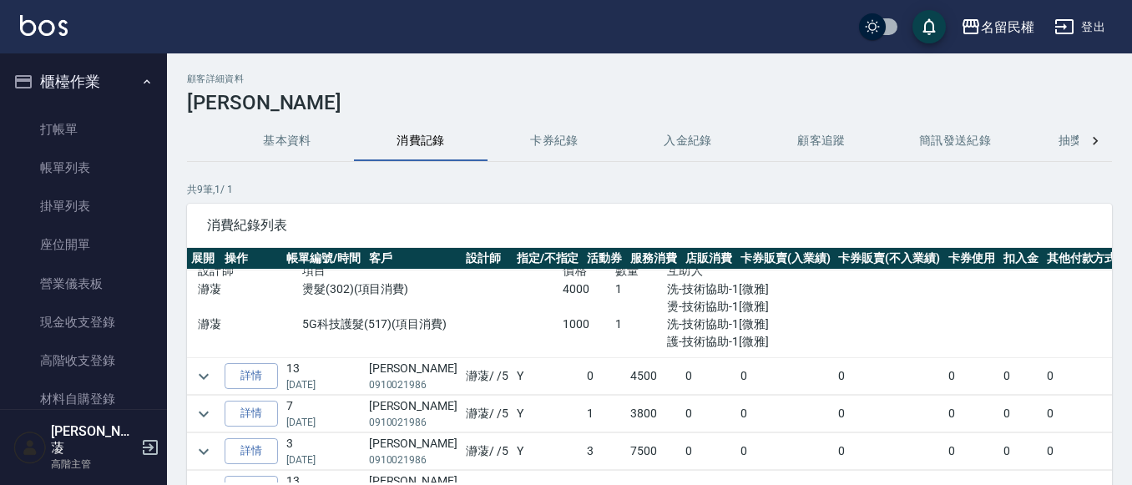
scroll to position [250, 0]
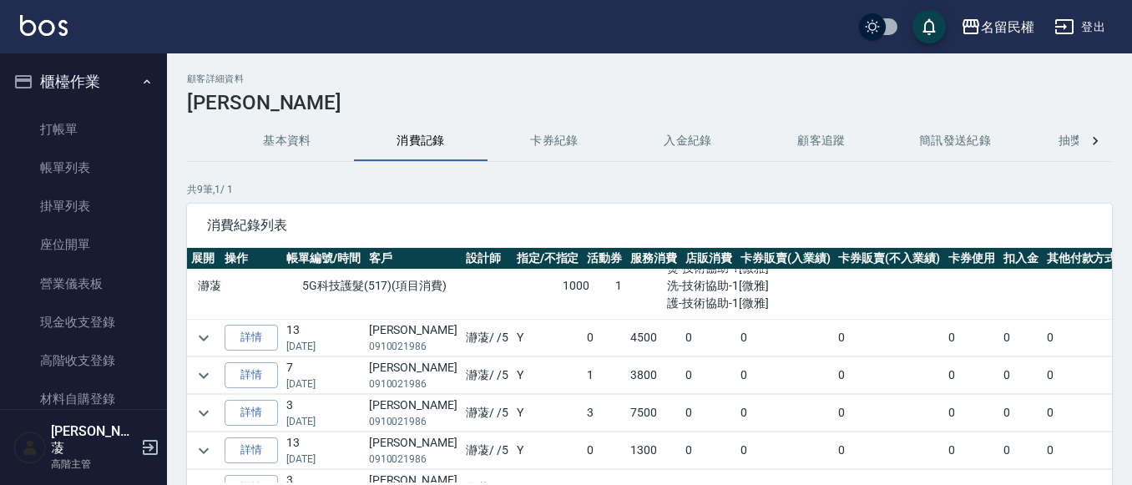
click at [189, 325] on td at bounding box center [203, 338] width 33 height 37
click at [193, 333] on button "expand row" at bounding box center [203, 338] width 25 height 25
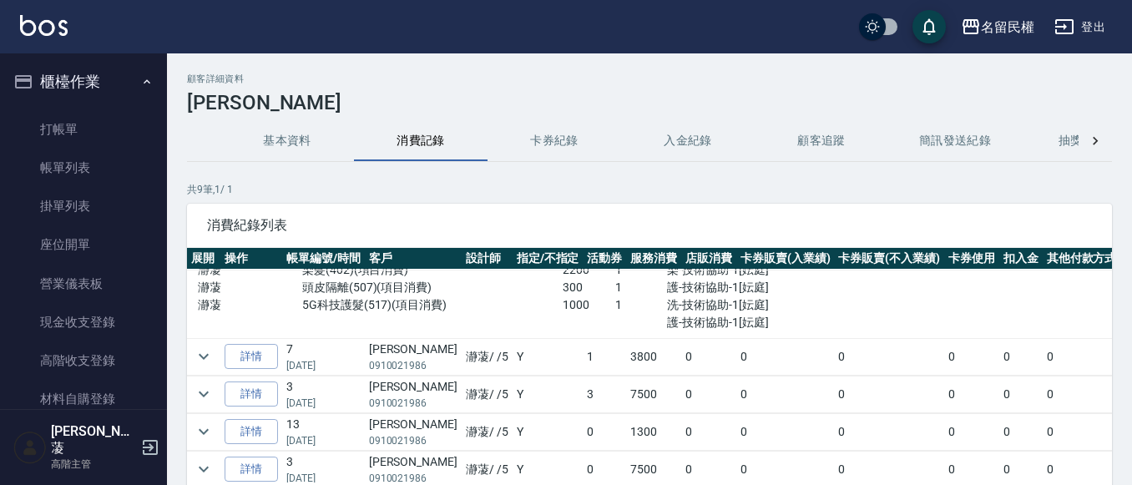
scroll to position [417, 0]
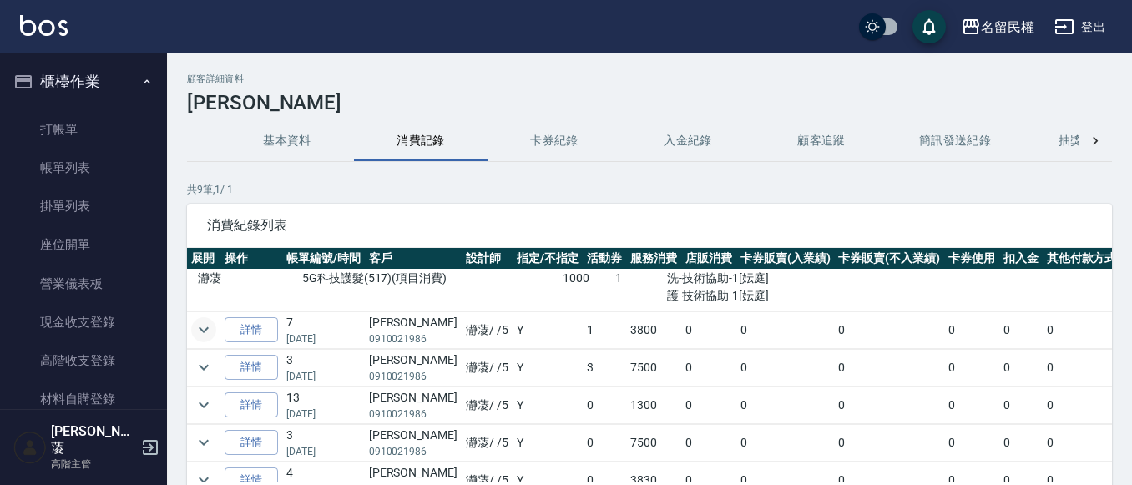
click at [199, 318] on td at bounding box center [203, 329] width 33 height 37
click at [194, 334] on icon "expand row" at bounding box center [204, 330] width 20 height 20
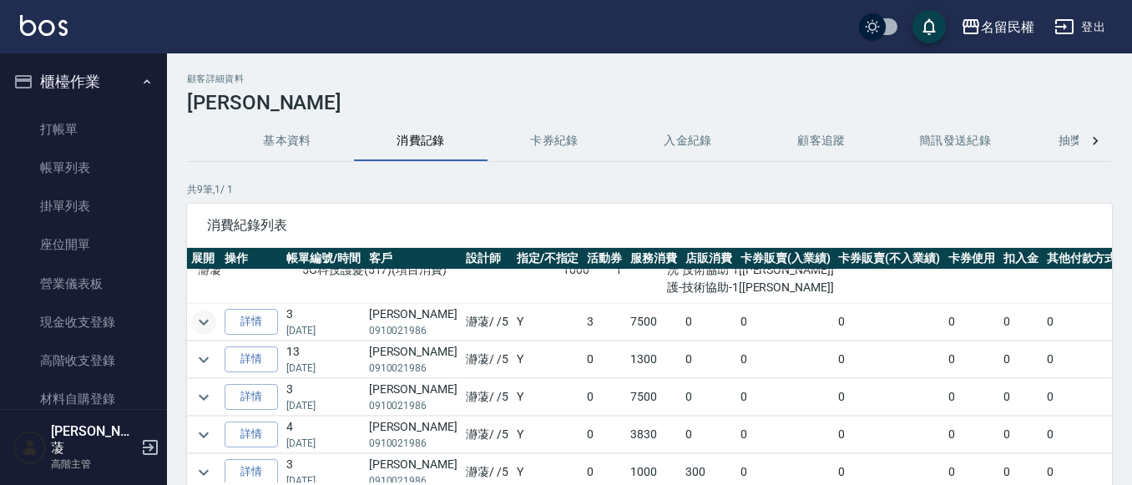
click at [194, 314] on td at bounding box center [203, 322] width 33 height 37
click at [194, 316] on icon "expand row" at bounding box center [204, 322] width 20 height 20
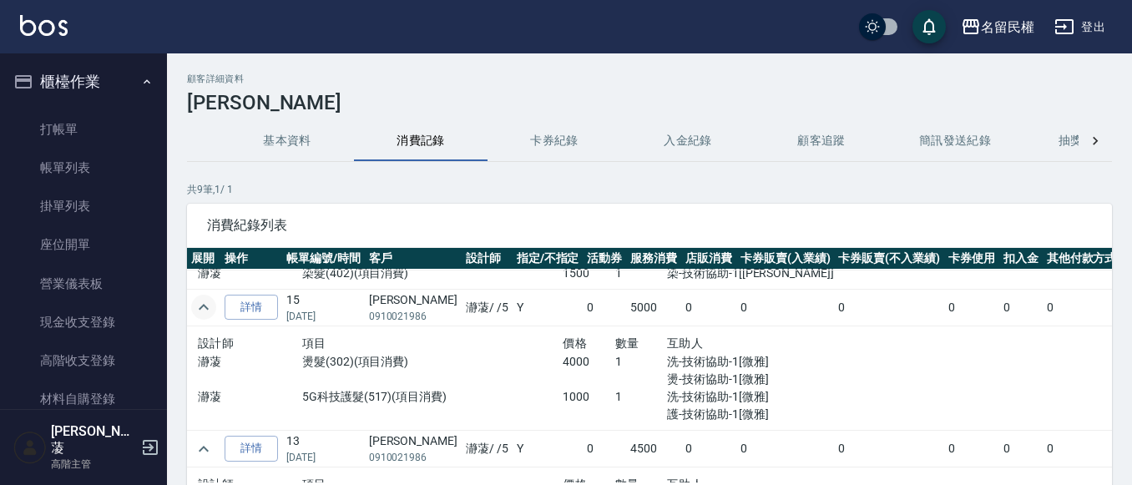
scroll to position [167, 0]
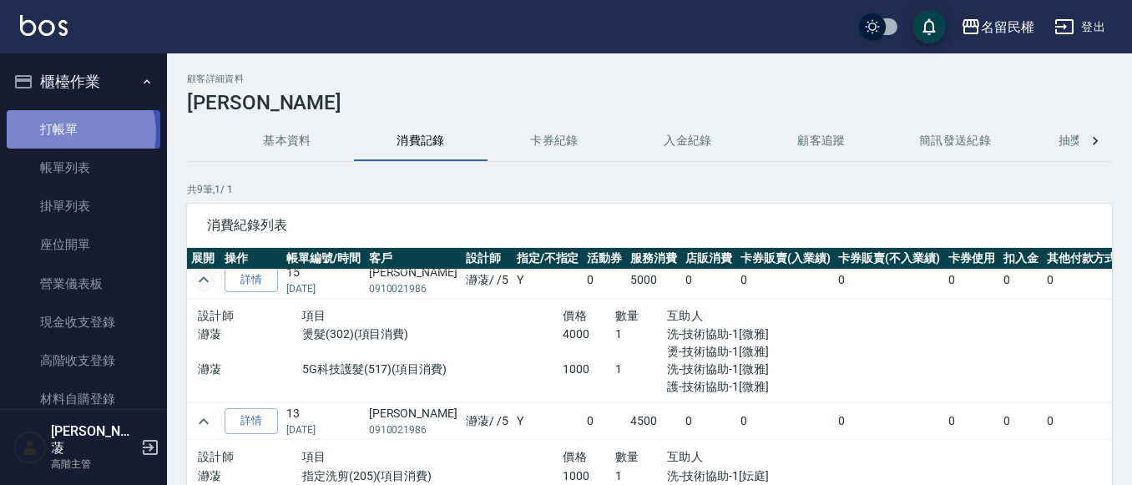
click at [74, 131] on link "打帳單" at bounding box center [84, 129] width 154 height 38
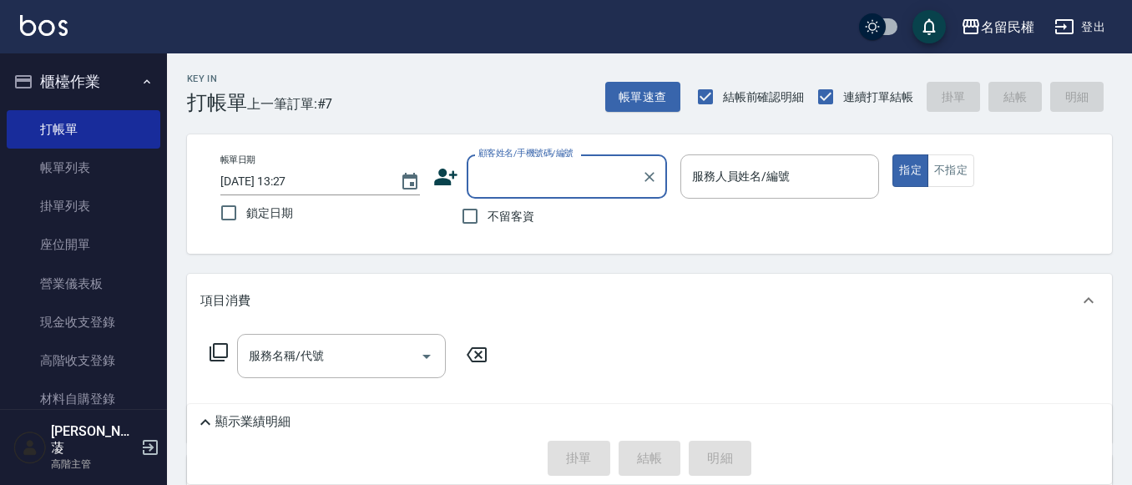
click at [539, 174] on input "顧客姓名/手機號碼/編號" at bounding box center [554, 176] width 160 height 29
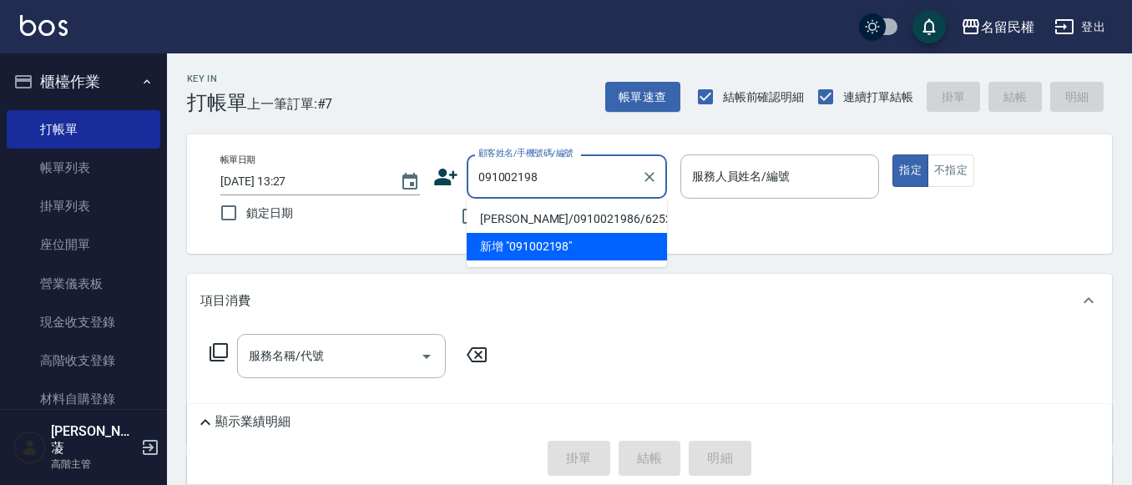
click at [615, 207] on li "[PERSON_NAME]/0910021986/6252" at bounding box center [567, 219] width 200 height 28
type input "[PERSON_NAME]/0910021986/6252"
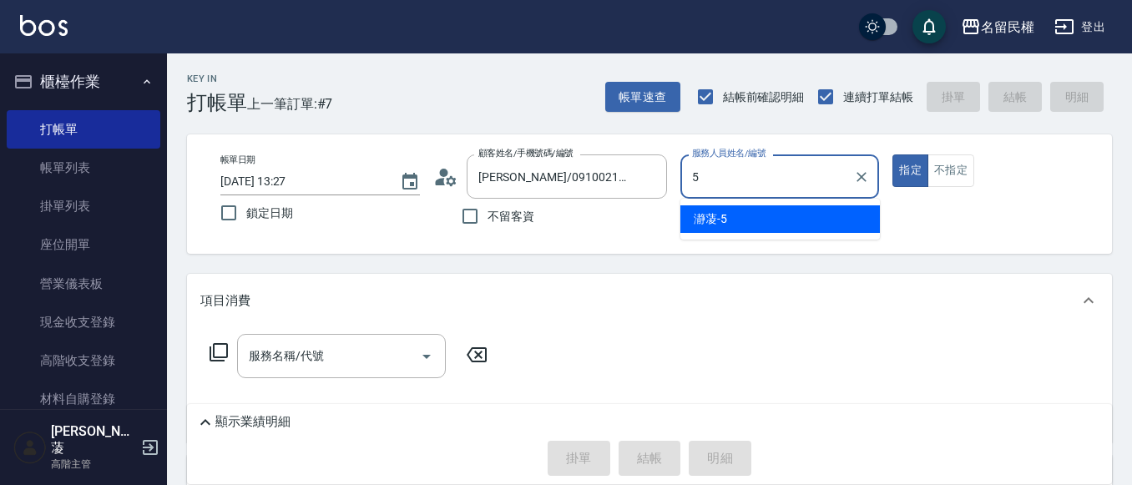
type input "瀞蓤-5"
type button "true"
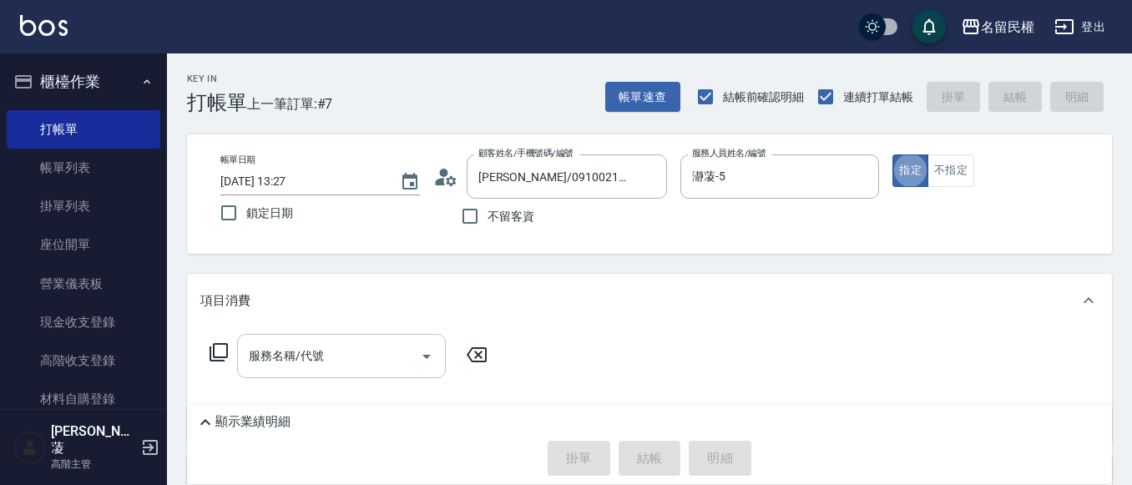
click at [350, 341] on div "服務名稱/代號" at bounding box center [341, 356] width 209 height 44
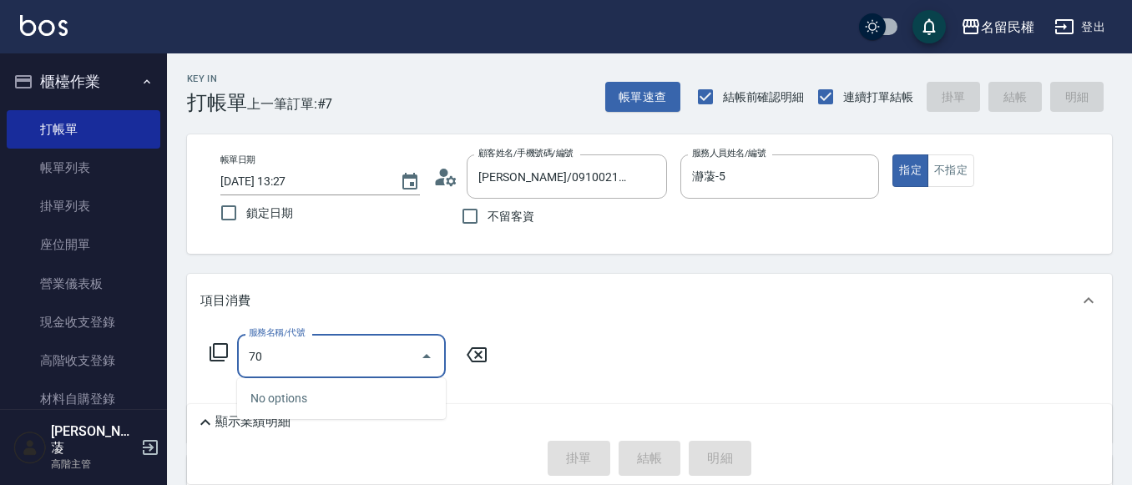
type input "7"
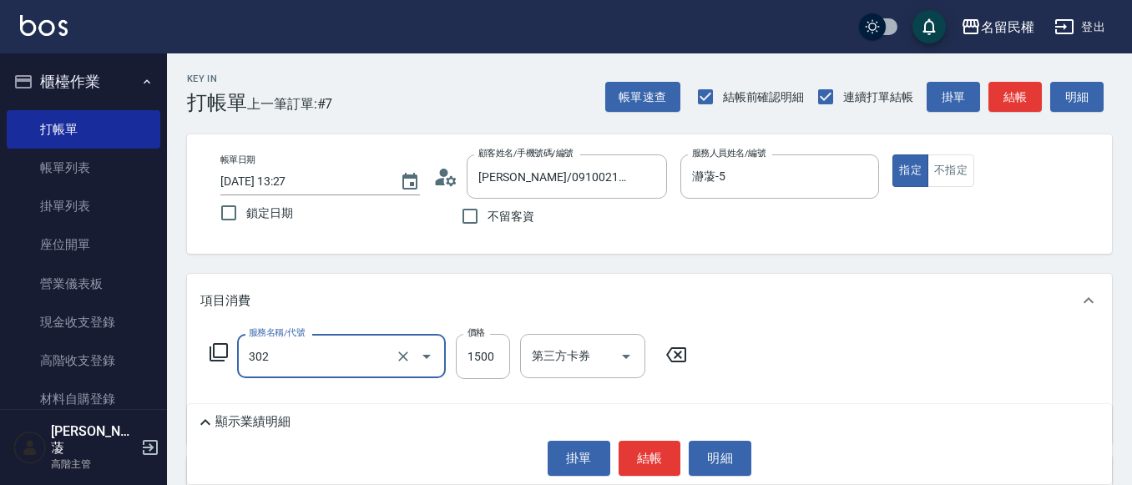
type input "燙髮(302)"
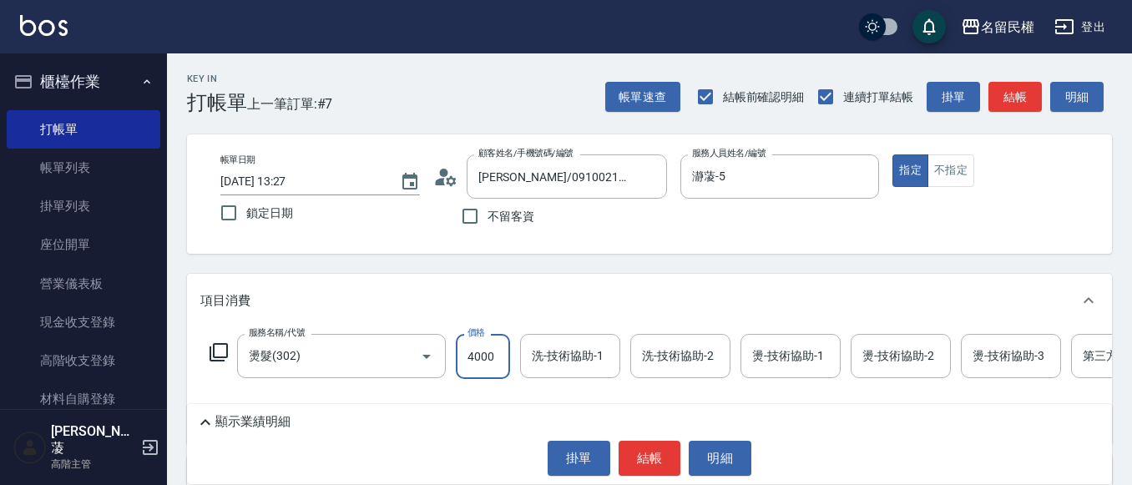
type input "4000"
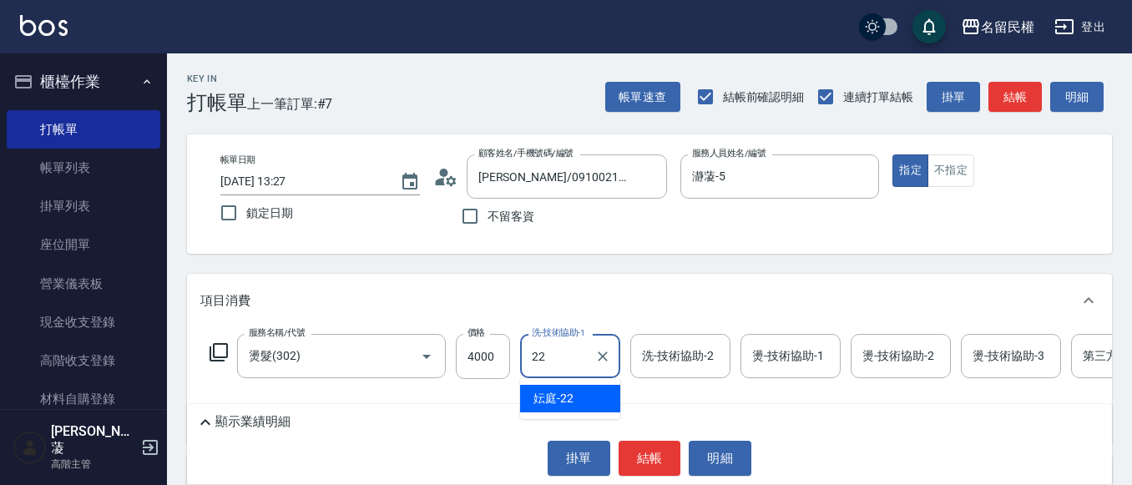
type input "妘庭-22"
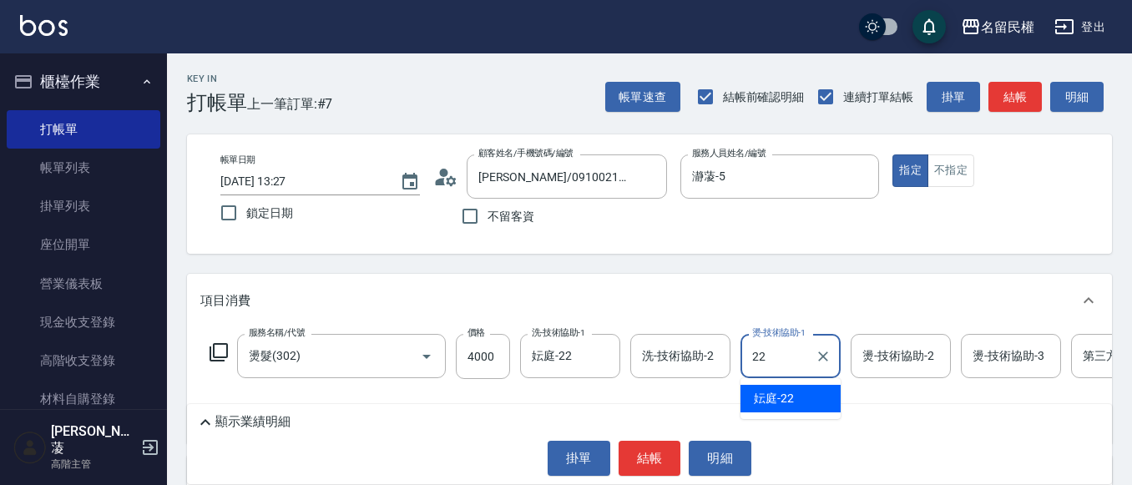
type input "妘庭-22"
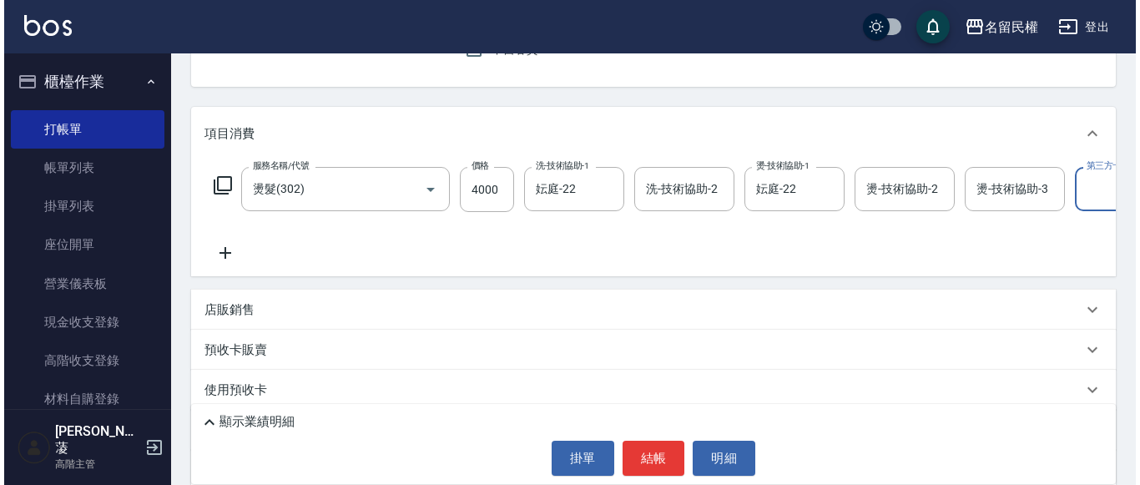
scroll to position [0, 52]
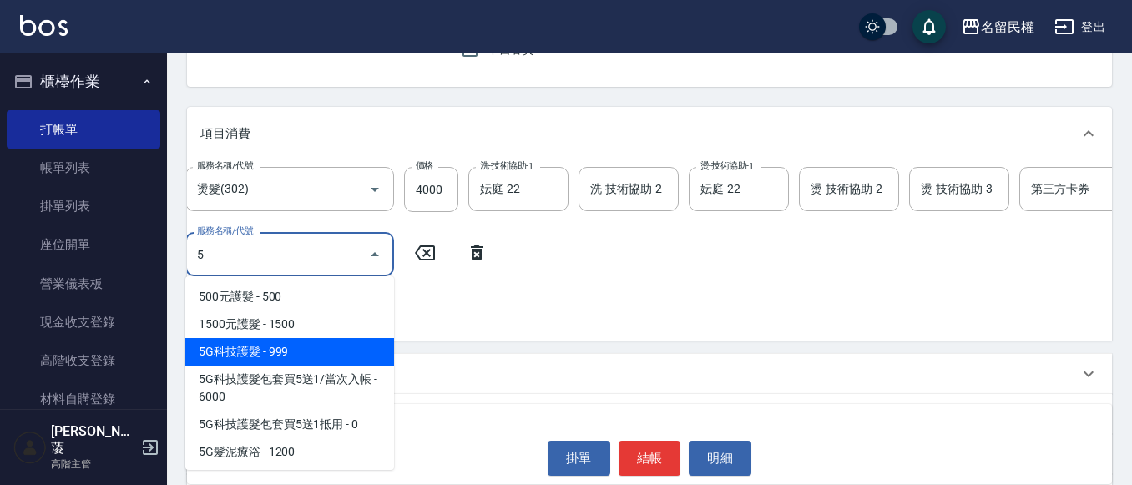
drag, startPoint x: 341, startPoint y: 345, endPoint x: 353, endPoint y: 329, distance: 20.2
click at [346, 339] on span "5G科技護髮 - 999" at bounding box center [289, 352] width 209 height 28
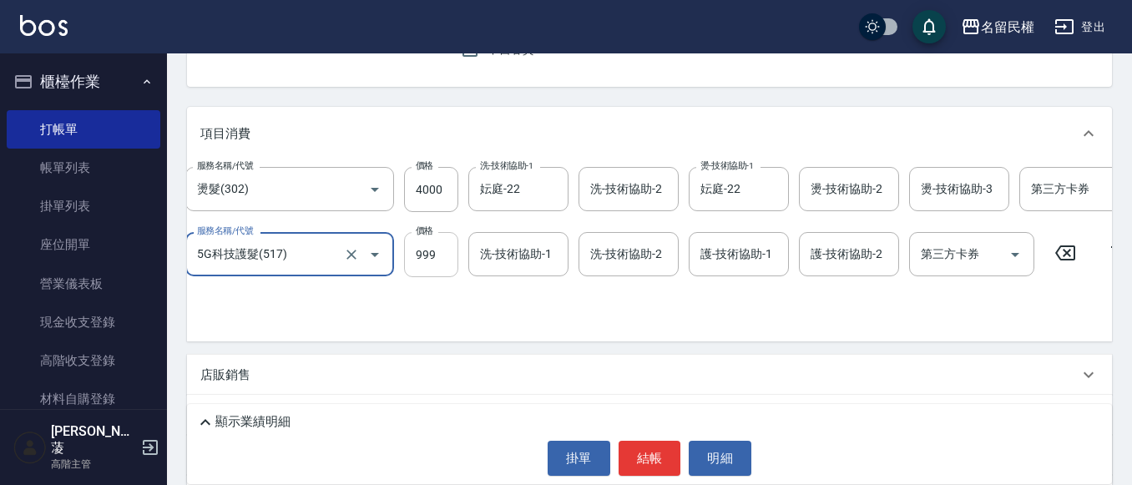
type input "5G科技護髮(517)"
click at [446, 260] on input "999" at bounding box center [431, 254] width 54 height 45
type input "1000"
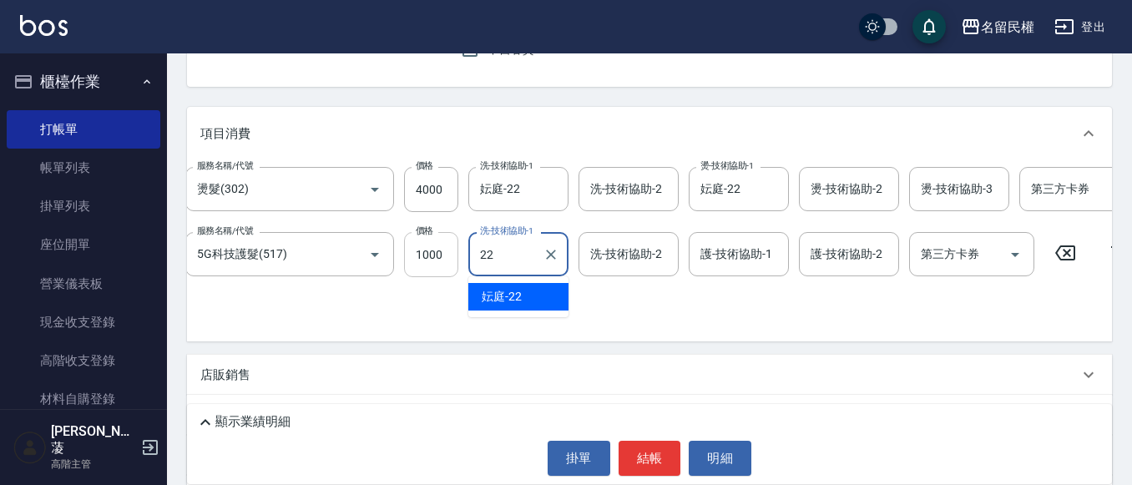
type input "妘庭-22"
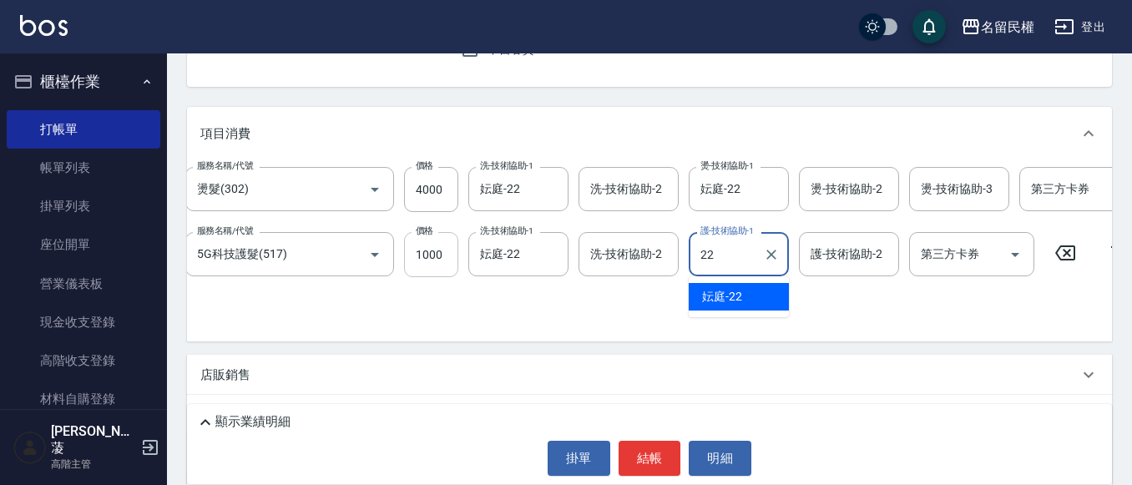
type input "妘庭-22"
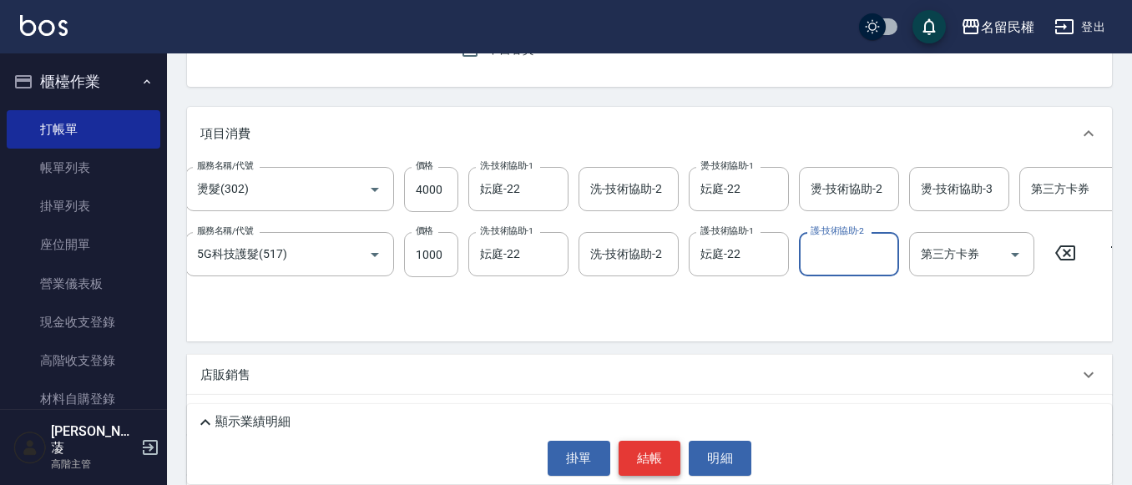
click at [640, 472] on button "結帳" at bounding box center [650, 458] width 63 height 35
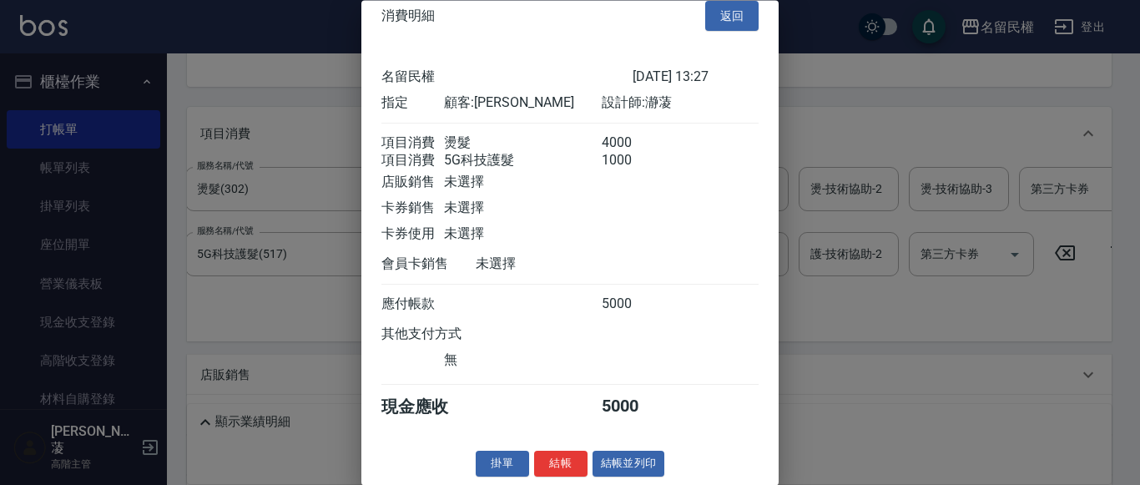
scroll to position [42, 0]
click at [553, 461] on button "結帳" at bounding box center [560, 465] width 53 height 26
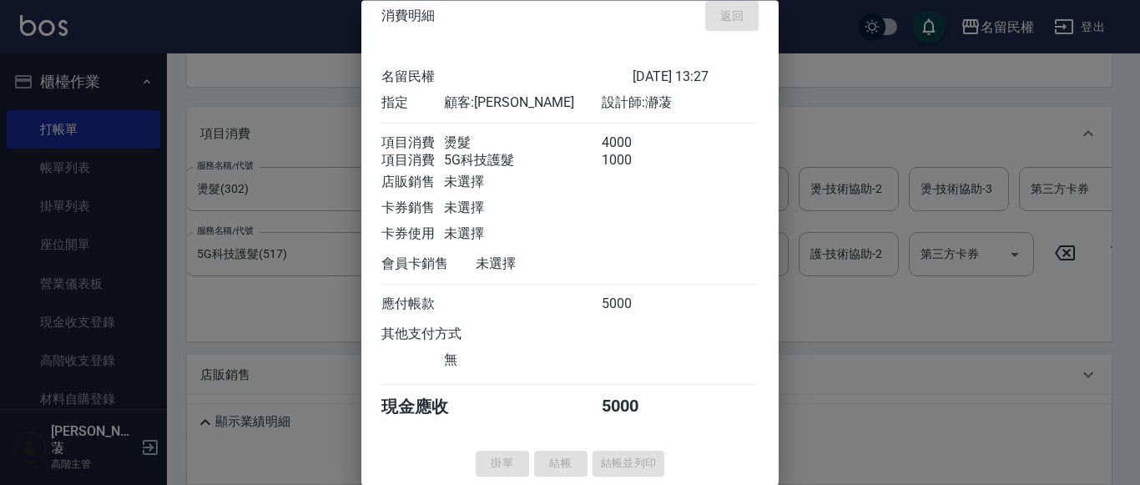
type input "[DATE] 13:28"
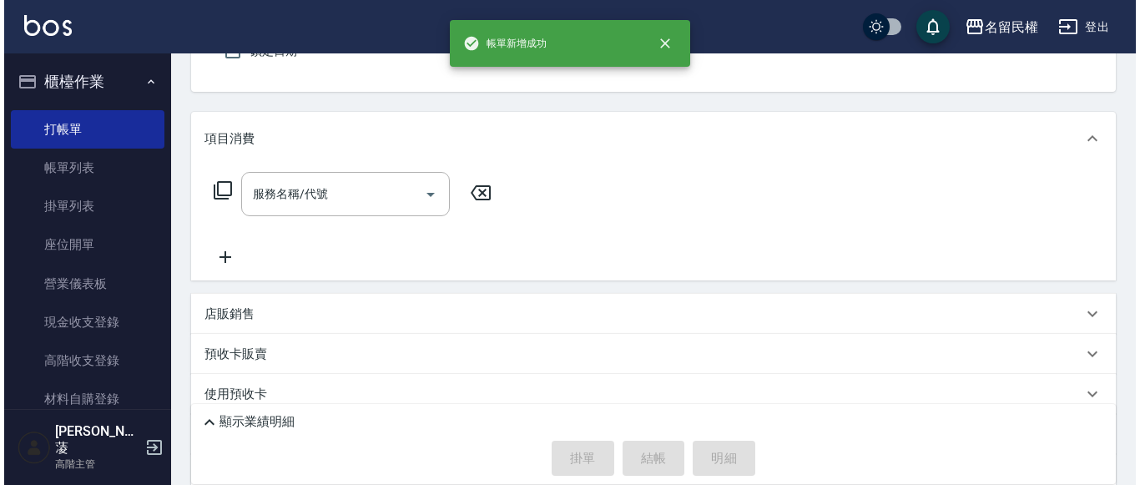
scroll to position [0, 0]
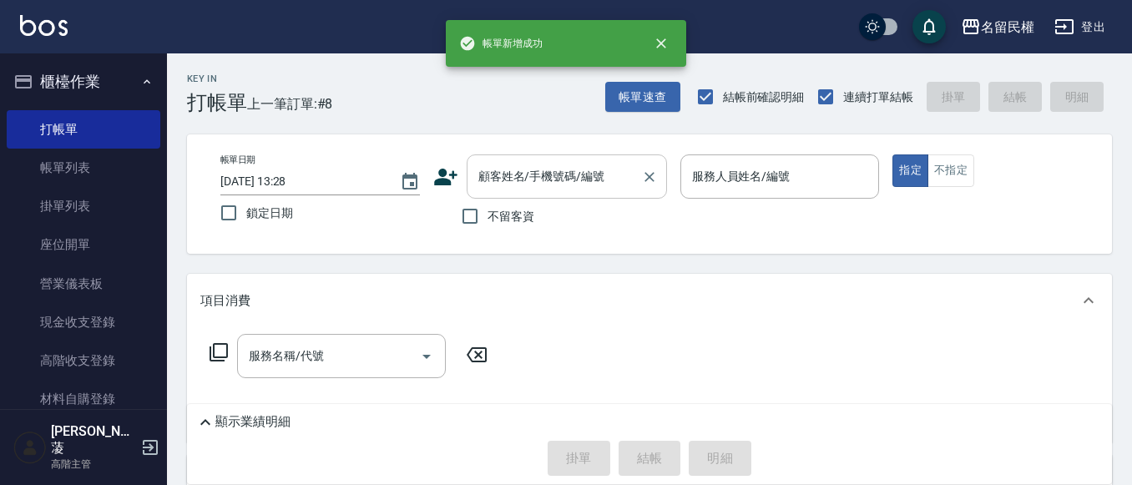
click at [529, 160] on div "顧客姓名/手機號碼/編號" at bounding box center [567, 176] width 200 height 44
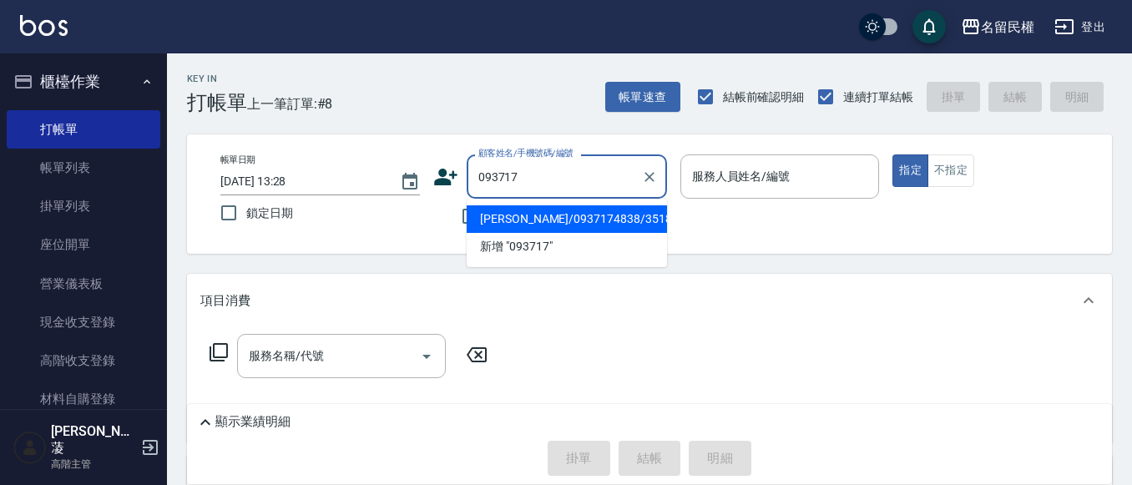
click at [594, 221] on li "[PERSON_NAME]/0937174838/3518" at bounding box center [567, 219] width 200 height 28
type input "[PERSON_NAME]/0937174838/3518"
type input "瀞蓤-5"
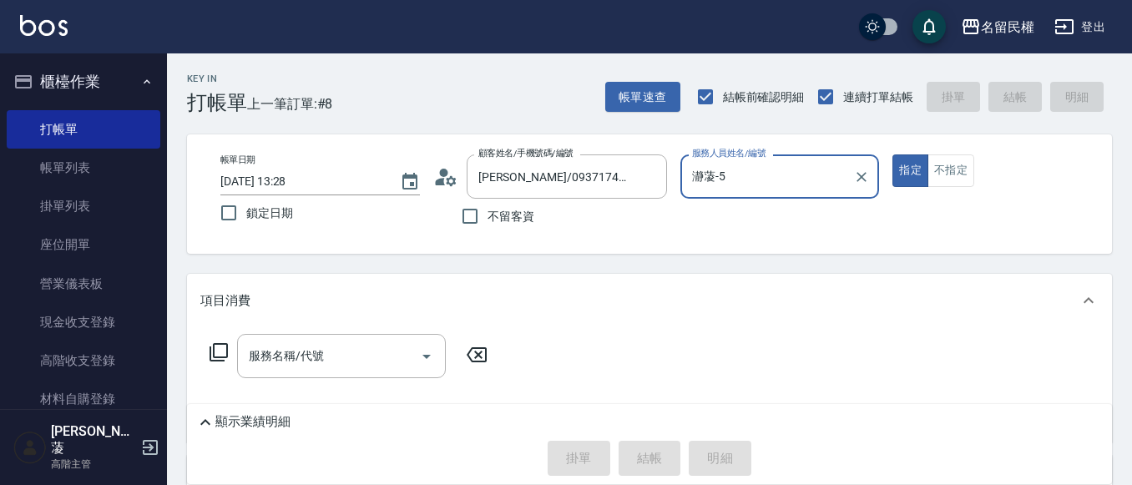
click at [448, 187] on icon at bounding box center [445, 176] width 25 height 25
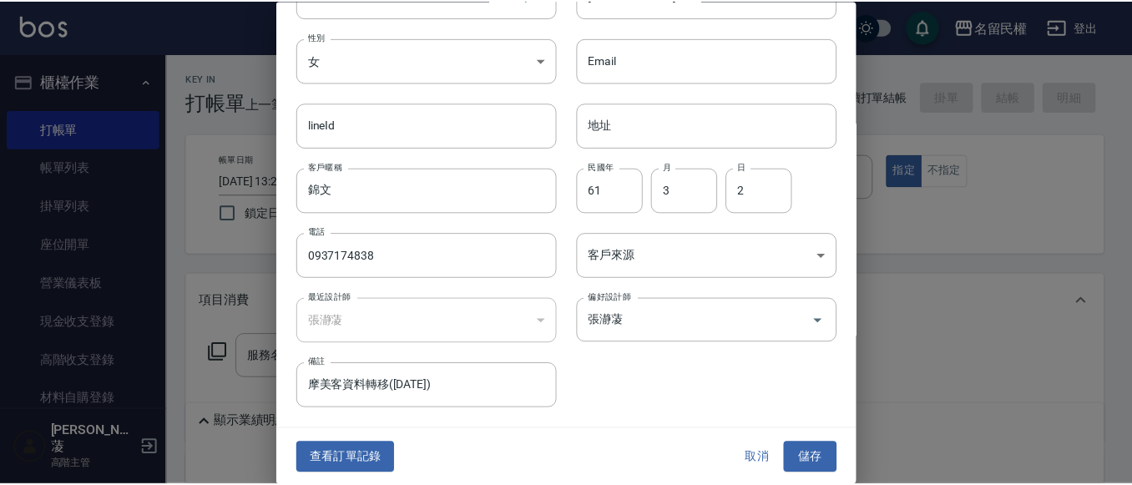
scroll to position [93, 0]
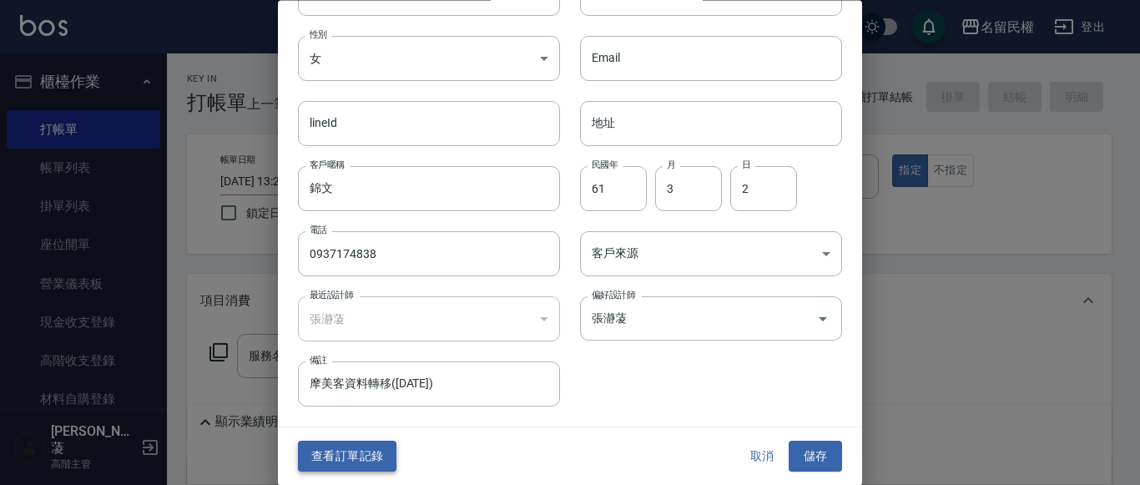
click at [374, 462] on button "查看訂單記錄" at bounding box center [347, 457] width 98 height 31
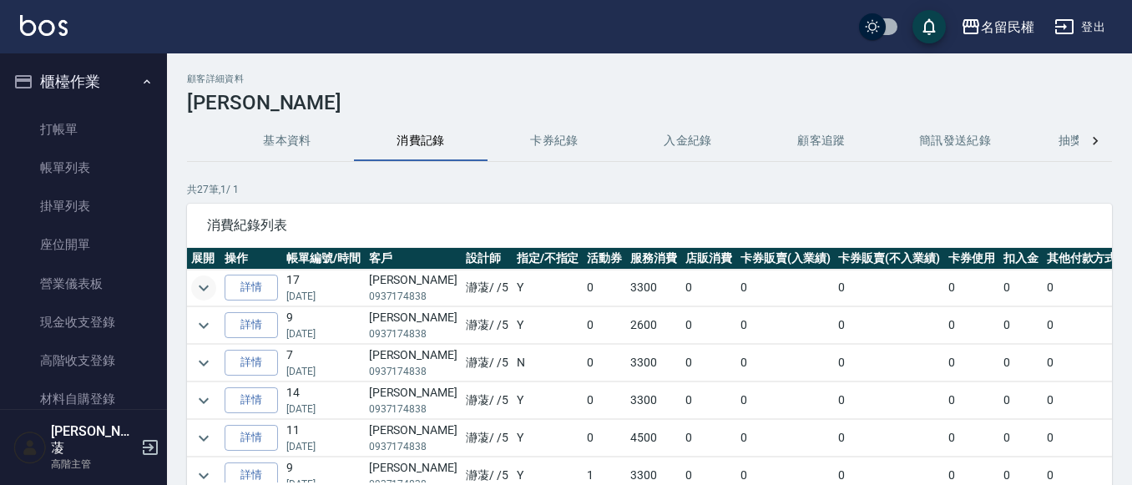
click at [205, 285] on icon "expand row" at bounding box center [204, 288] width 20 height 20
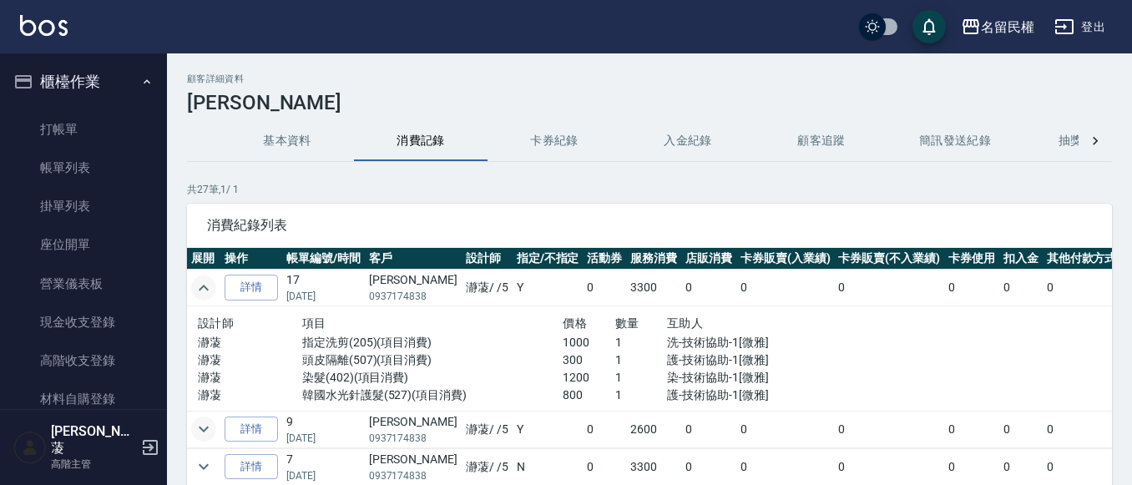
click at [205, 422] on icon "expand row" at bounding box center [204, 429] width 20 height 20
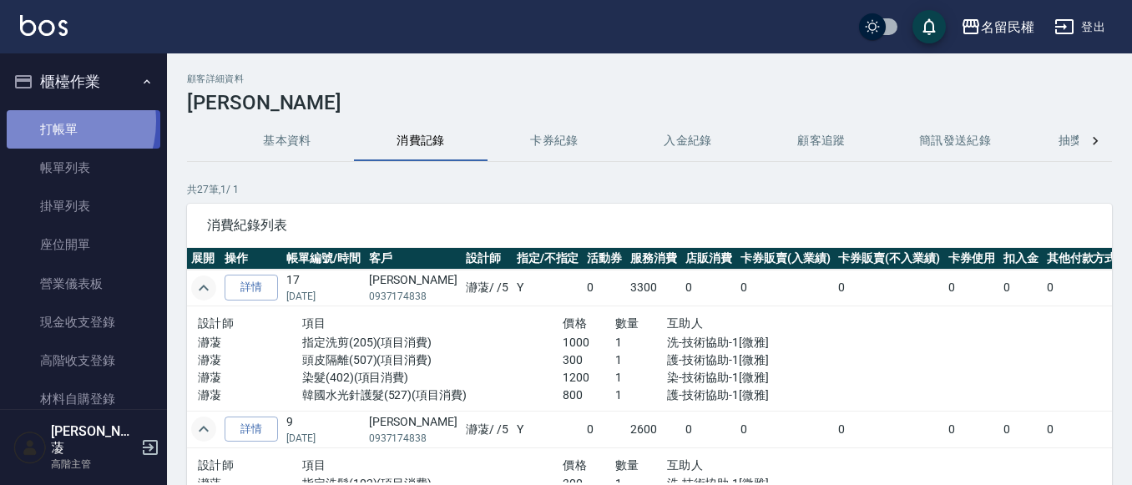
click at [48, 121] on link "打帳單" at bounding box center [84, 129] width 154 height 38
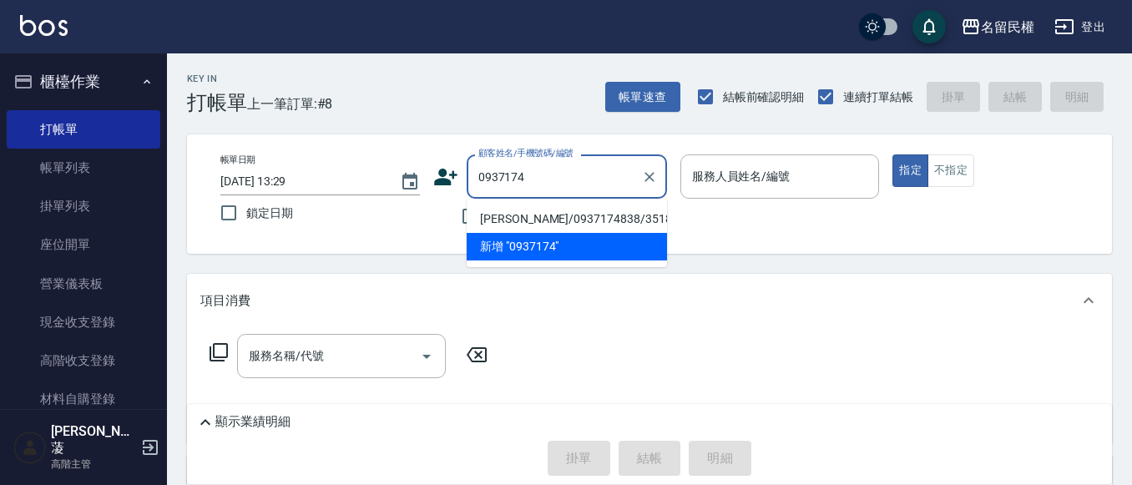
click at [589, 218] on li "[PERSON_NAME]/0937174838/3518" at bounding box center [567, 219] width 200 height 28
type input "[PERSON_NAME]/0937174838/3518"
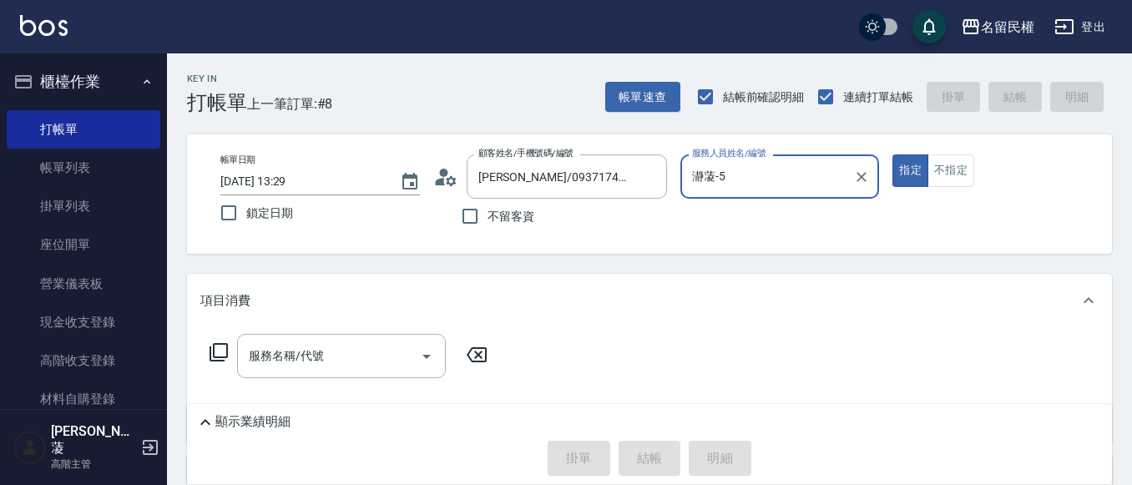
type input "瀞蓤-5"
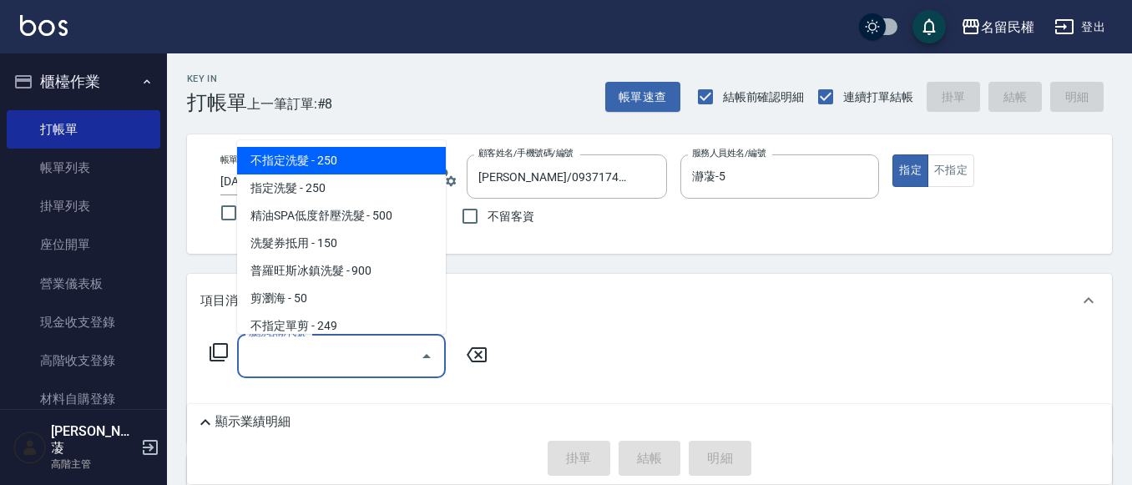
click at [347, 360] on input "服務名稱/代號" at bounding box center [329, 355] width 169 height 29
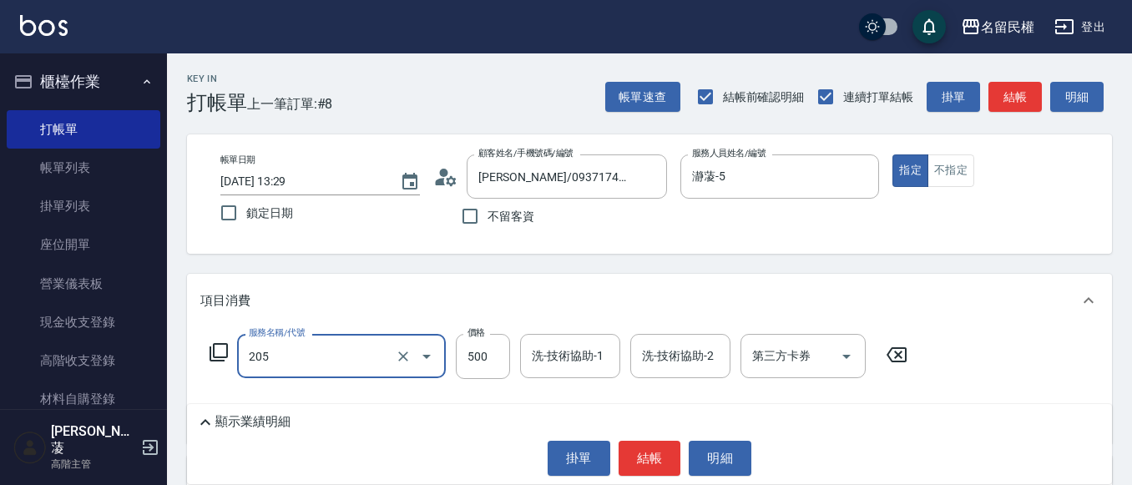
type input "指定洗剪(205)"
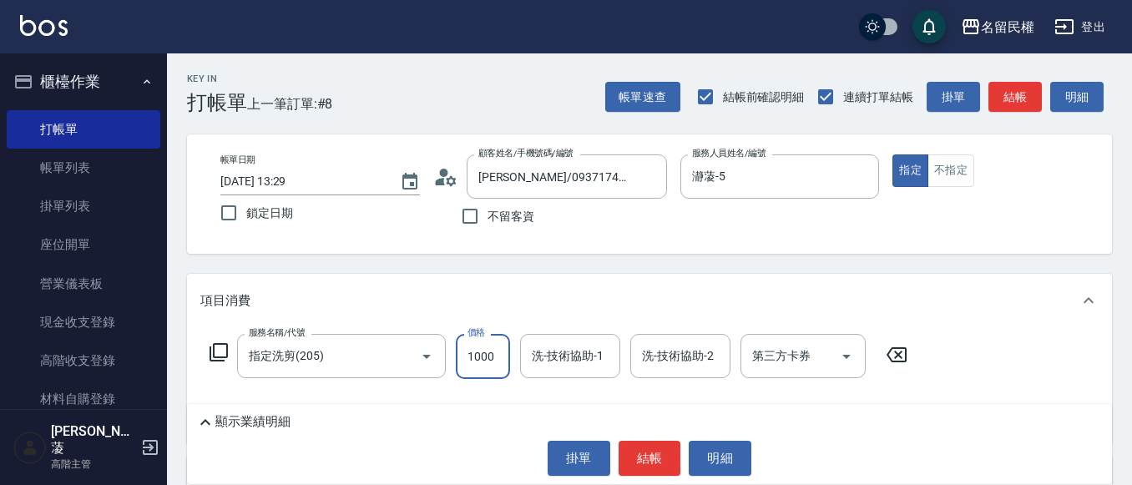
type input "1000"
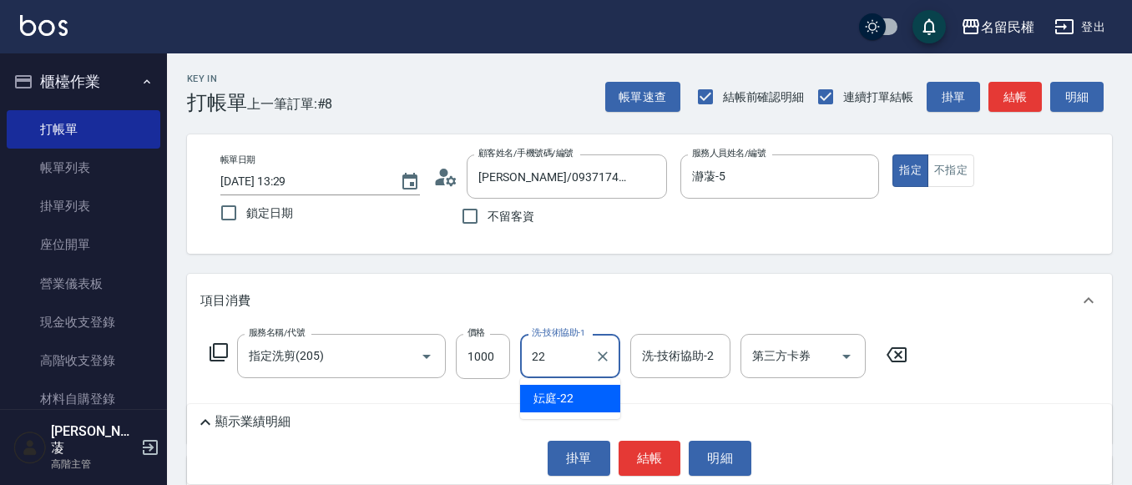
type input "妘庭-22"
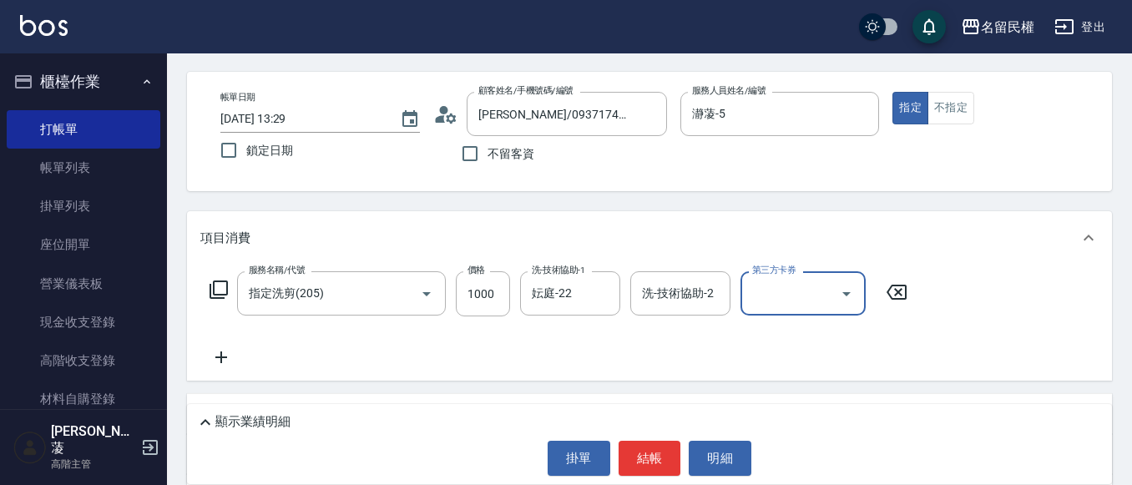
scroll to position [167, 0]
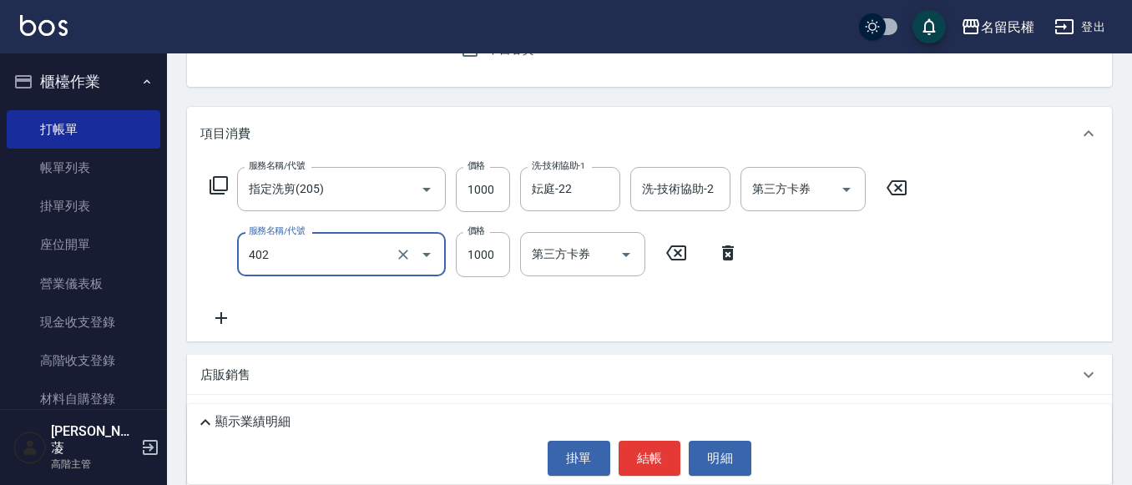
type input "染髮(402)"
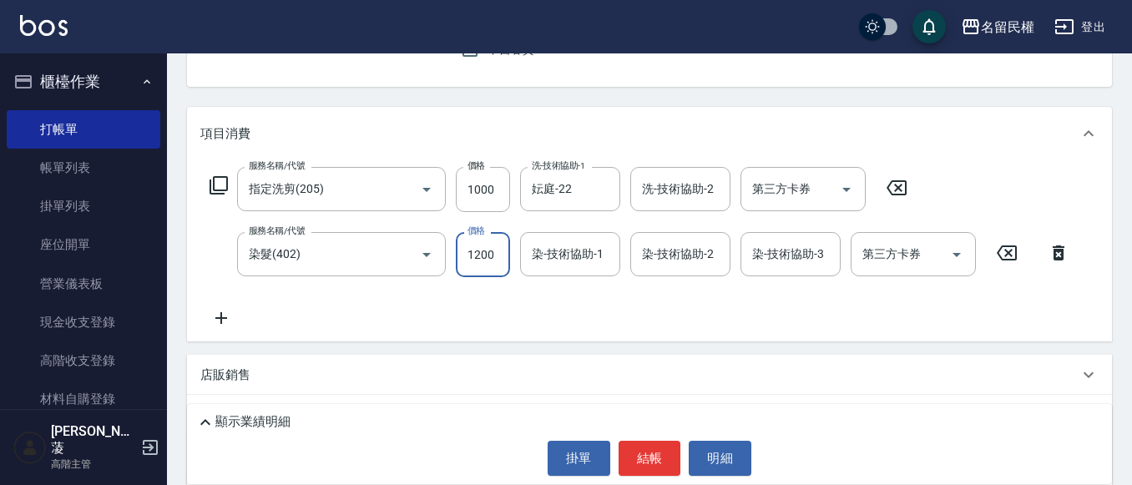
type input "1200"
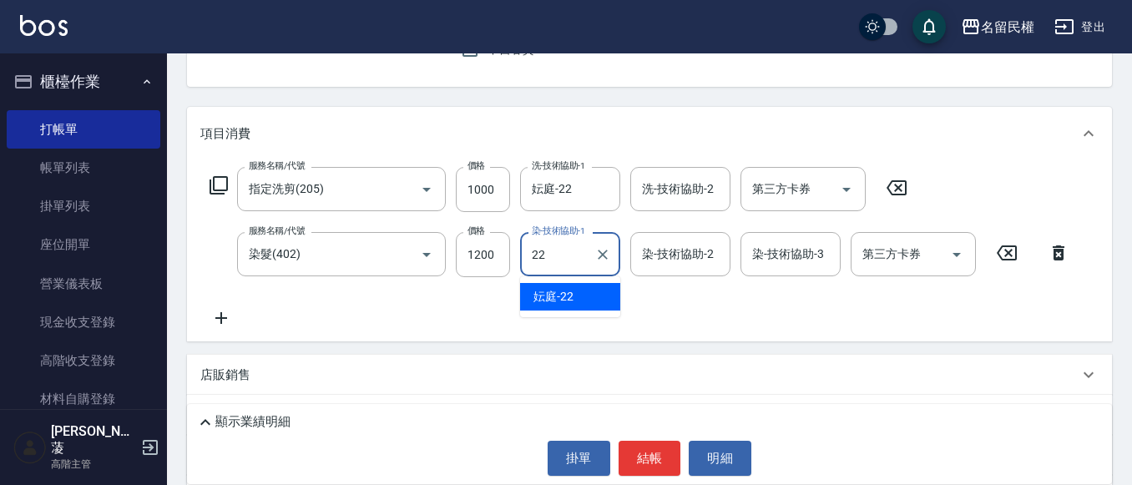
type input "妘庭-22"
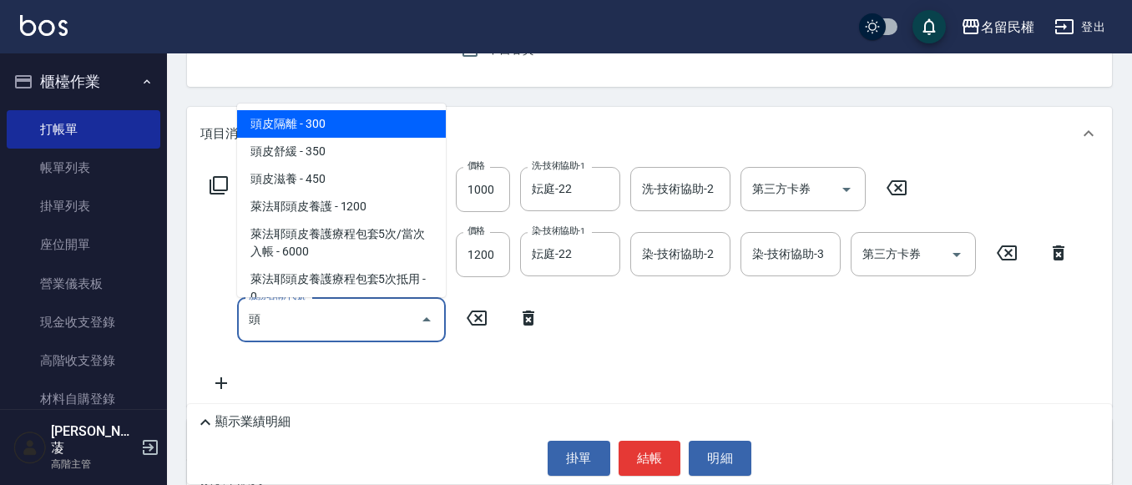
click at [416, 111] on span "頭皮隔離 - 300" at bounding box center [341, 124] width 209 height 28
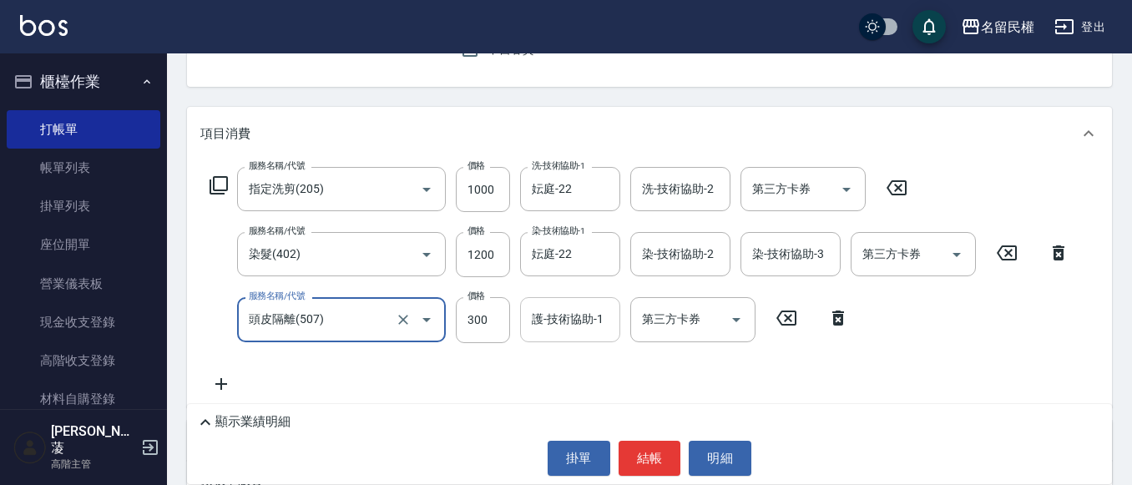
type input "頭皮隔離(507)"
click at [575, 330] on input "護-技術協助-1" at bounding box center [570, 319] width 85 height 29
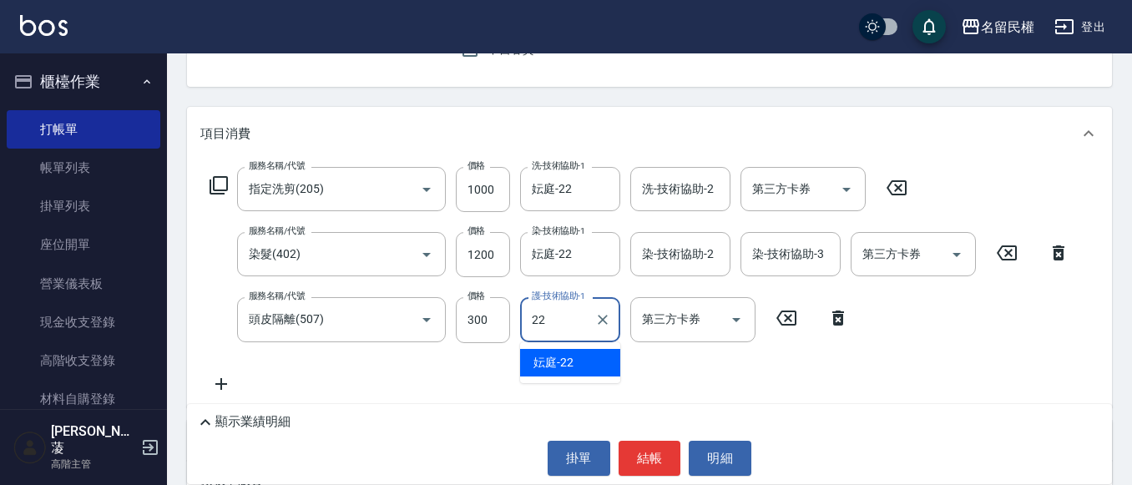
type input "妘庭-22"
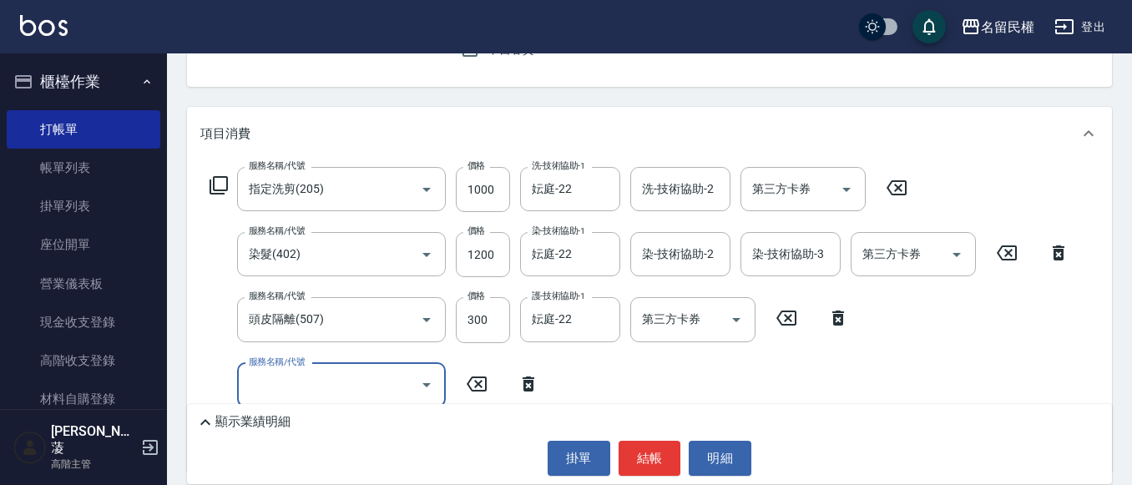
click at [371, 382] on input "服務名稱/代號" at bounding box center [329, 385] width 169 height 29
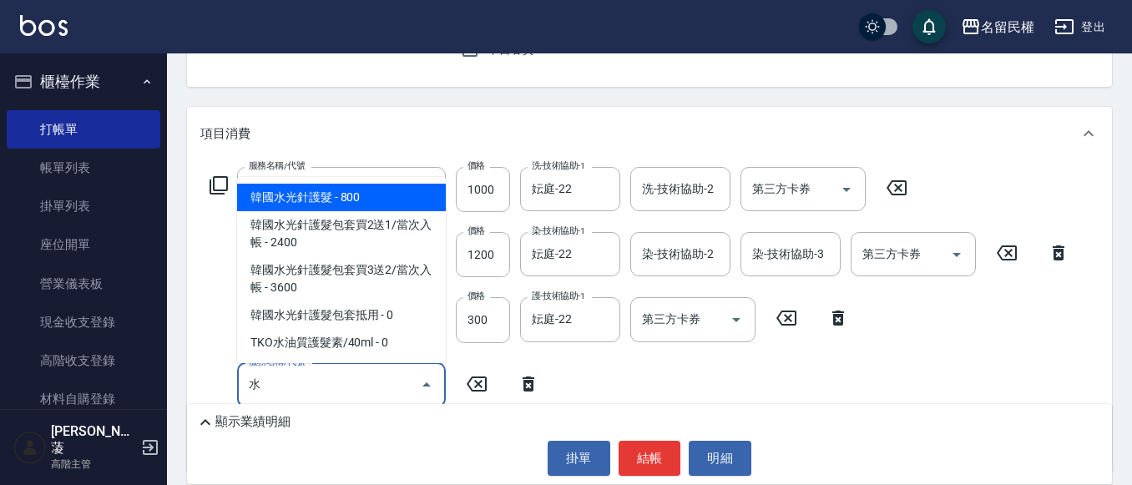
click at [399, 191] on span "韓國水光針護髮 - 800" at bounding box center [341, 198] width 209 height 28
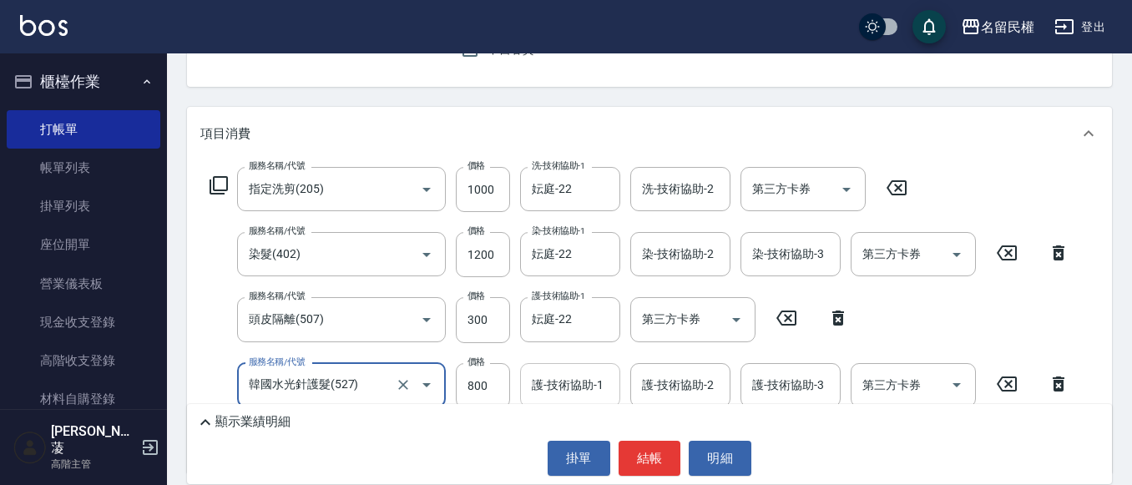
type input "韓國水光針護髮(527)"
click at [539, 386] on input "護-技術協助-1" at bounding box center [570, 385] width 85 height 29
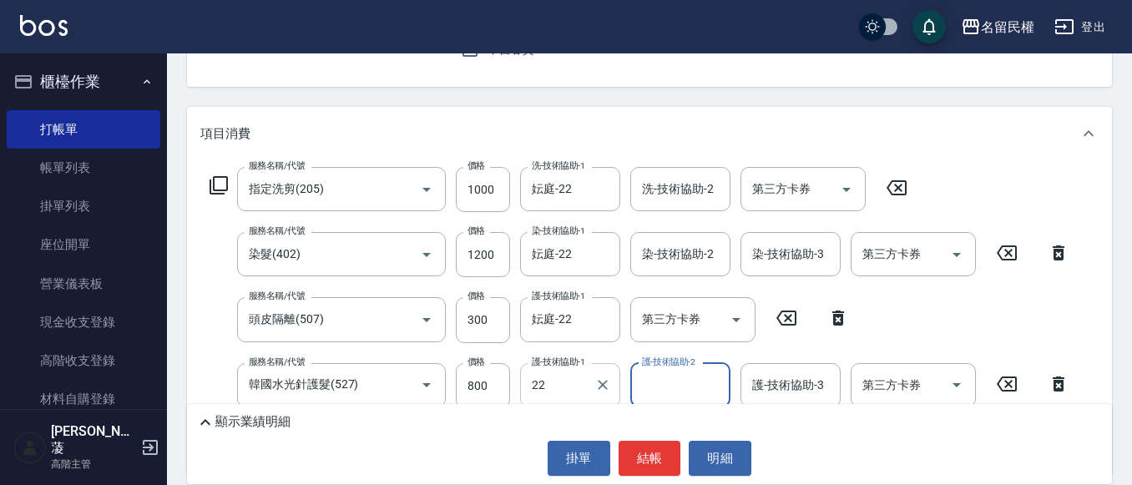
type input "妘庭-22"
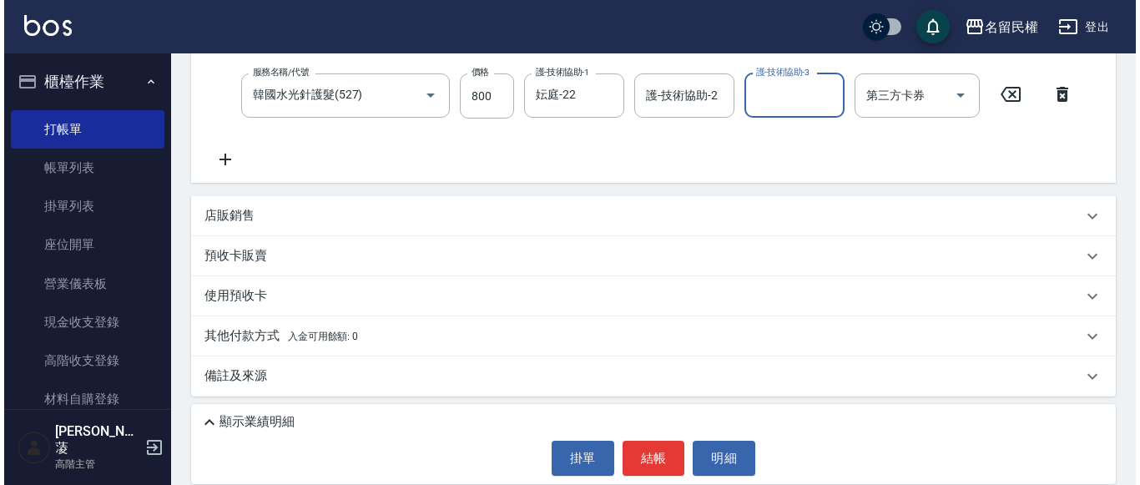
scroll to position [460, 0]
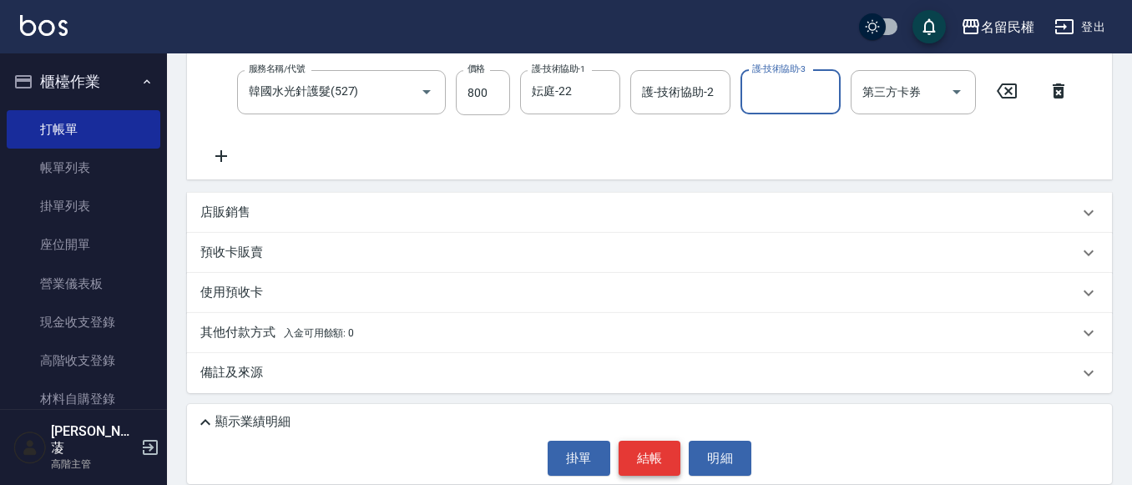
click at [648, 456] on button "結帳" at bounding box center [650, 458] width 63 height 35
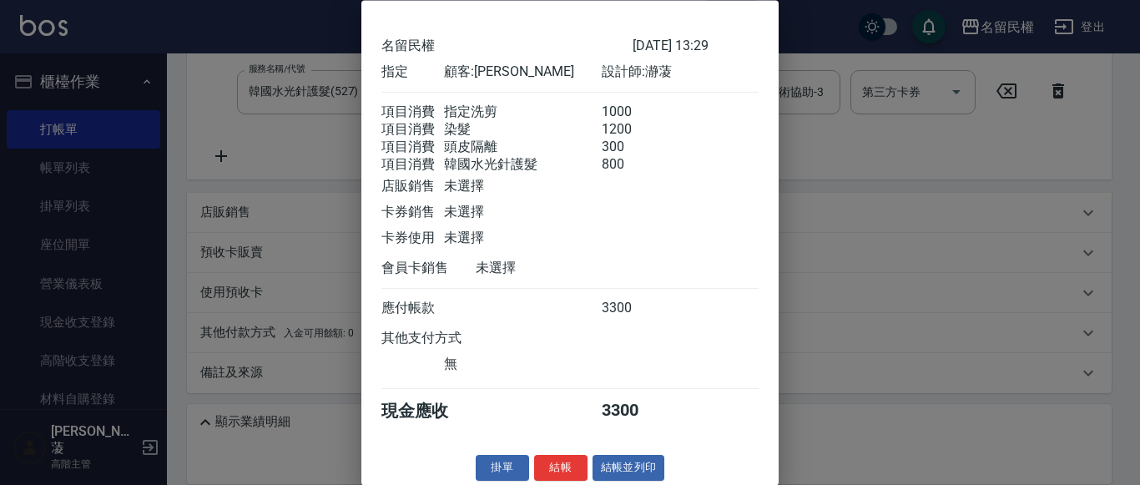
scroll to position [82, 0]
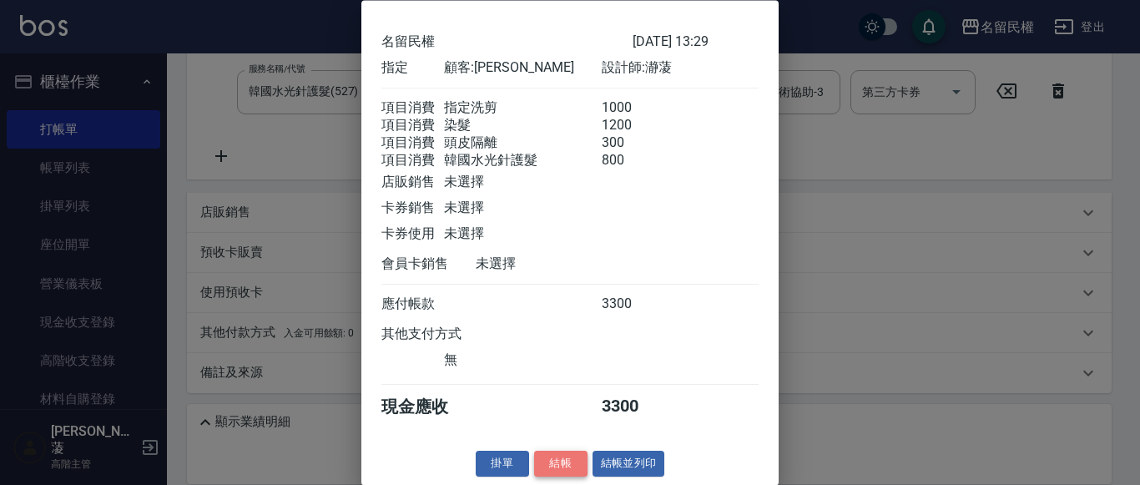
click at [562, 459] on button "結帳" at bounding box center [560, 465] width 53 height 26
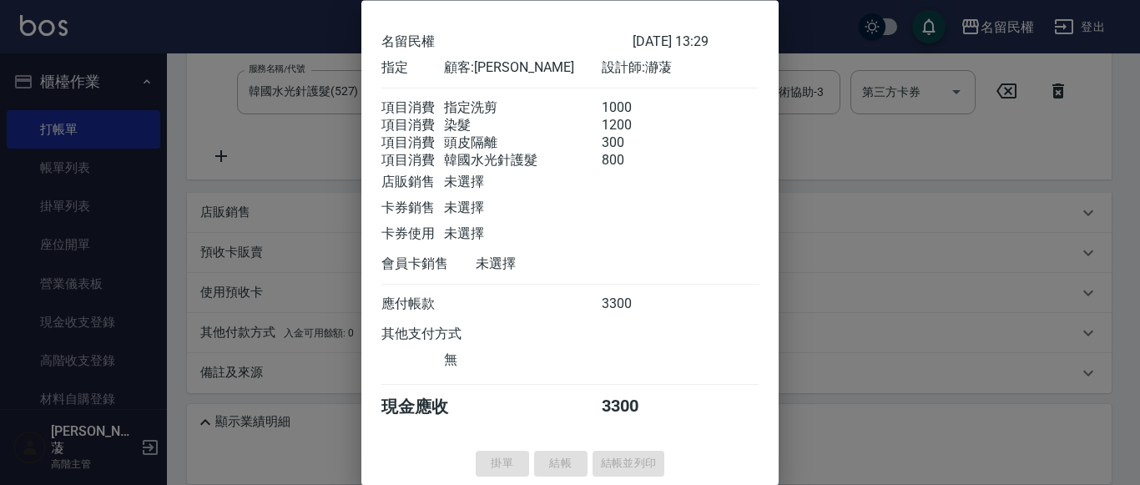
type input "[DATE] 13:30"
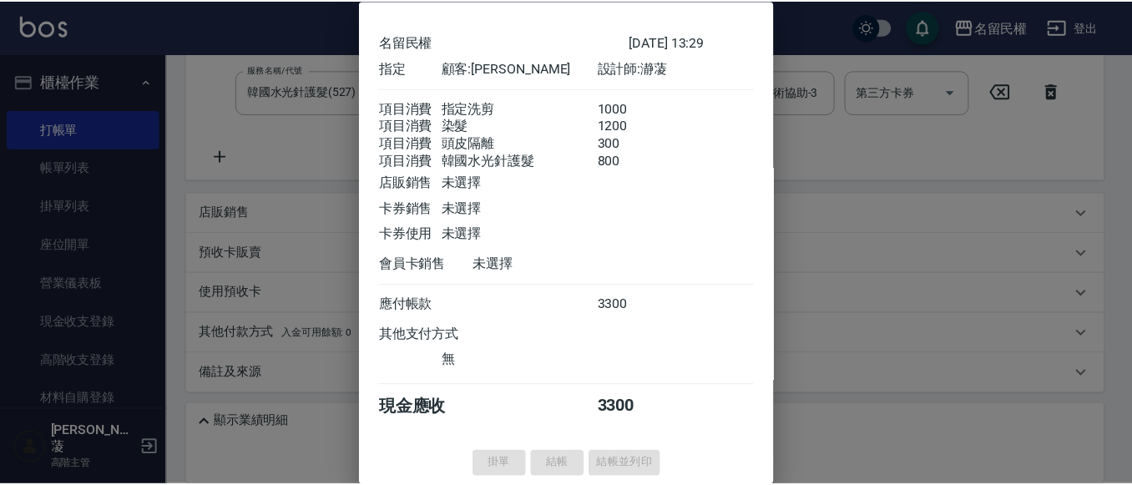
scroll to position [0, 0]
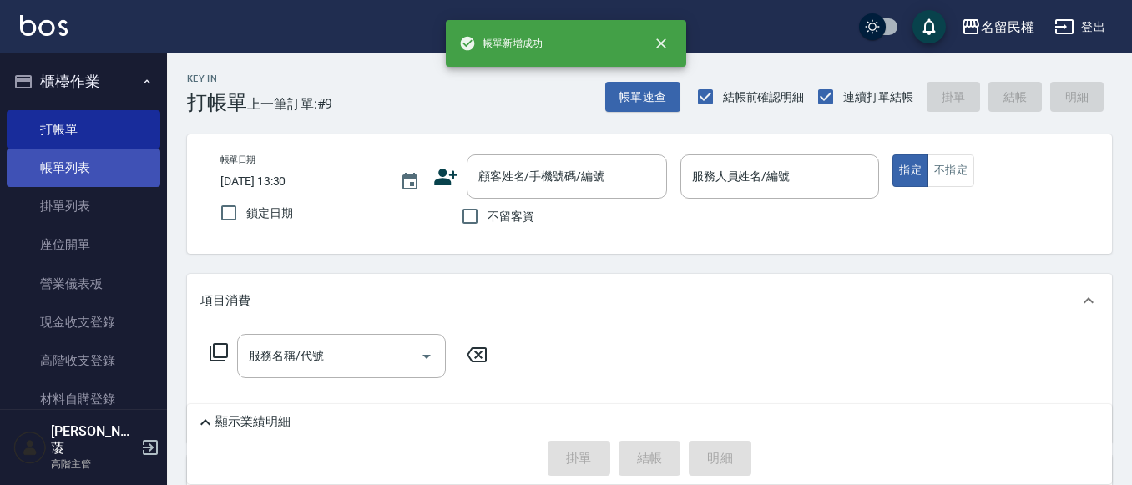
click at [48, 162] on link "帳單列表" at bounding box center [84, 168] width 154 height 38
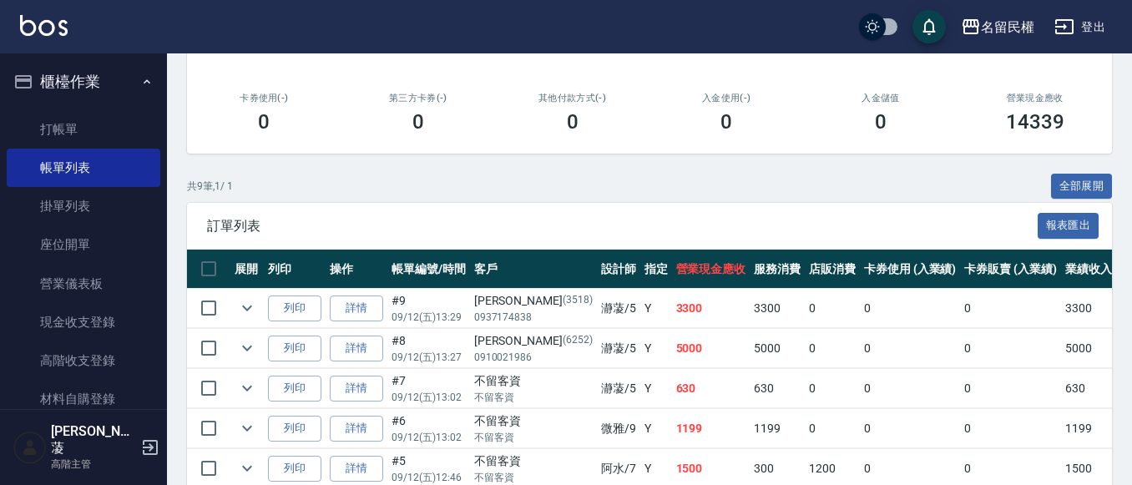
scroll to position [417, 0]
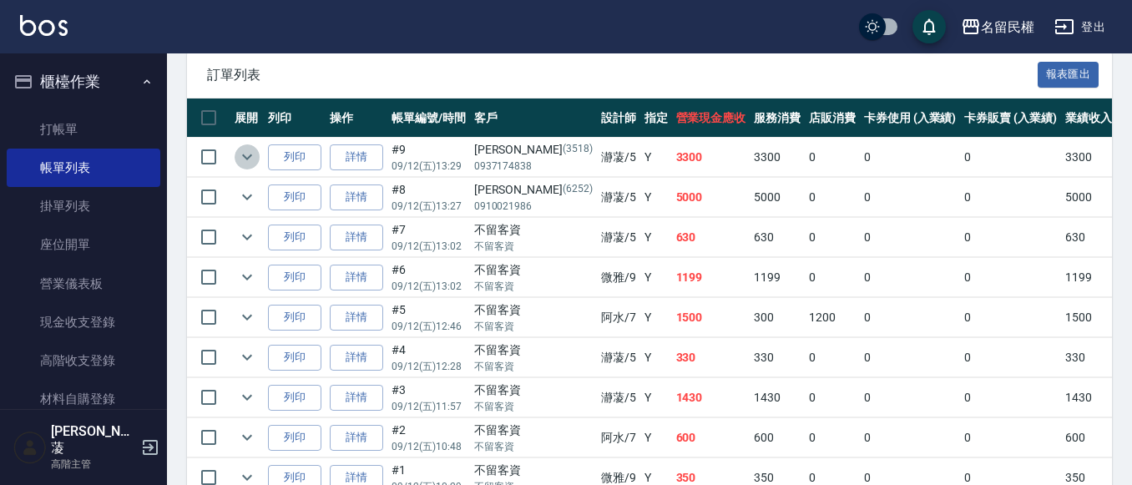
click at [240, 153] on icon "expand row" at bounding box center [247, 157] width 20 height 20
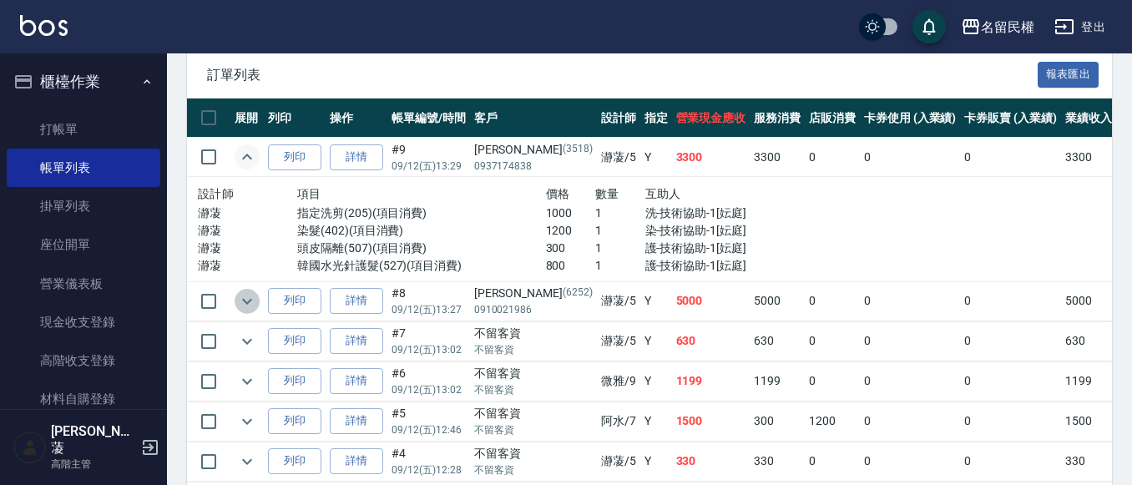
click at [244, 296] on icon "expand row" at bounding box center [247, 301] width 20 height 20
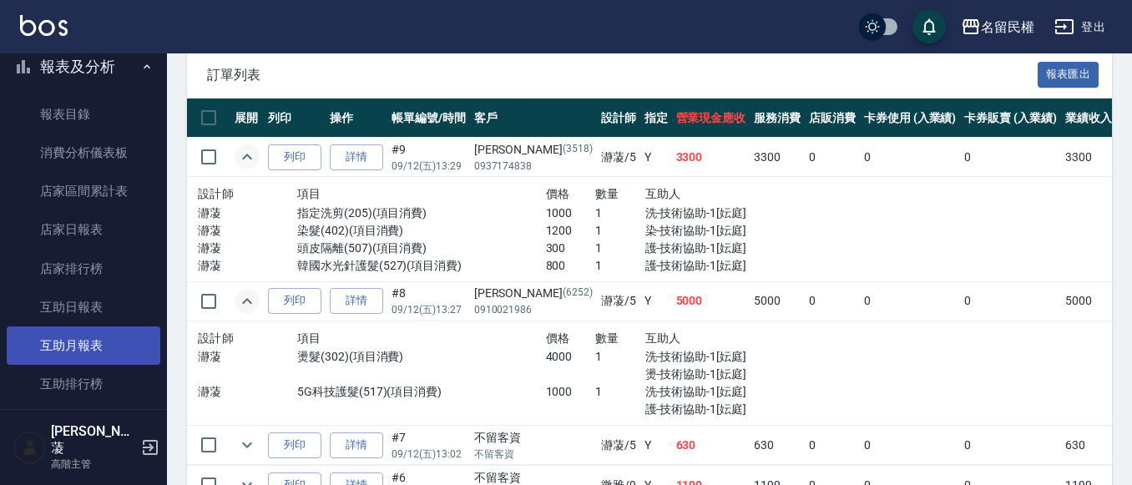
scroll to position [584, 0]
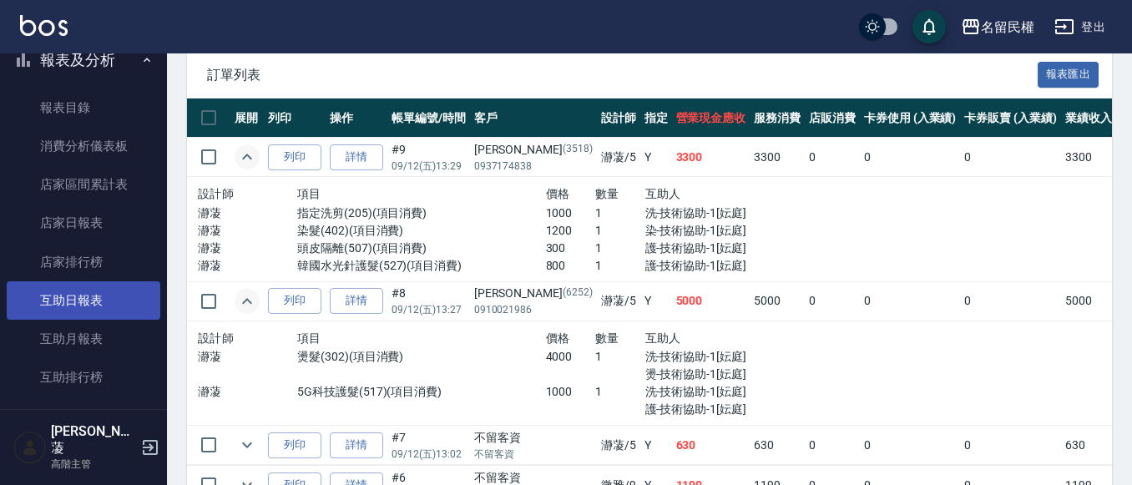
drag, startPoint x: 104, startPoint y: 289, endPoint x: 129, endPoint y: 283, distance: 25.7
click at [104, 289] on link "互助日報表" at bounding box center [84, 300] width 154 height 38
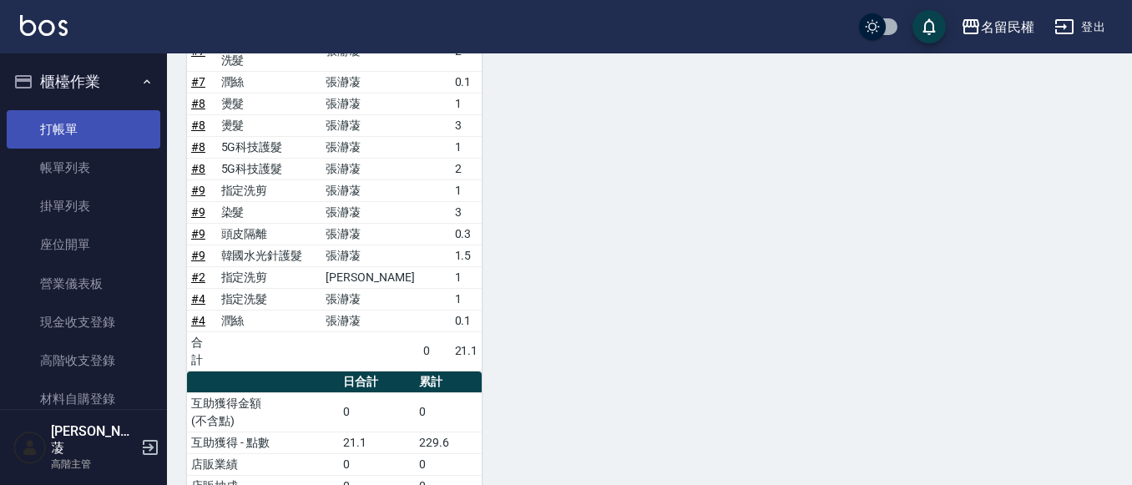
click at [86, 123] on link "打帳單" at bounding box center [84, 129] width 154 height 38
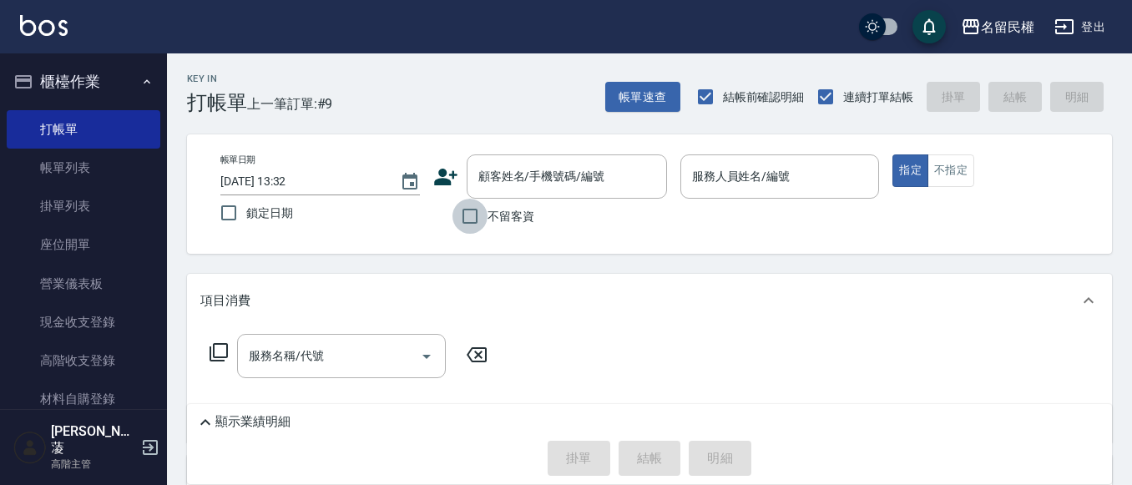
click at [477, 215] on input "不留客資" at bounding box center [469, 216] width 35 height 35
checkbox input "true"
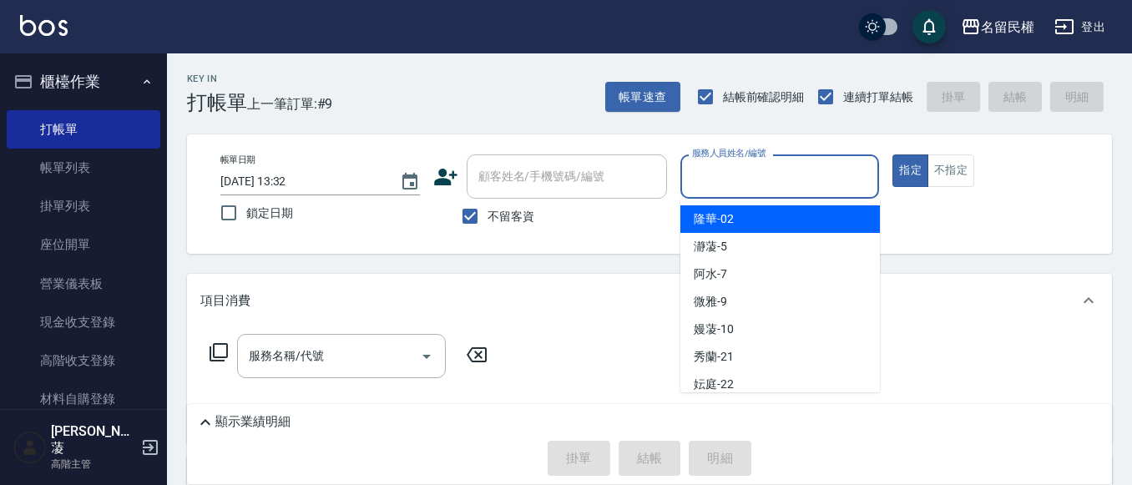
click at [756, 183] on input "服務人員姓名/編號" at bounding box center [780, 176] width 184 height 29
type input "7"
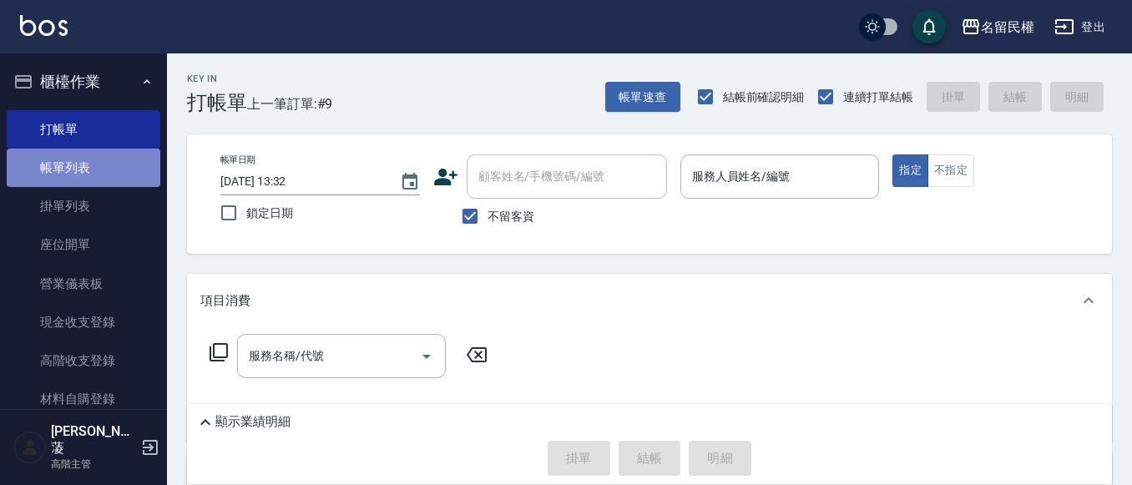
click at [119, 160] on link "帳單列表" at bounding box center [84, 168] width 154 height 38
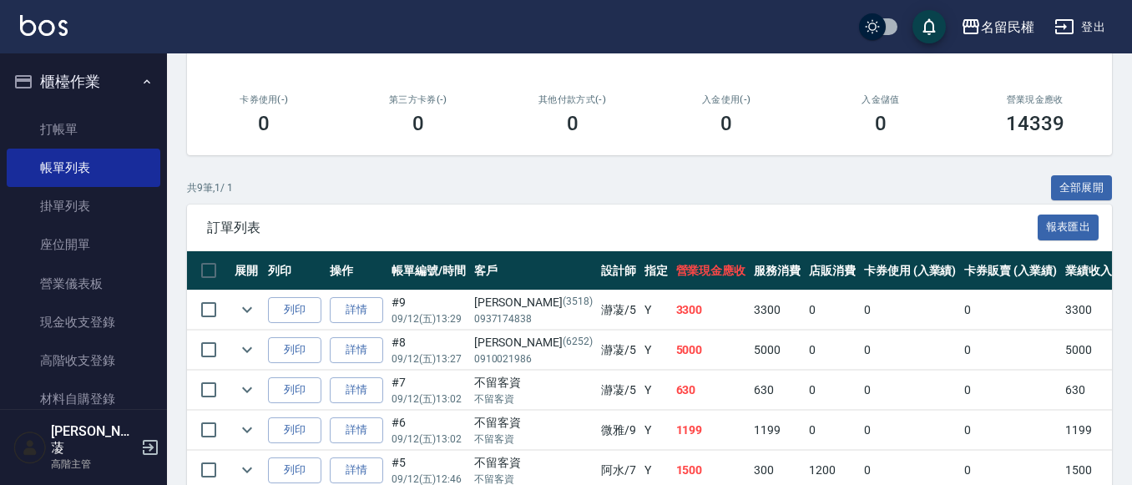
scroll to position [417, 0]
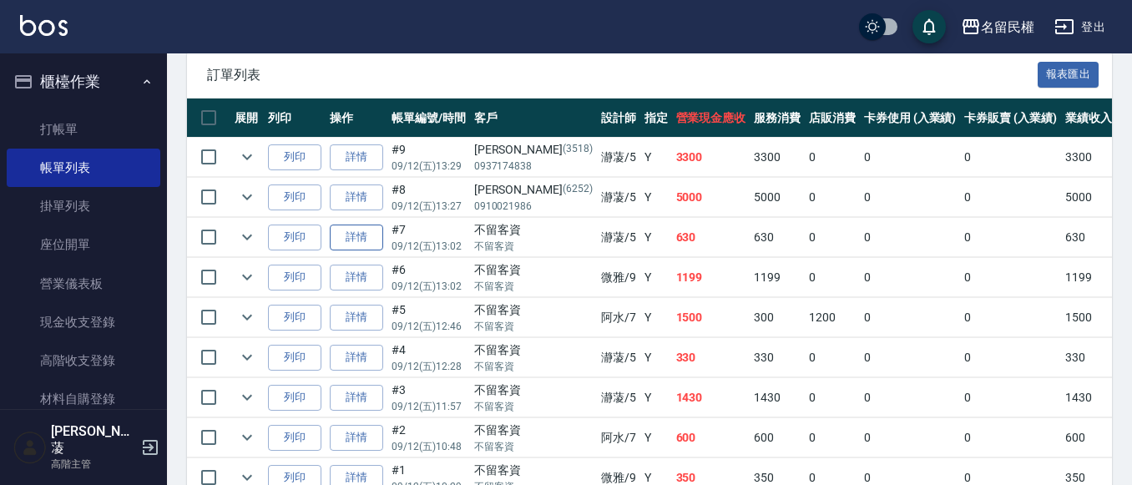
click at [349, 235] on link "詳情" at bounding box center [356, 238] width 53 height 26
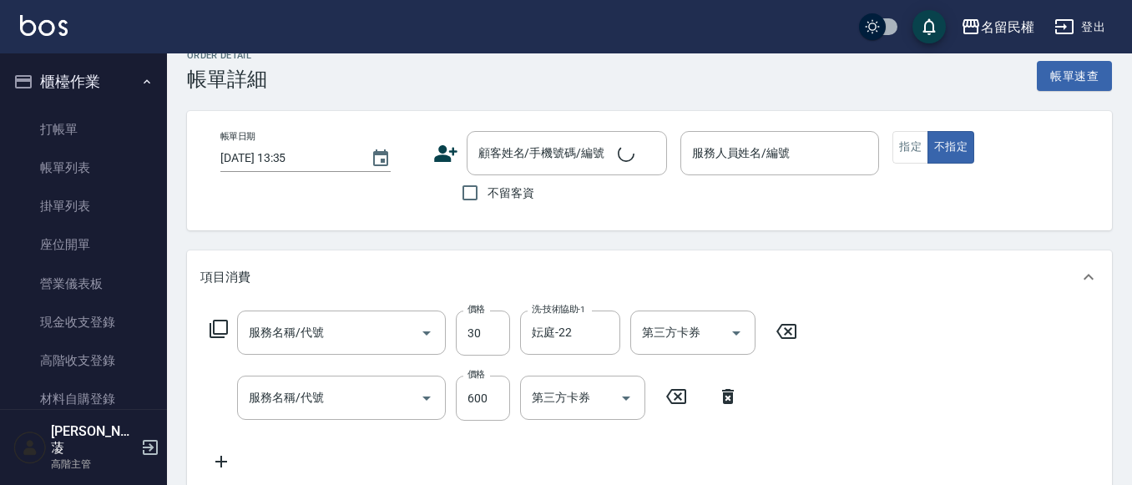
type input "[DATE] 13:02"
checkbox input "true"
type input "瀞蓤-5"
type input "[PERSON_NAME](701)"
type input "[PERSON_NAME]頭皮冰鎮舒活洗髮(607)"
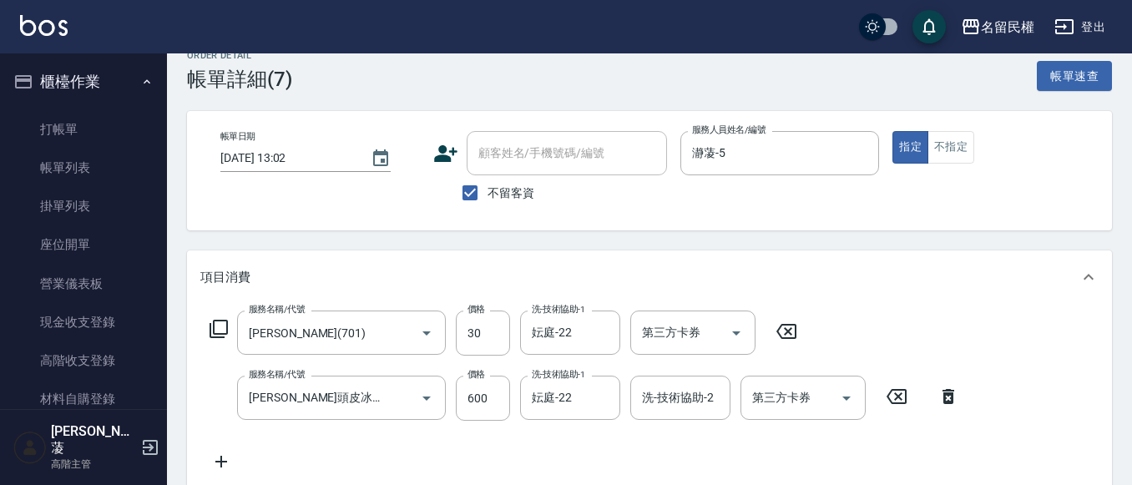
scroll to position [334, 0]
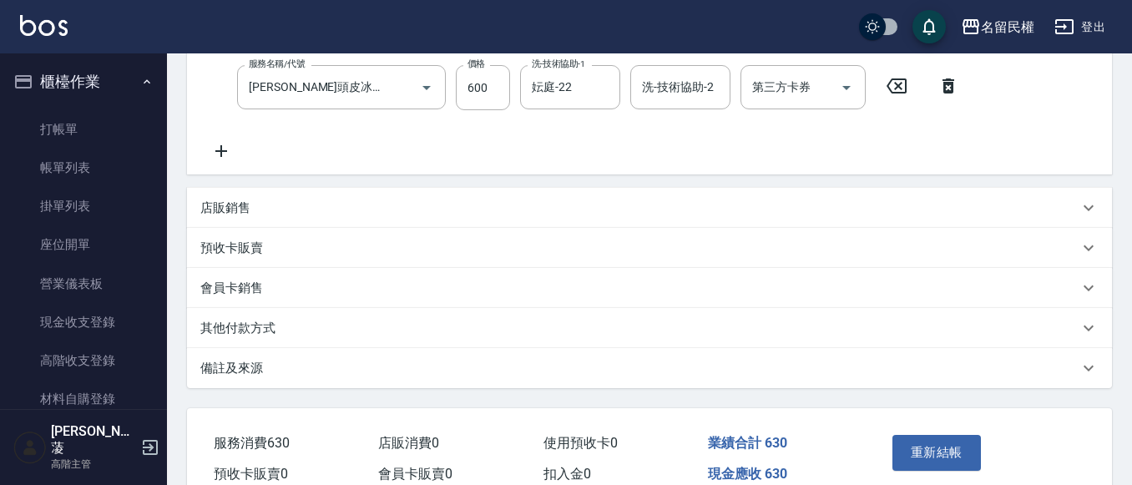
drag, startPoint x: 248, startPoint y: 206, endPoint x: 278, endPoint y: 218, distance: 32.2
click at [249, 206] on p "店販銷售" at bounding box center [225, 208] width 50 height 18
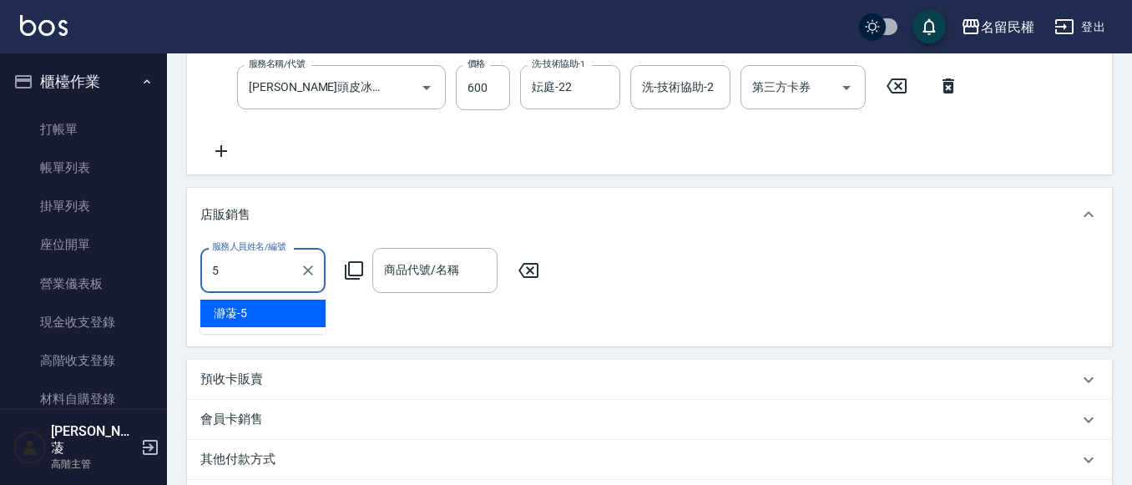
scroll to position [0, 0]
type input "瀞蓤-5"
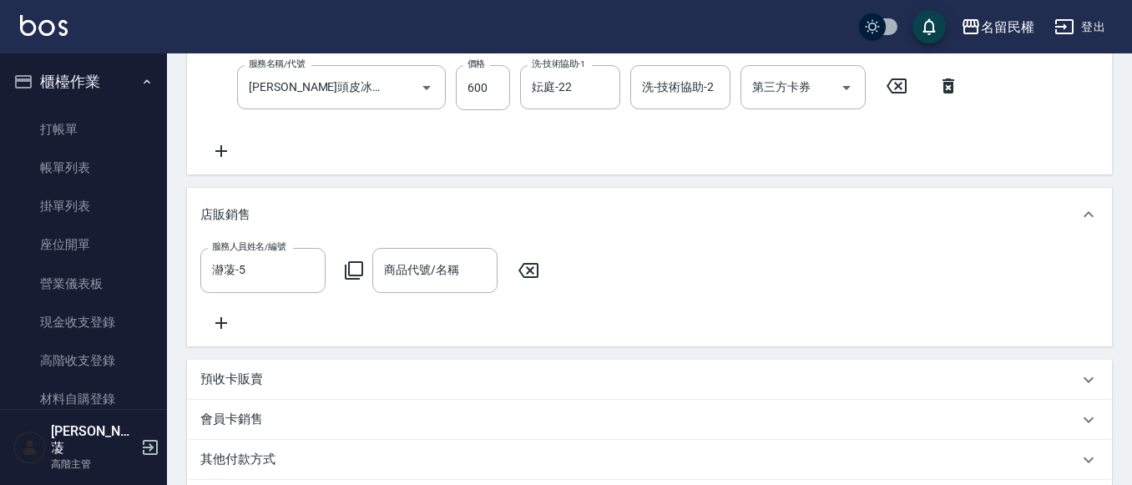
click at [359, 270] on icon at bounding box center [354, 270] width 20 height 20
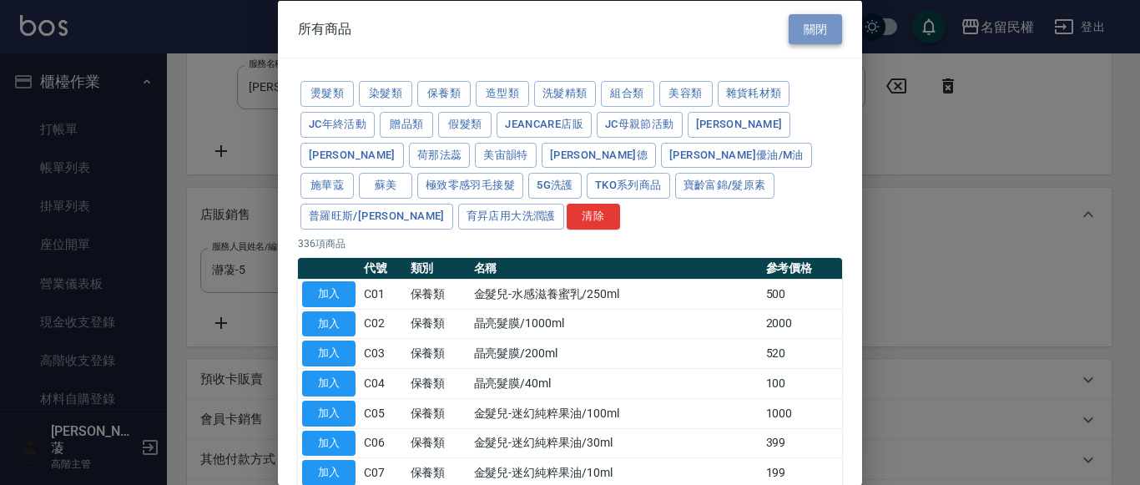
click at [824, 23] on button "關閉" at bounding box center [815, 28] width 53 height 31
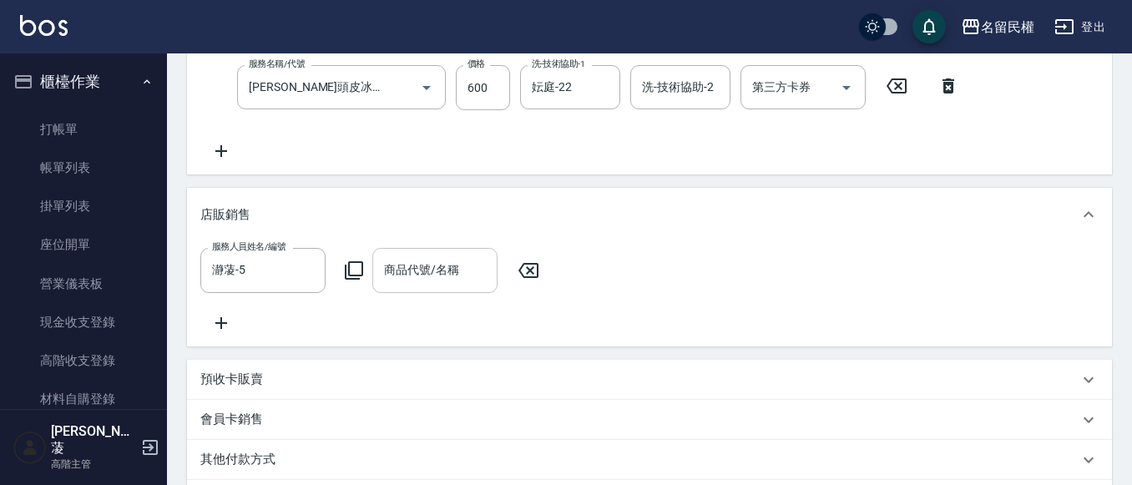
click at [418, 274] on input "商品代號/名稱" at bounding box center [435, 269] width 110 height 29
type input "Y"
type input "T"
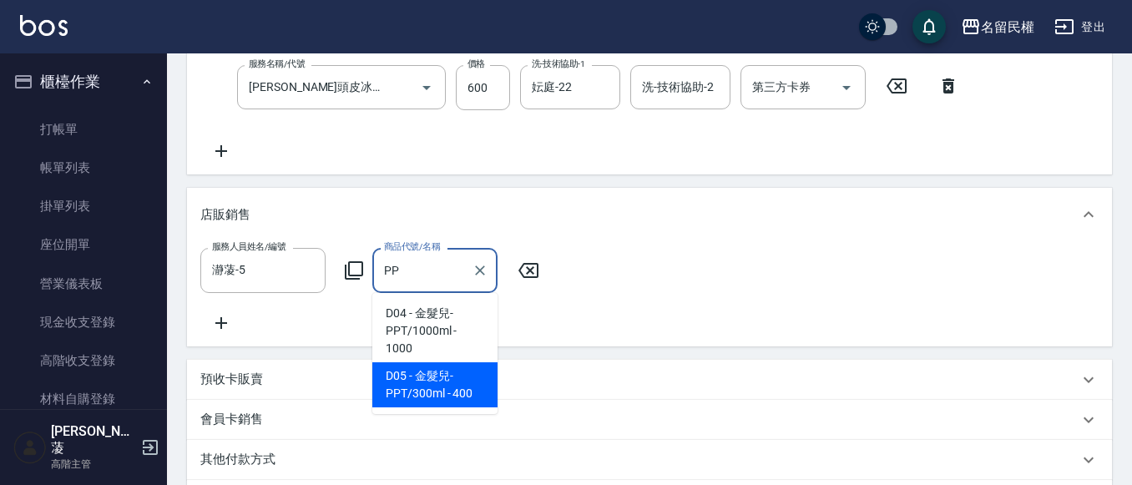
click at [437, 381] on span "D05 - 金髮兒-PPT/300ml - 400" at bounding box center [434, 384] width 125 height 45
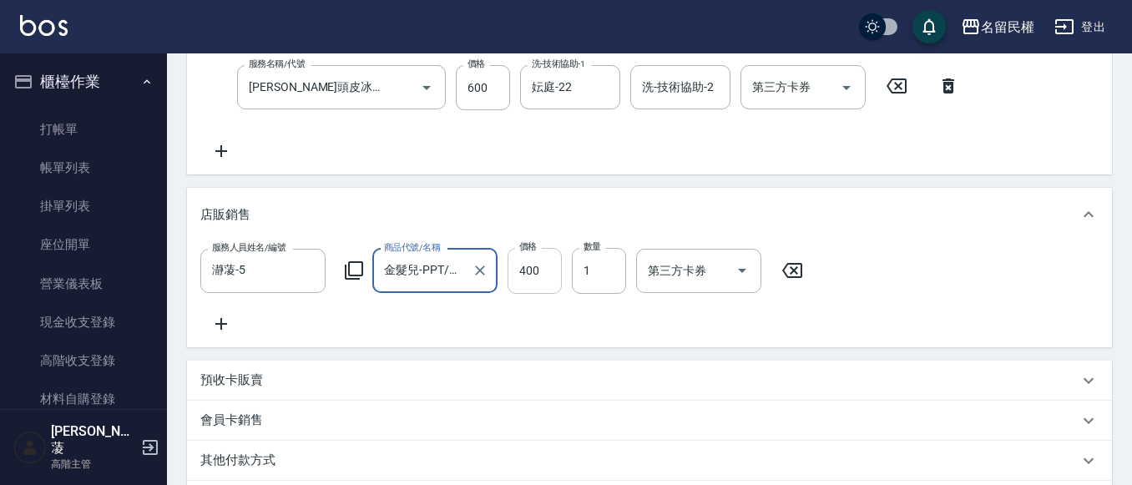
type input "金髮兒-PPT/300ml"
click at [525, 275] on input "400" at bounding box center [535, 270] width 54 height 45
type input "500"
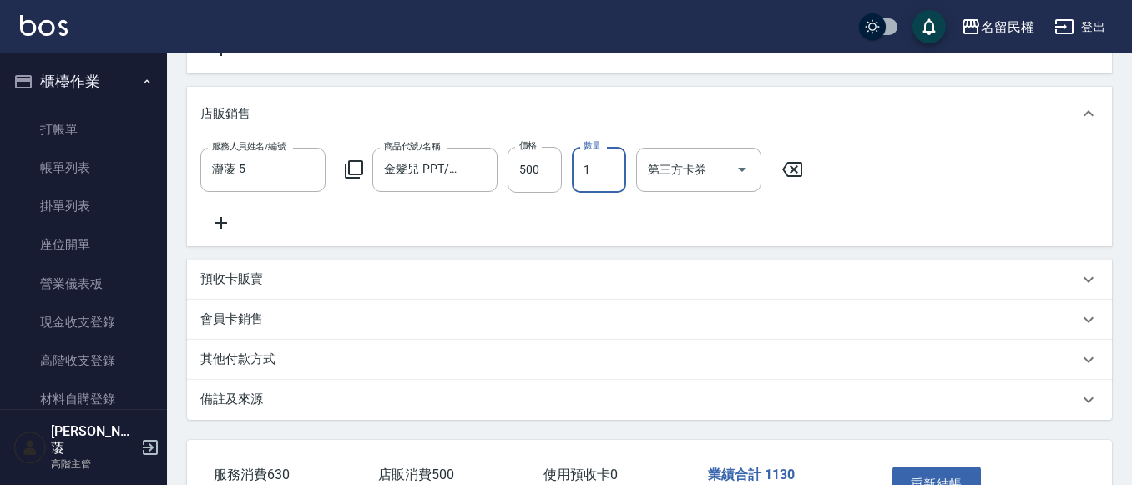
scroll to position [563, 0]
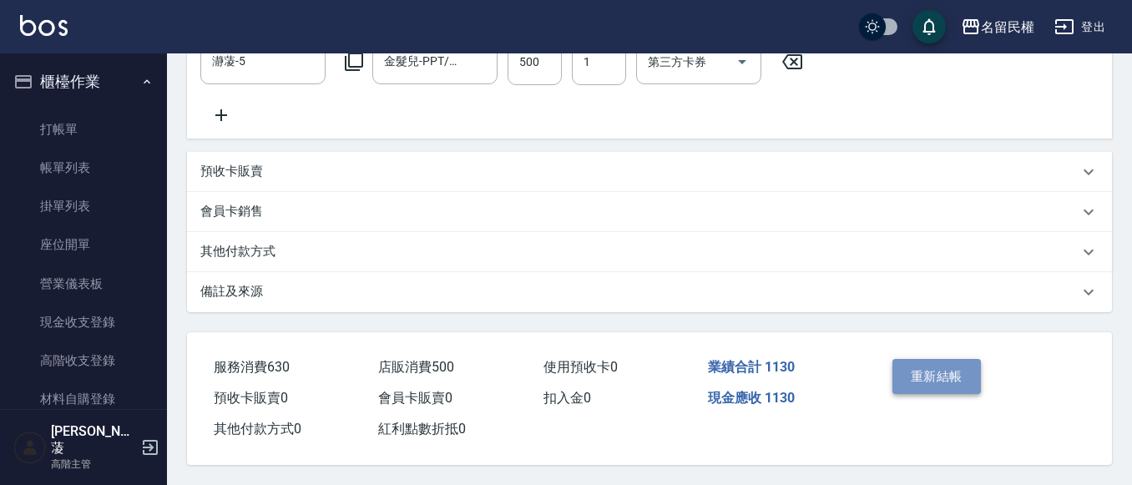
click at [932, 373] on button "重新結帳" at bounding box center [936, 376] width 88 height 35
